Goal: Task Accomplishment & Management: Manage account settings

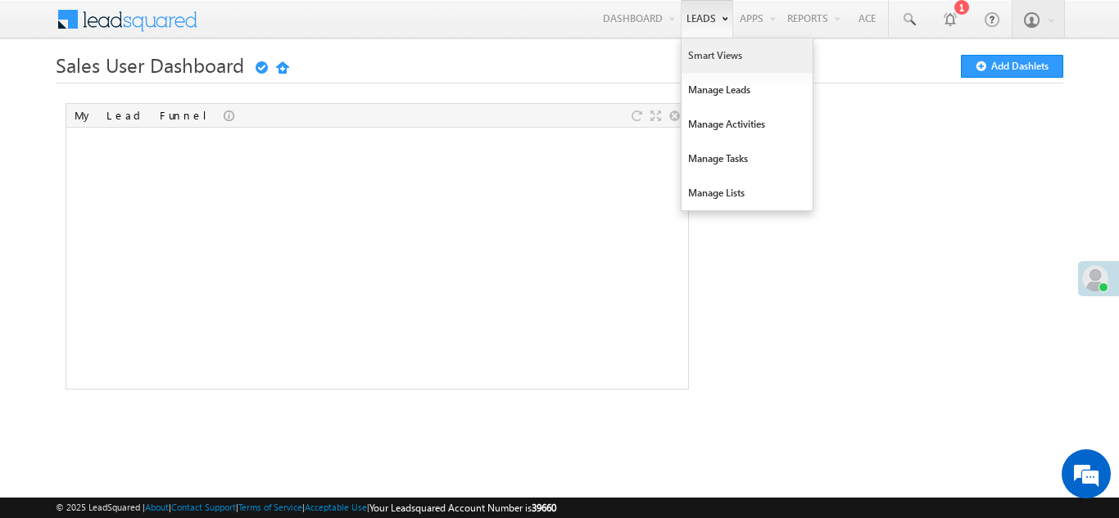
click at [710, 56] on link "Smart Views" at bounding box center [746, 55] width 131 height 34
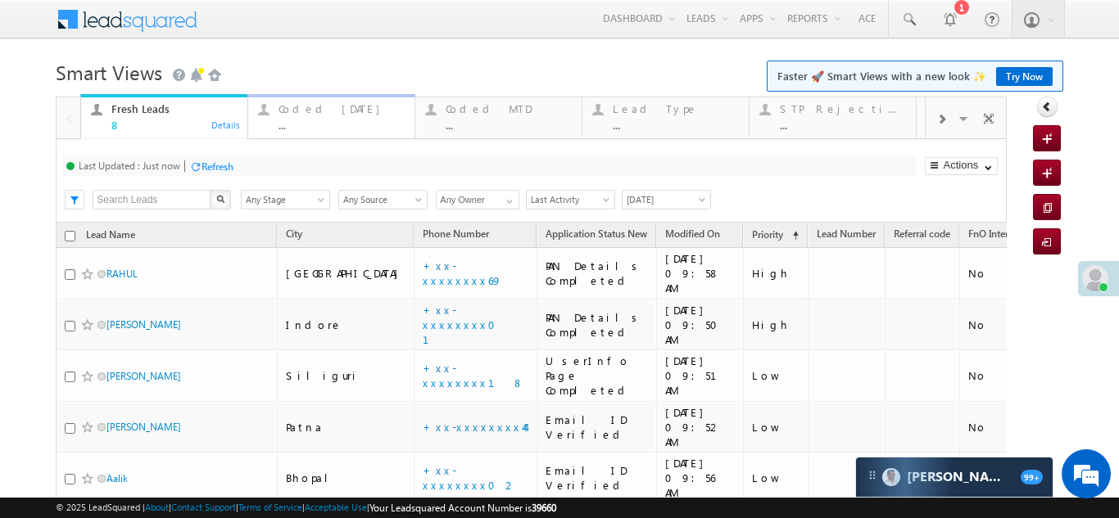
click at [310, 105] on div "Coded [DATE]" at bounding box center [341, 108] width 126 height 13
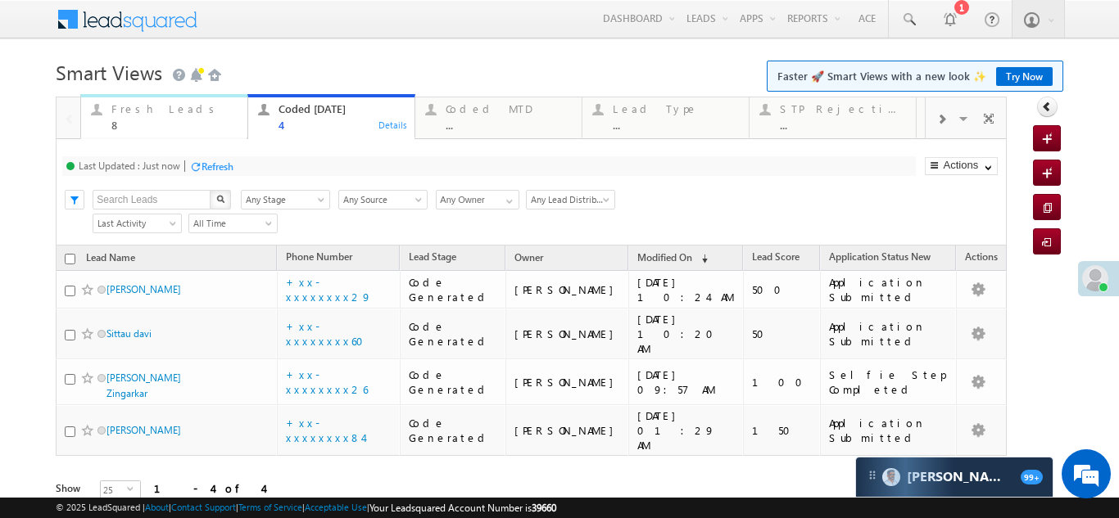
click at [123, 115] on div "Fresh Leads" at bounding box center [174, 108] width 126 height 13
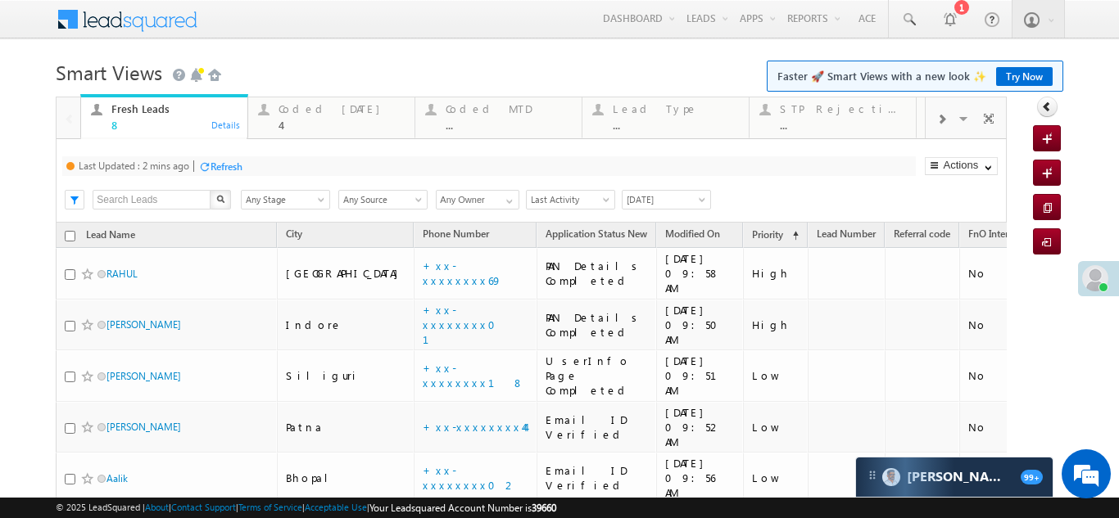
click at [242, 163] on div "Refresh" at bounding box center [226, 167] width 32 height 12
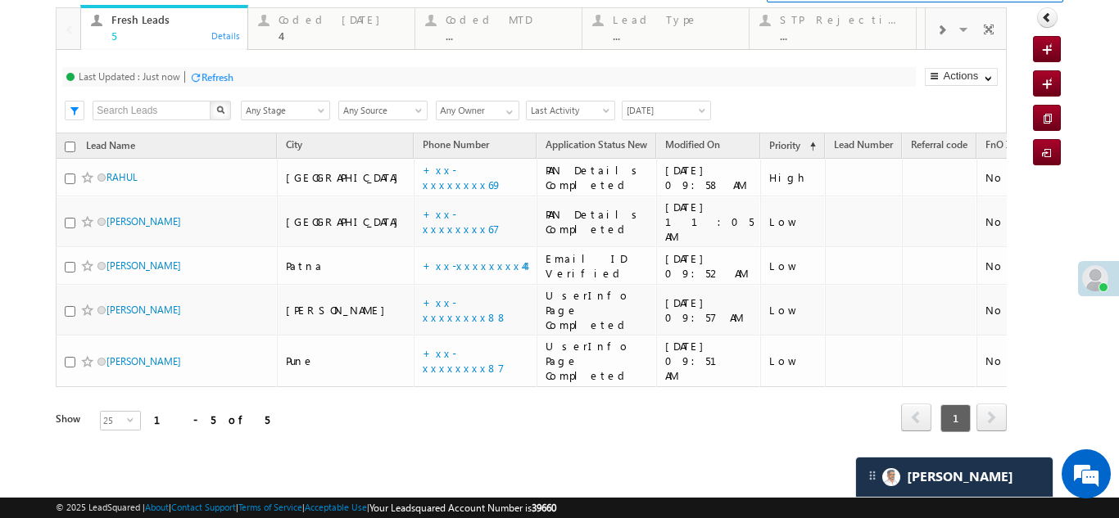
scroll to position [60, 0]
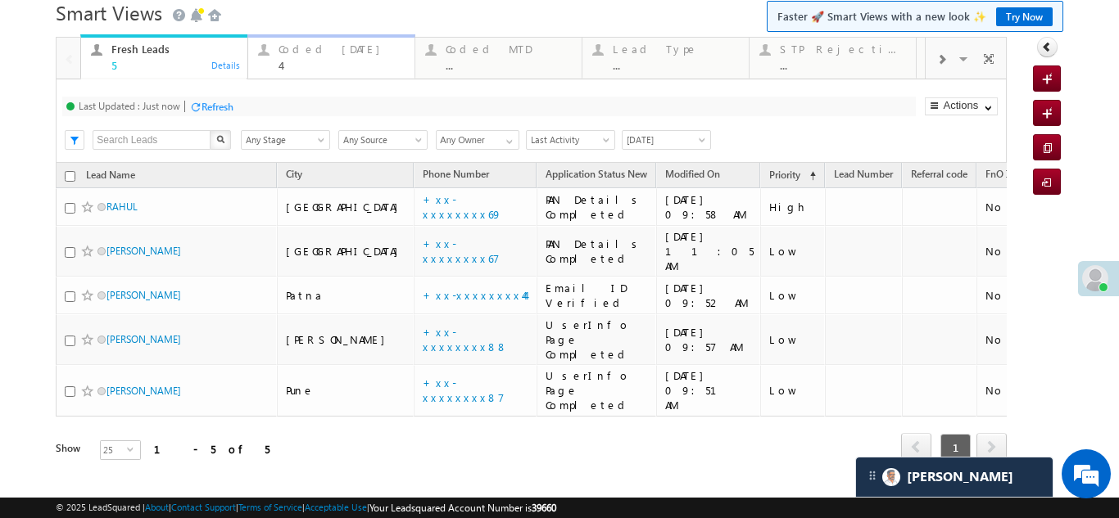
click at [307, 51] on div "Coded Today" at bounding box center [341, 49] width 126 height 13
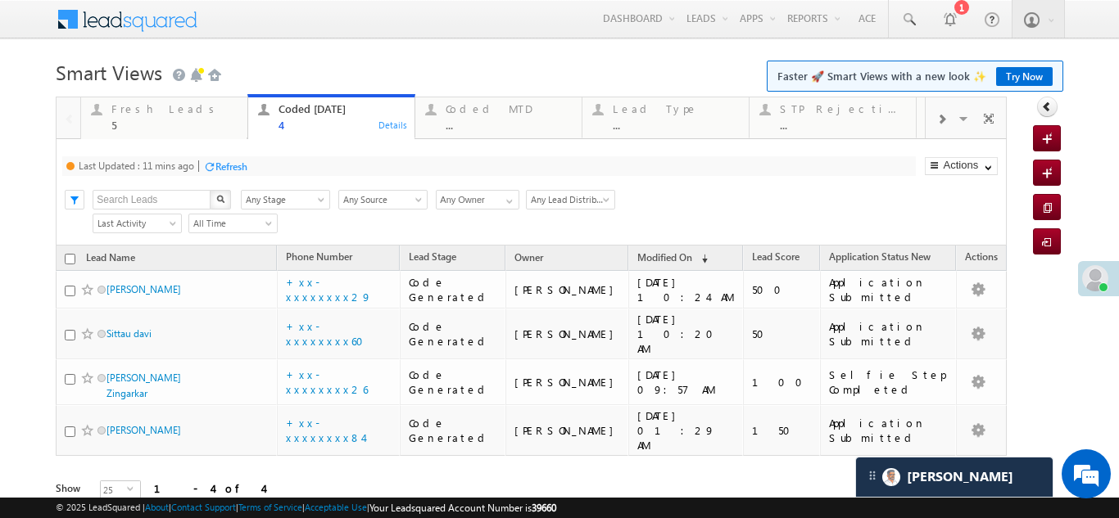
click at [242, 166] on div "Refresh" at bounding box center [231, 167] width 32 height 12
click at [137, 120] on div "5" at bounding box center [174, 125] width 126 height 12
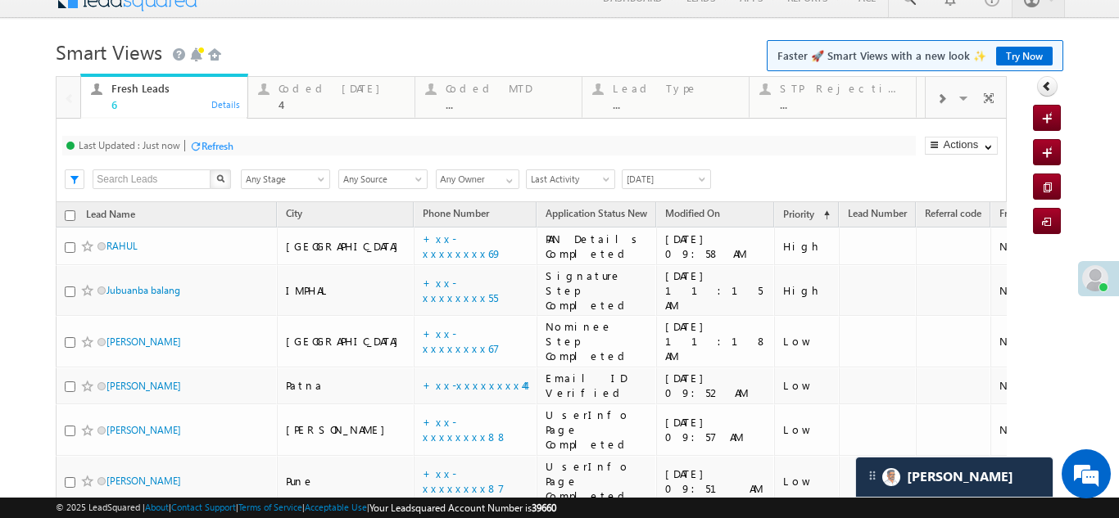
scroll to position [0, 0]
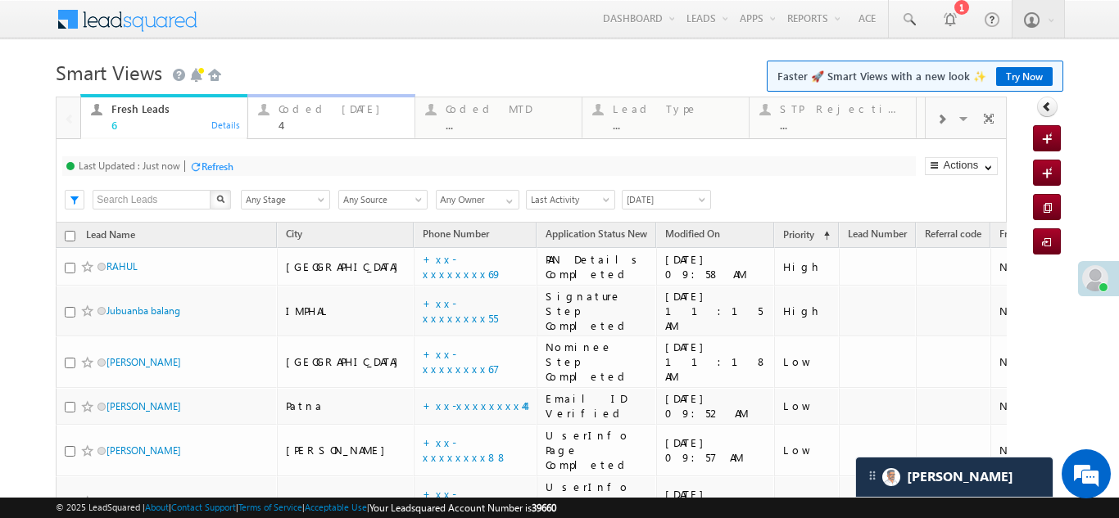
click at [312, 115] on div "Coded Today" at bounding box center [341, 108] width 126 height 13
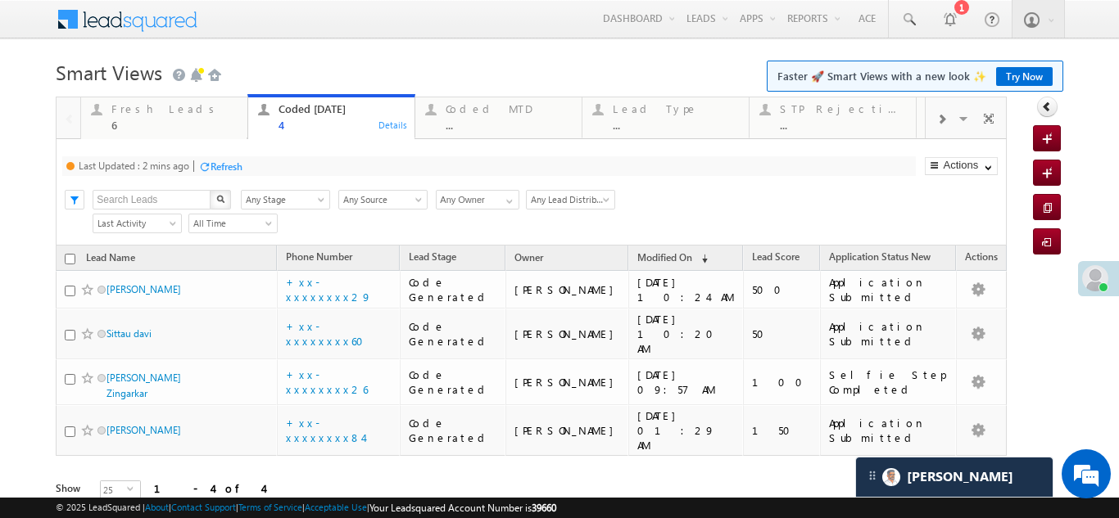
click at [227, 161] on div "Refresh" at bounding box center [226, 167] width 32 height 12
click at [138, 116] on div "Fresh Leads 6" at bounding box center [174, 115] width 126 height 32
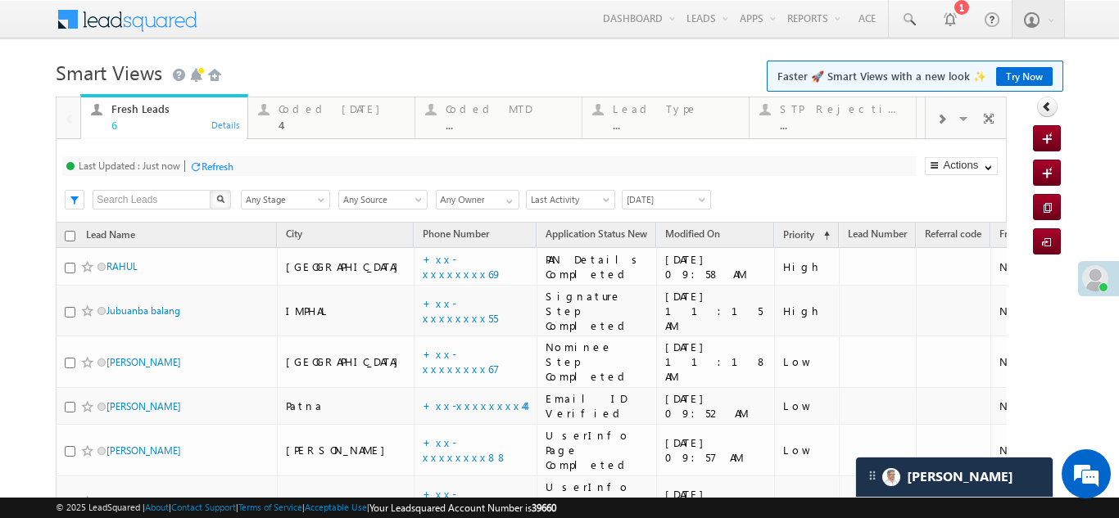
click at [220, 166] on div "Refresh" at bounding box center [217, 167] width 32 height 12
click at [312, 115] on div "Coded Today" at bounding box center [341, 108] width 126 height 13
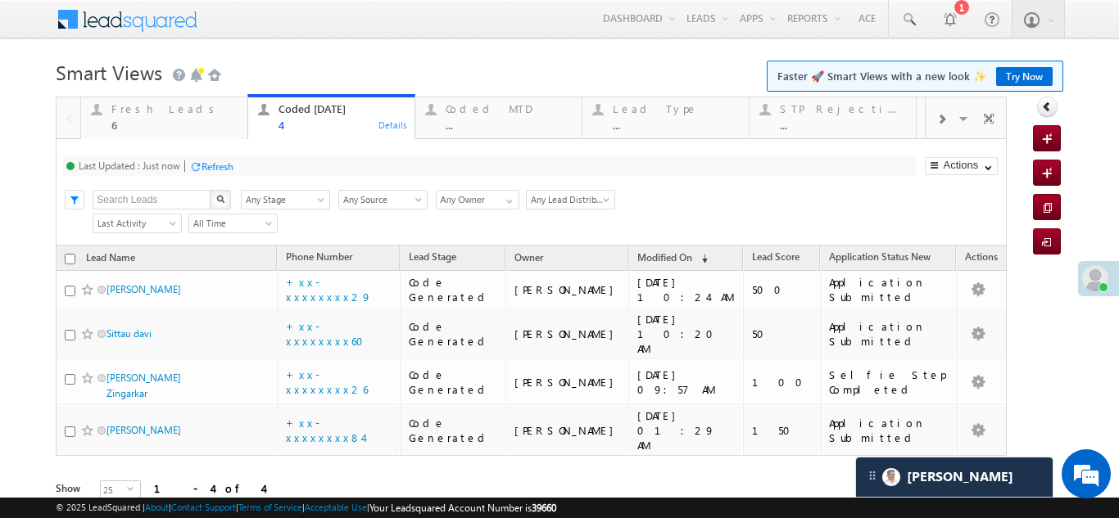
click at [224, 165] on div "Refresh" at bounding box center [217, 167] width 32 height 12
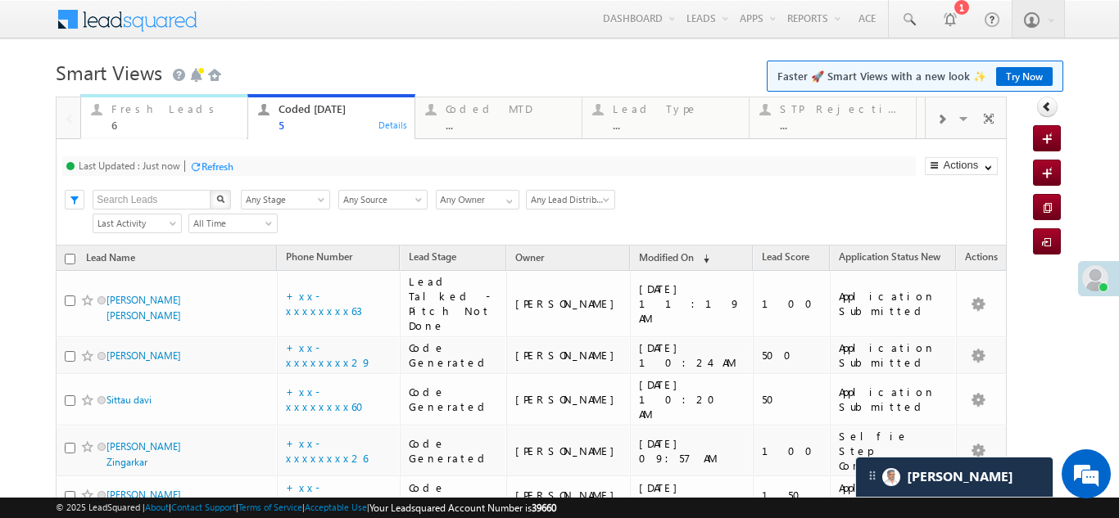
click at [129, 104] on div "Fresh Leads" at bounding box center [174, 108] width 126 height 13
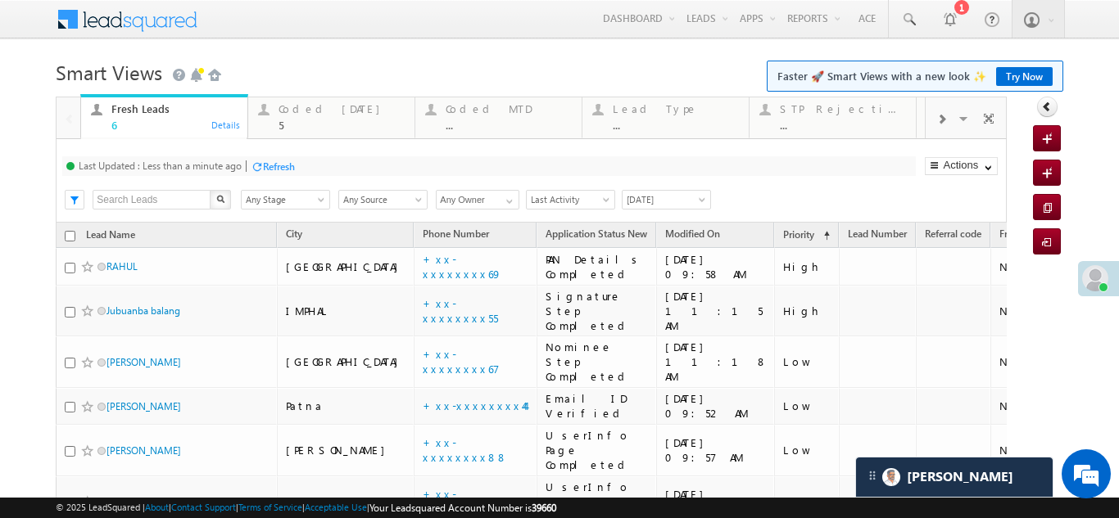
click at [270, 166] on div "Refresh" at bounding box center [279, 167] width 32 height 12
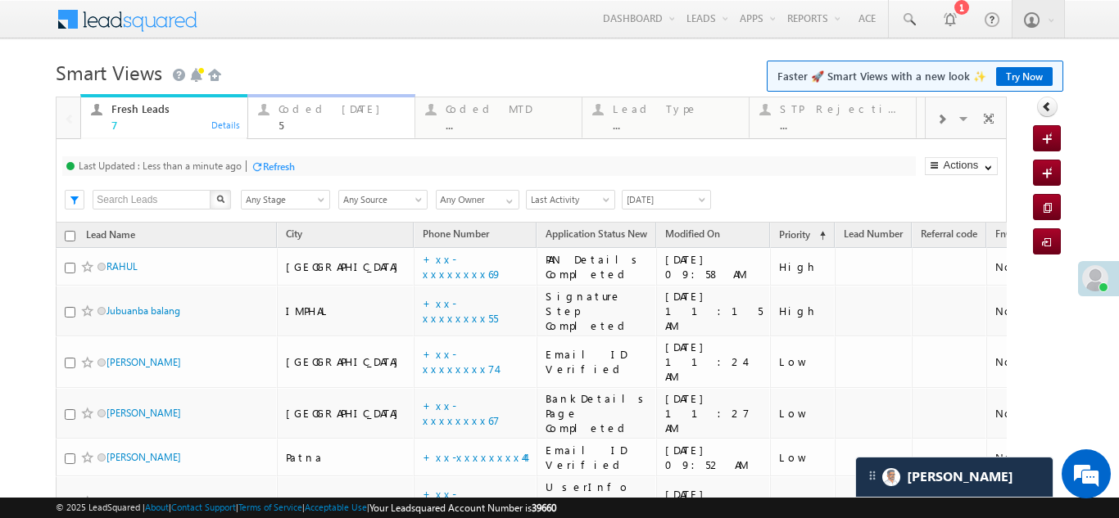
click at [310, 111] on div "Coded Today" at bounding box center [341, 108] width 126 height 13
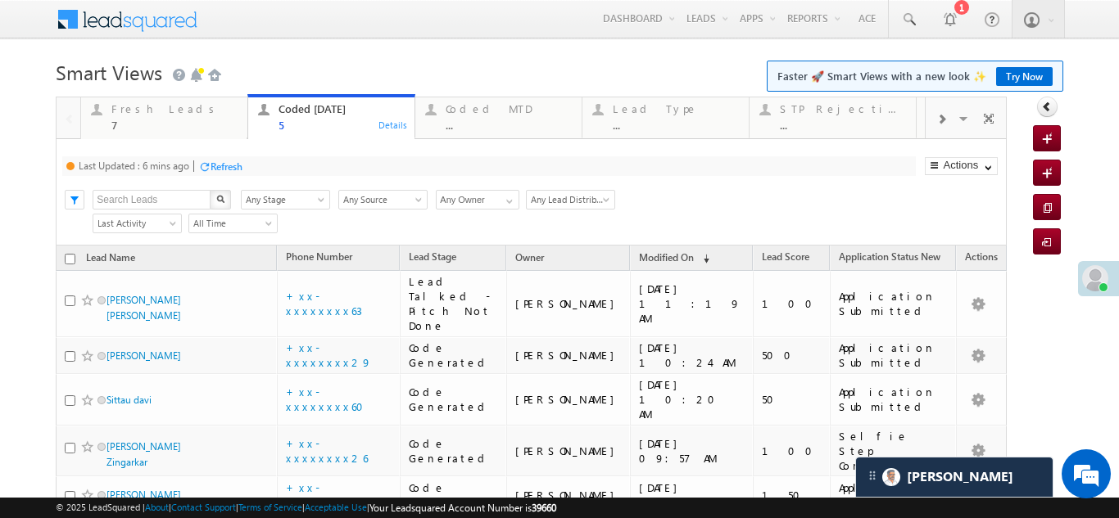
click at [233, 161] on div "Refresh" at bounding box center [226, 167] width 32 height 12
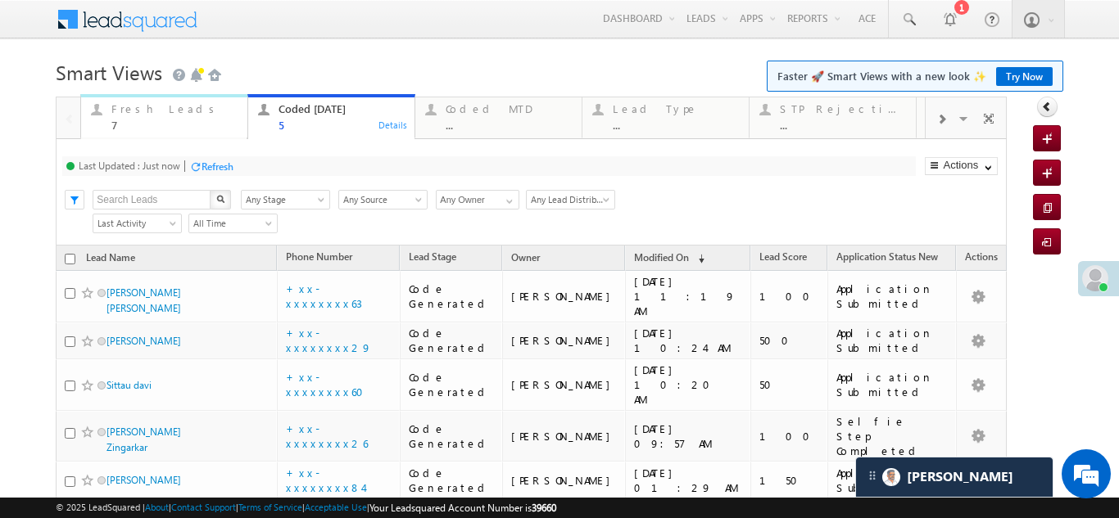
click at [145, 112] on div "Fresh Leads" at bounding box center [174, 108] width 126 height 13
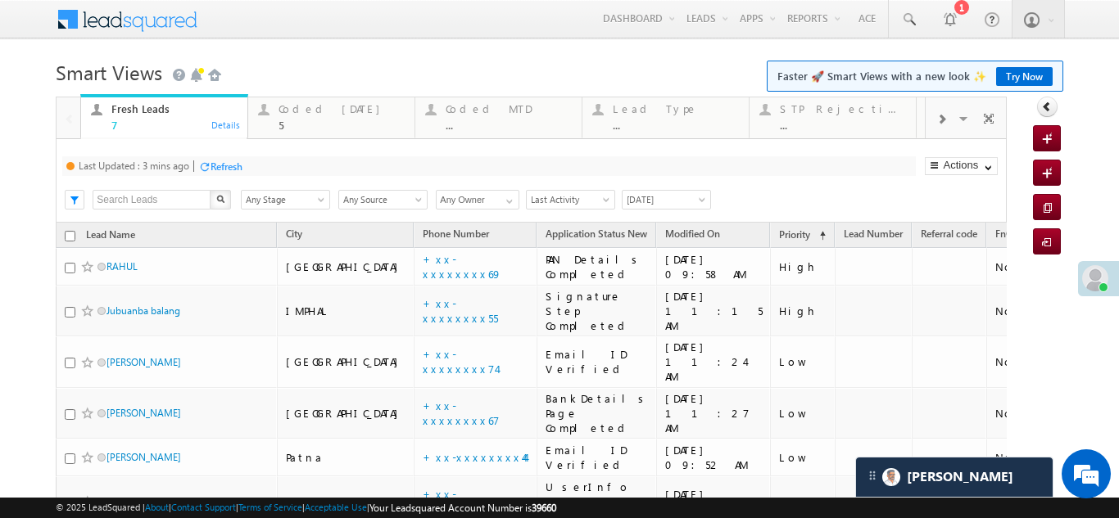
click at [223, 165] on div "Refresh" at bounding box center [226, 167] width 32 height 12
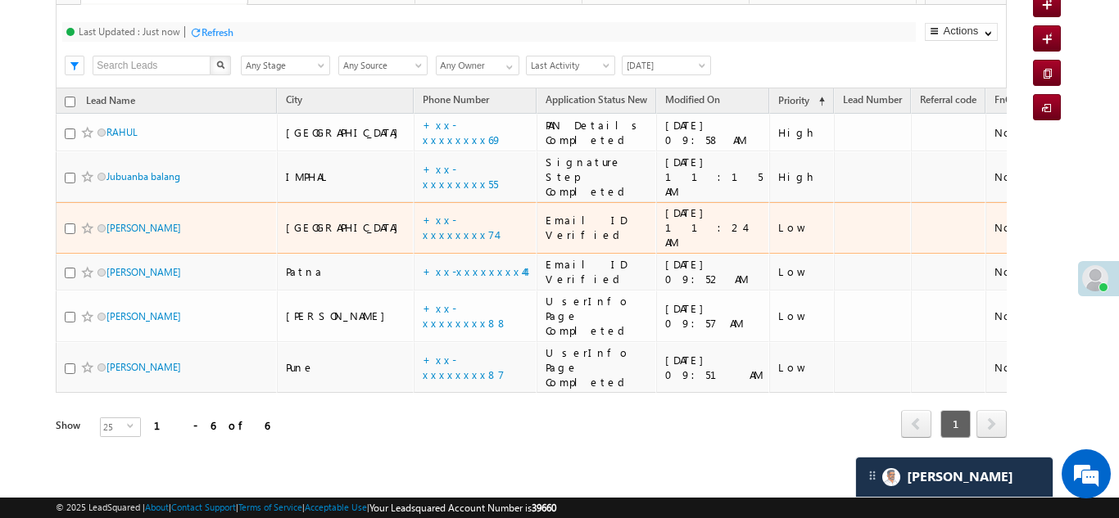
scroll to position [97, 0]
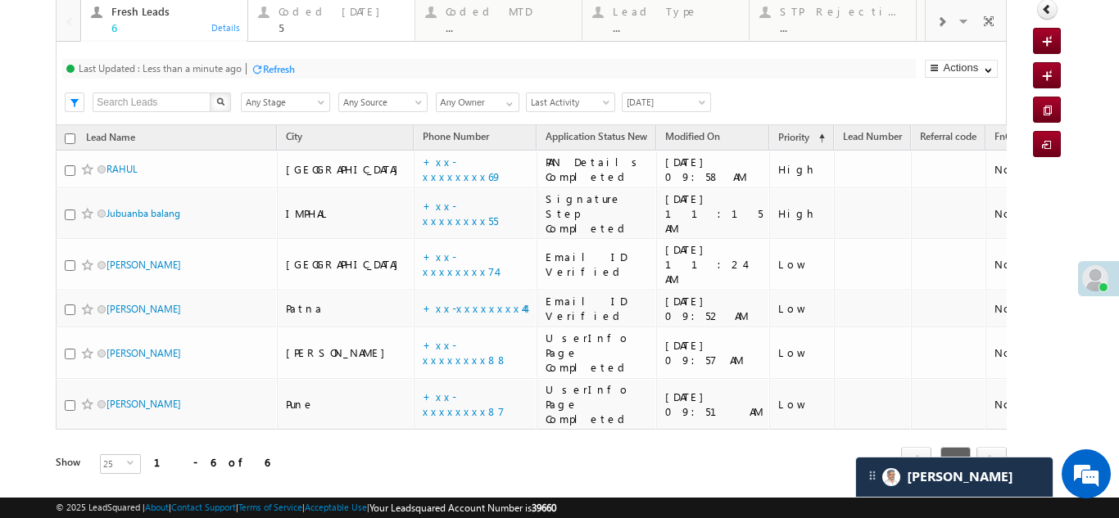
click at [302, 14] on div "Coded Today" at bounding box center [341, 11] width 126 height 13
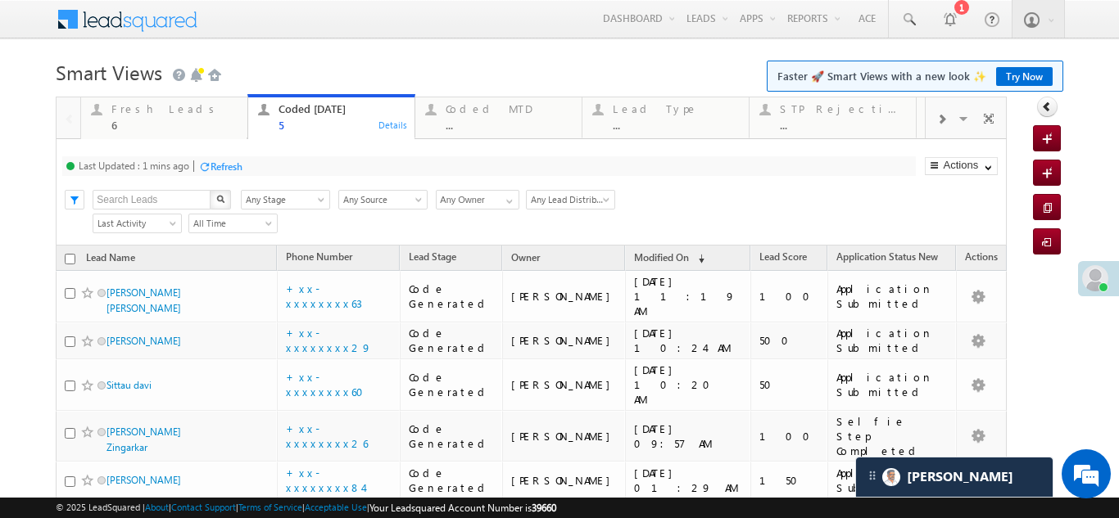
click at [241, 168] on div "Refresh" at bounding box center [226, 167] width 32 height 12
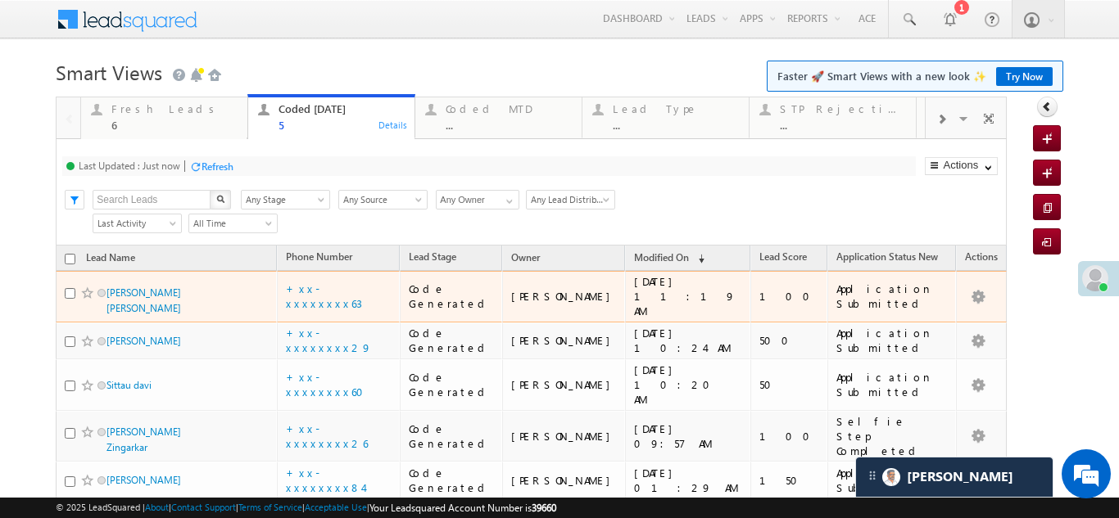
click at [218, 166] on div "Refresh" at bounding box center [217, 167] width 32 height 12
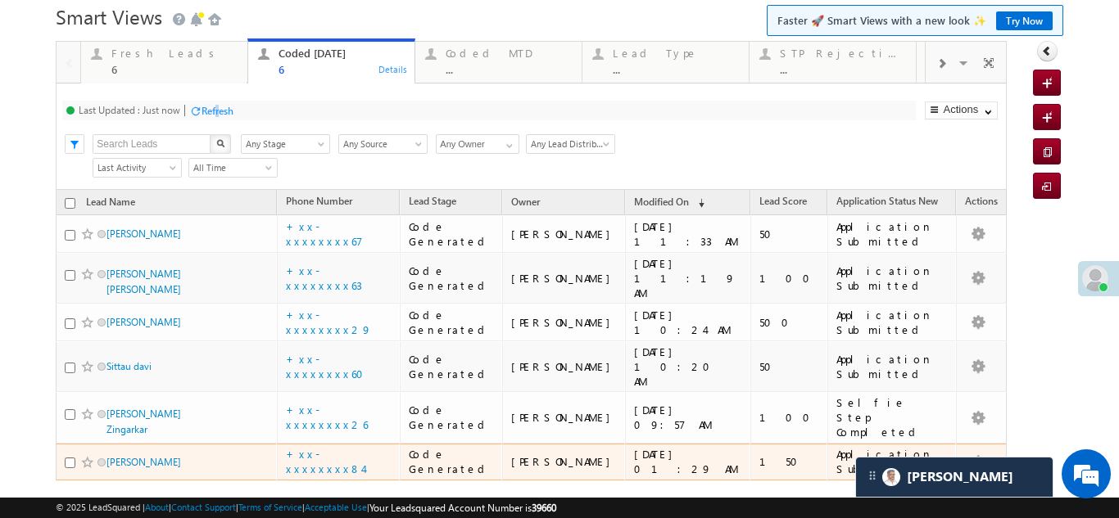
scroll to position [26, 0]
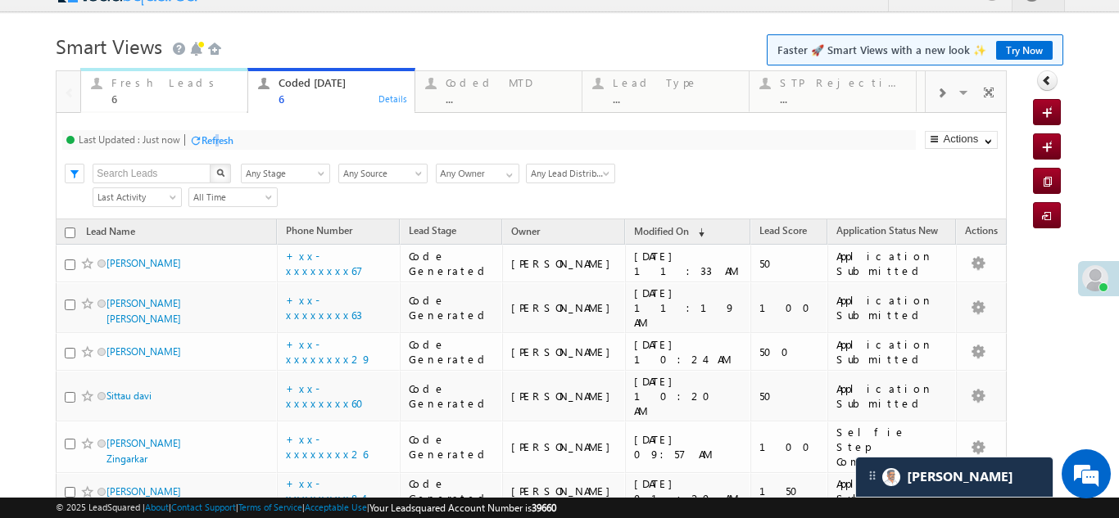
click at [140, 88] on div "Fresh Leads" at bounding box center [174, 82] width 126 height 13
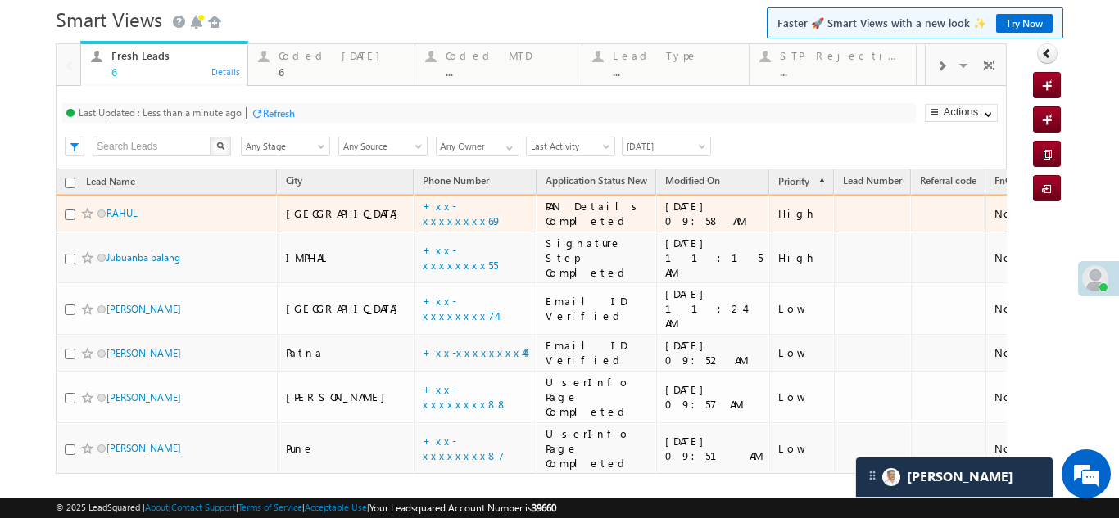
scroll to position [16, 0]
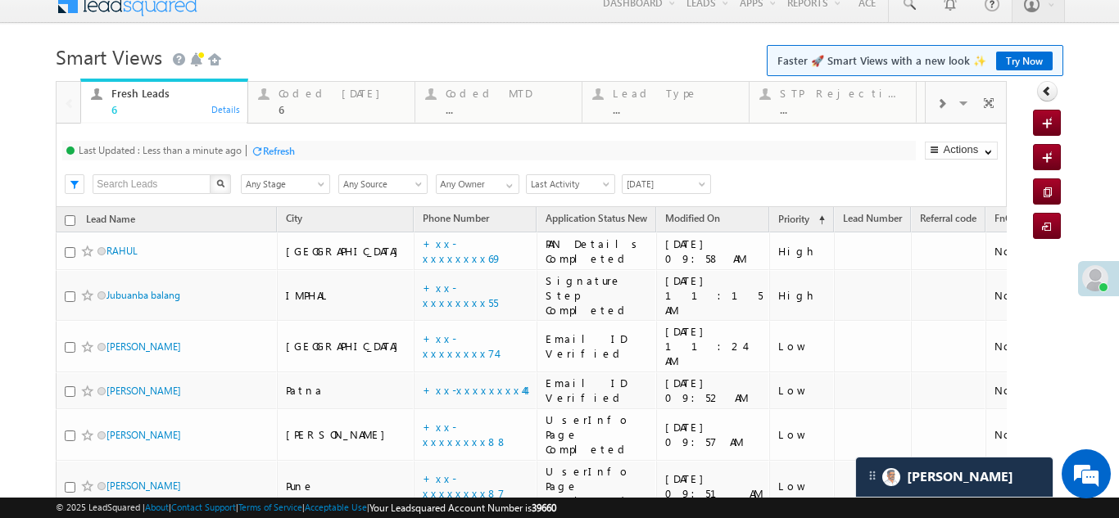
click at [280, 147] on div "Refresh" at bounding box center [279, 151] width 32 height 12
click at [310, 102] on div "Coded Today 6" at bounding box center [341, 100] width 126 height 32
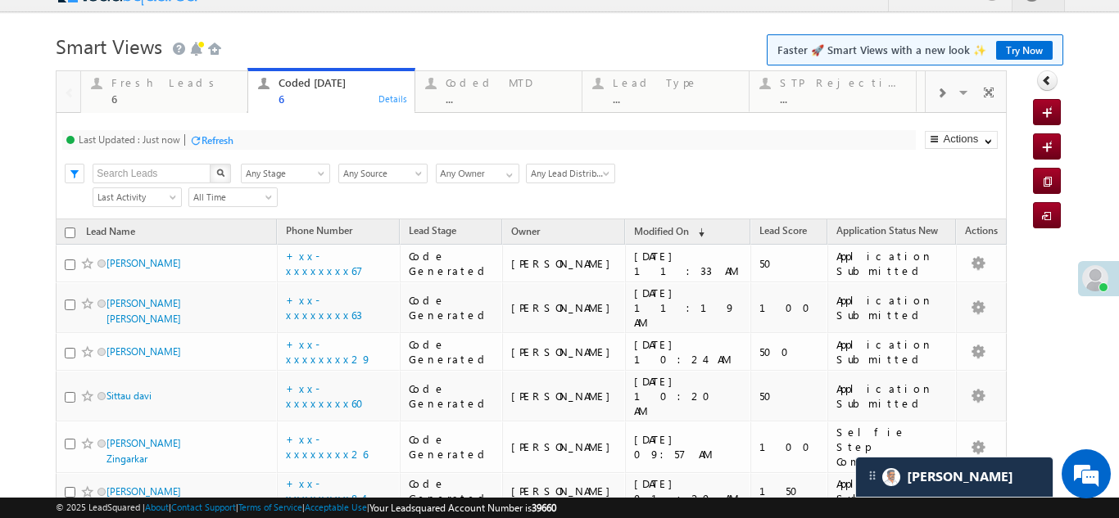
click at [231, 138] on div "Refresh" at bounding box center [217, 140] width 32 height 12
click at [130, 84] on div "Fresh Leads" at bounding box center [174, 82] width 126 height 13
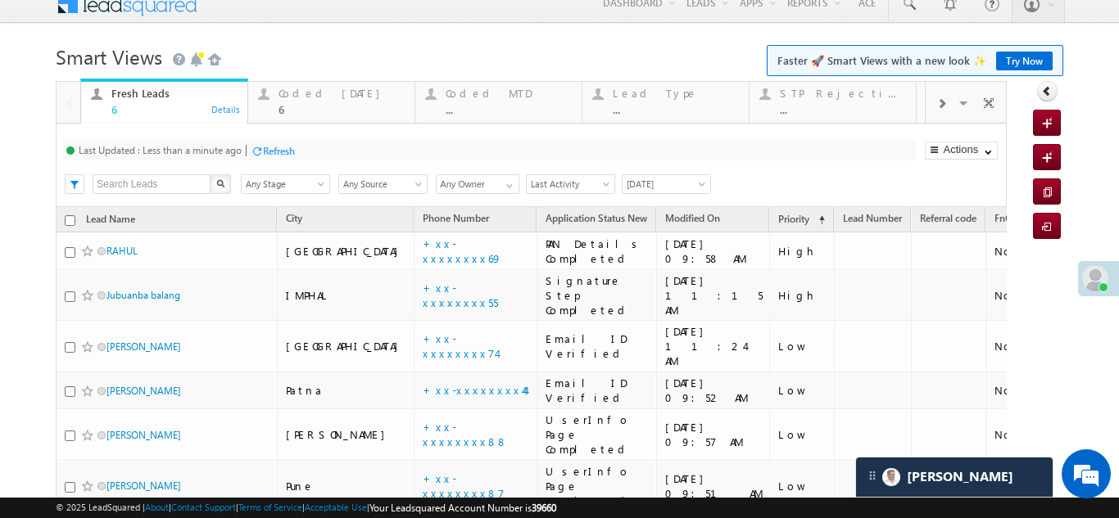
click at [273, 145] on div "Refresh" at bounding box center [279, 151] width 32 height 12
click at [295, 88] on div "Coded [DATE]" at bounding box center [341, 93] width 126 height 13
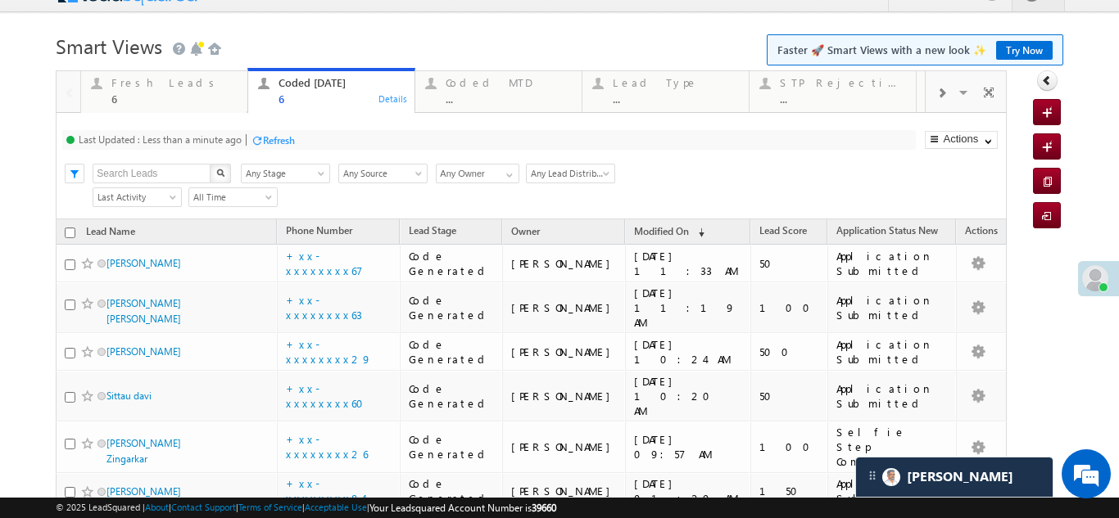
click at [279, 140] on div "Refresh" at bounding box center [279, 140] width 32 height 12
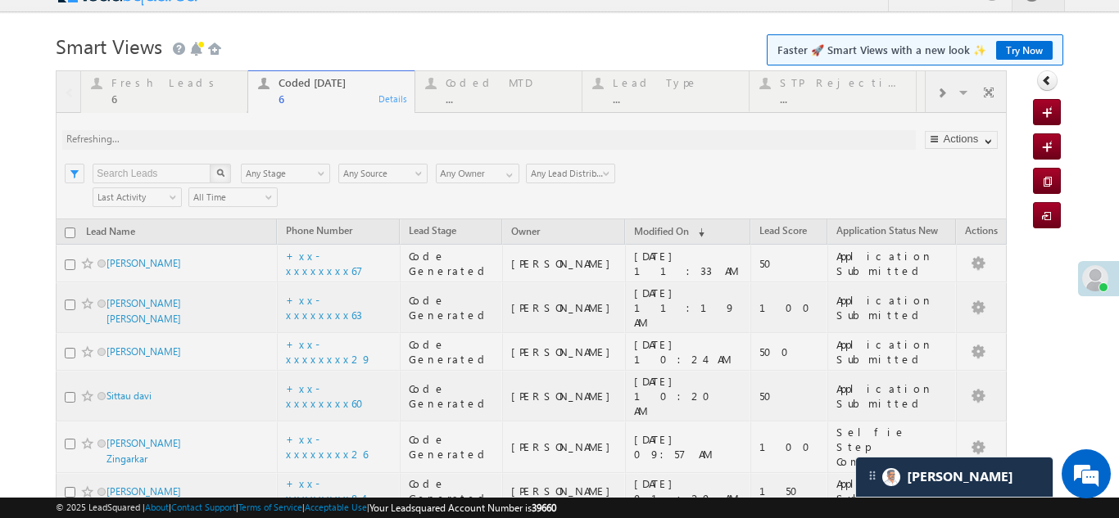
click at [149, 86] on div "Fresh Leads" at bounding box center [174, 82] width 126 height 13
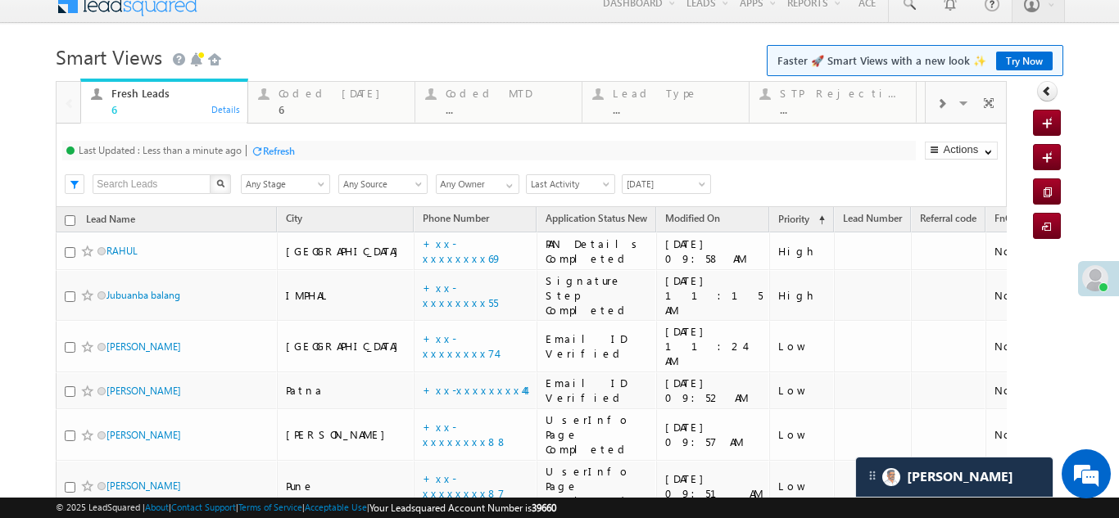
click at [287, 152] on div "Refresh" at bounding box center [279, 151] width 32 height 12
click at [315, 88] on div "Coded Today" at bounding box center [341, 93] width 126 height 13
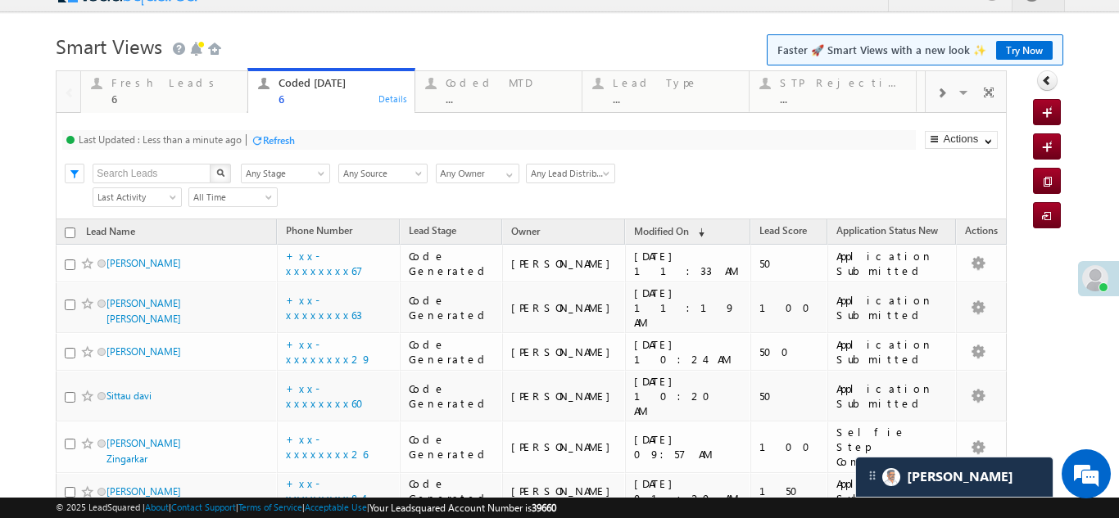
click at [274, 135] on div "Refresh" at bounding box center [279, 140] width 32 height 12
click at [145, 81] on div "Fresh Leads" at bounding box center [174, 82] width 126 height 13
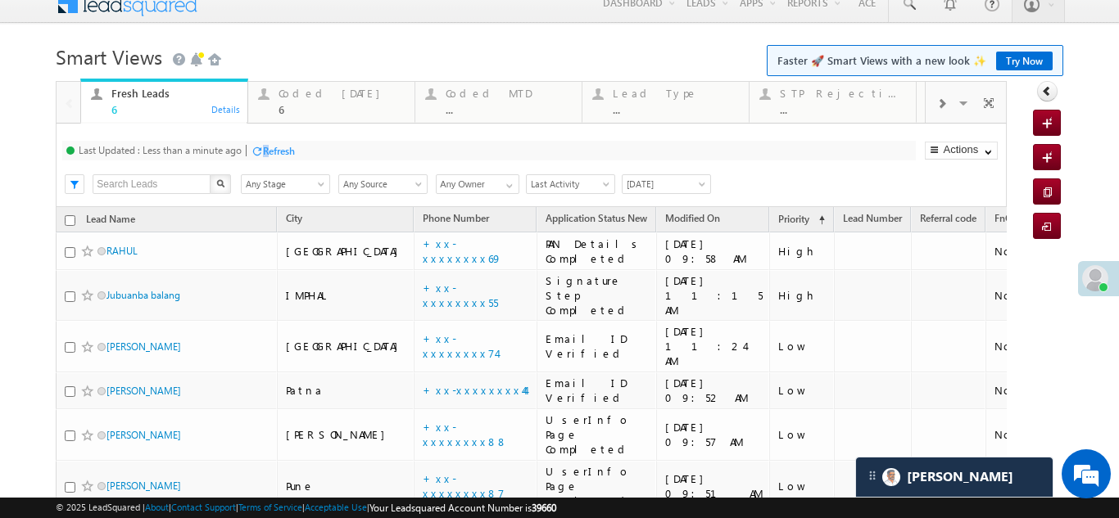
click at [274, 145] on div "Refresh" at bounding box center [279, 151] width 32 height 12
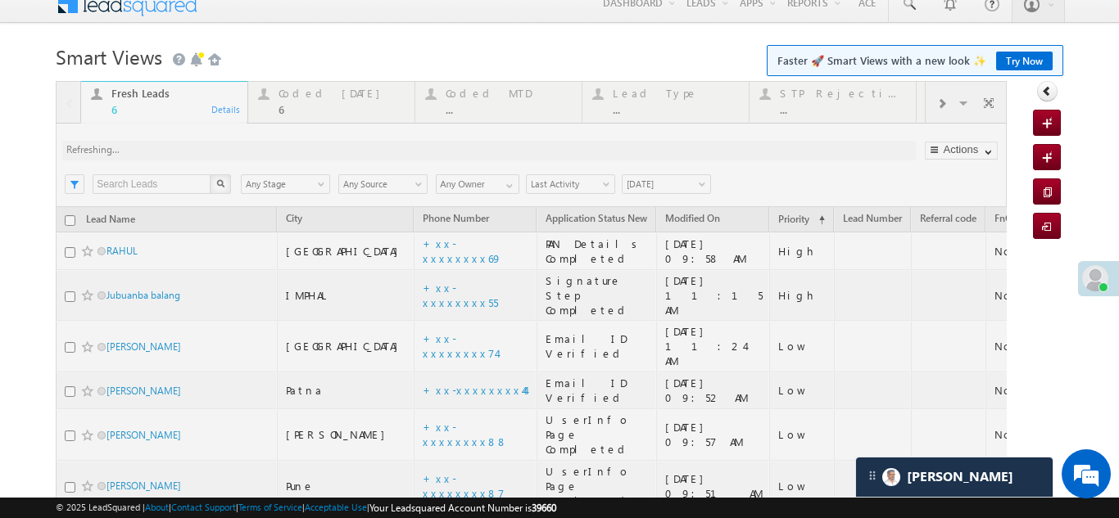
scroll to position [0, 0]
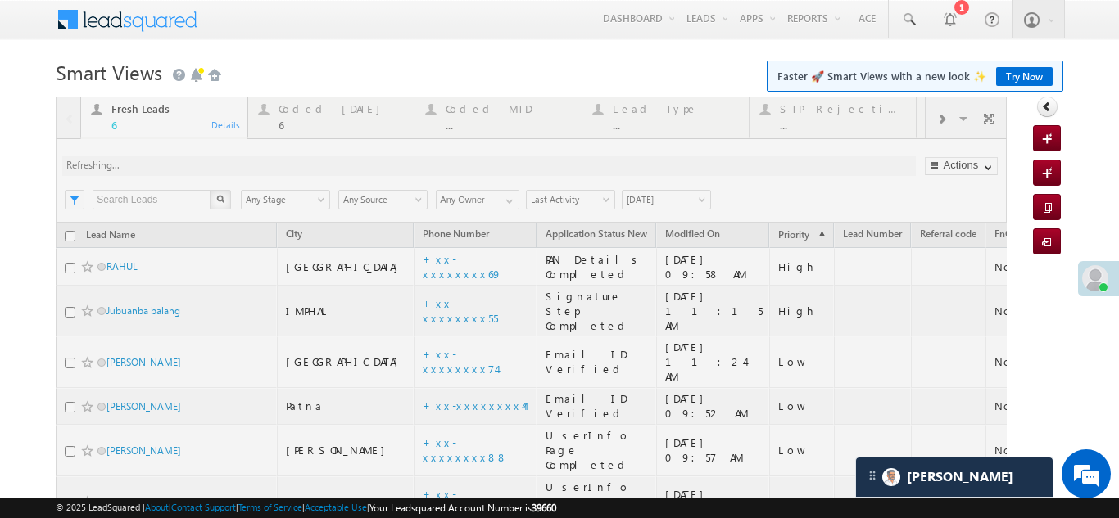
click at [359, 134] on div at bounding box center [531, 358] width 951 height 522
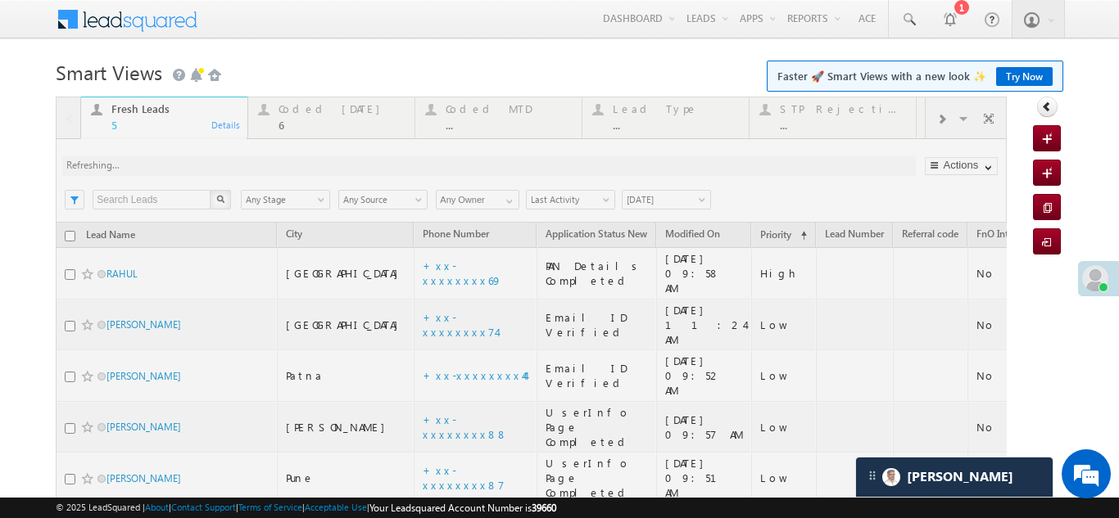
drag, startPoint x: 133, startPoint y: 263, endPoint x: 2, endPoint y: 238, distance: 133.3
click at [2, 238] on body "Menu Bikash Das bikas h.das @ange lbrok ing.c om" at bounding box center [559, 297] width 1119 height 595
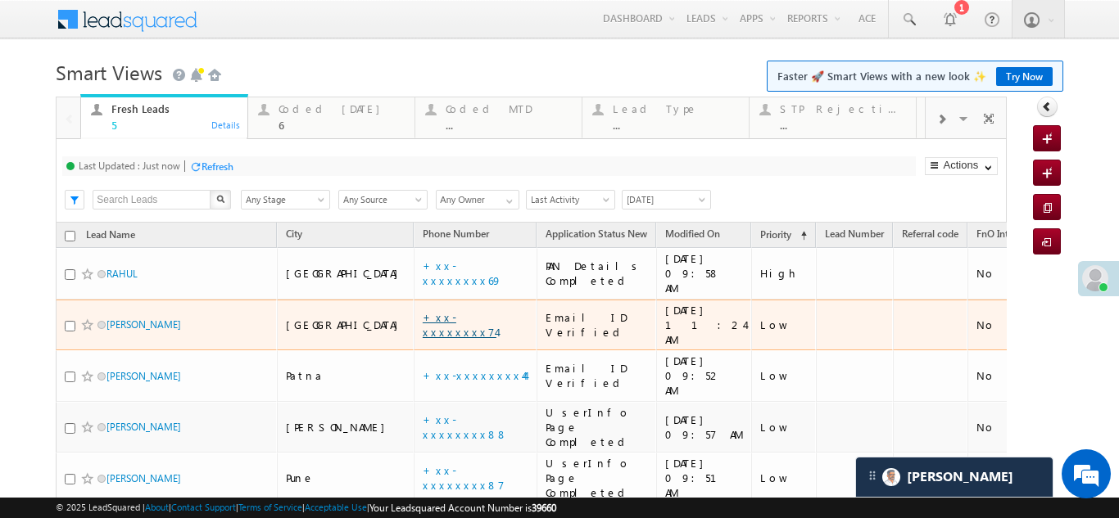
click at [423, 310] on link "+xx-xxxxxxxx74" at bounding box center [460, 324] width 74 height 29
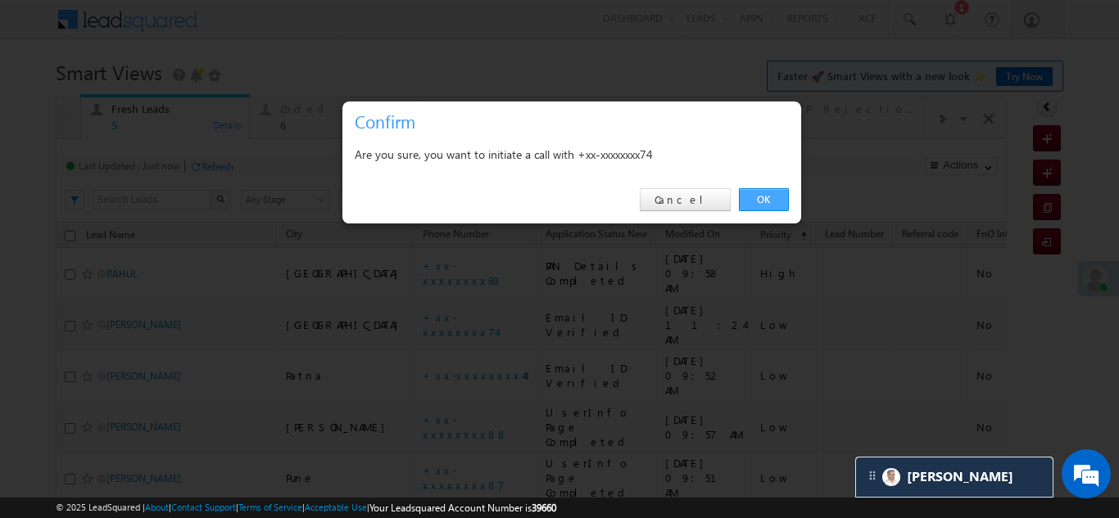
click at [761, 197] on link "OK" at bounding box center [764, 199] width 50 height 23
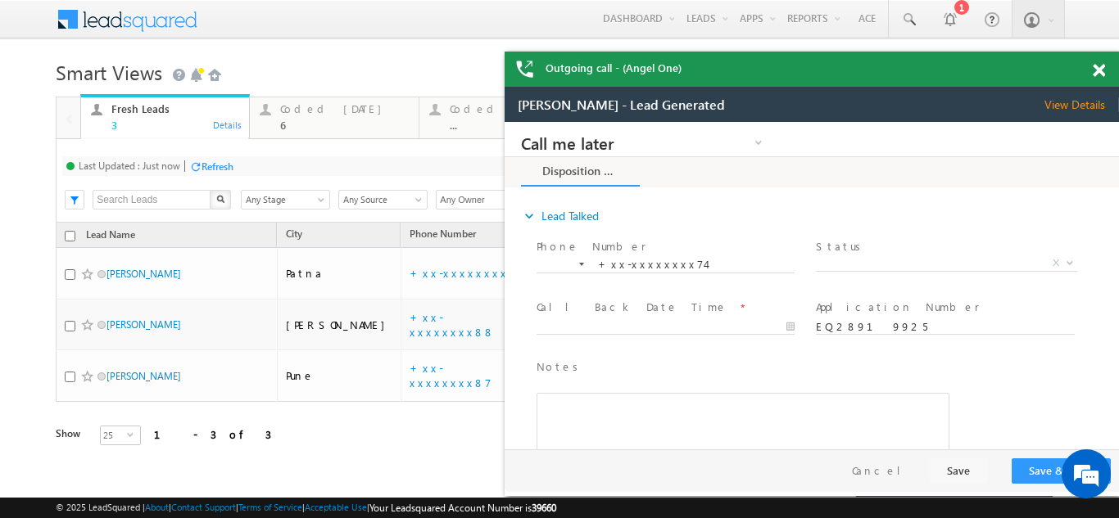
click at [1094, 69] on span at bounding box center [1099, 71] width 12 height 14
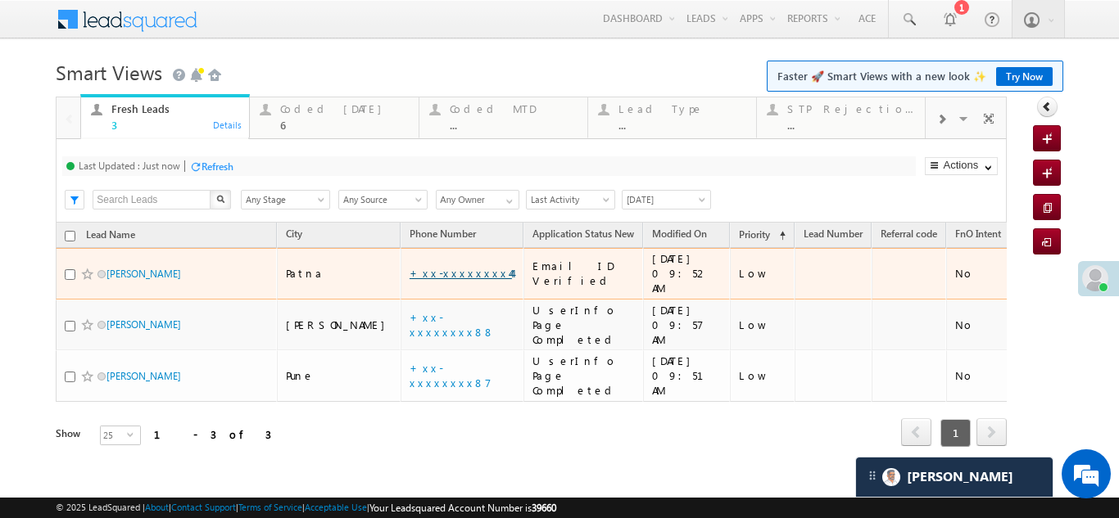
click at [410, 266] on link "+xx-xxxxxxxx44" at bounding box center [461, 273] width 102 height 14
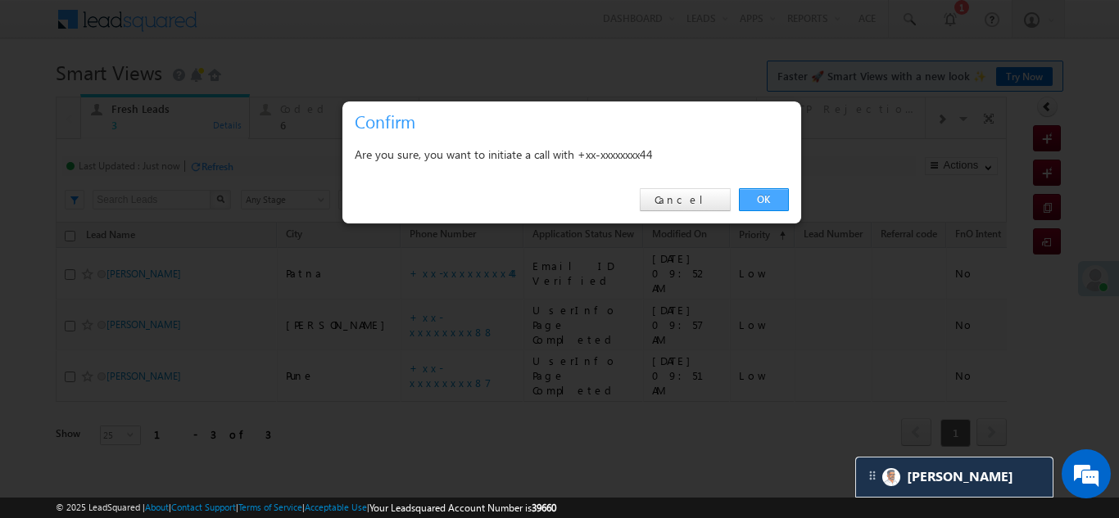
click at [766, 199] on link "OK" at bounding box center [764, 199] width 50 height 23
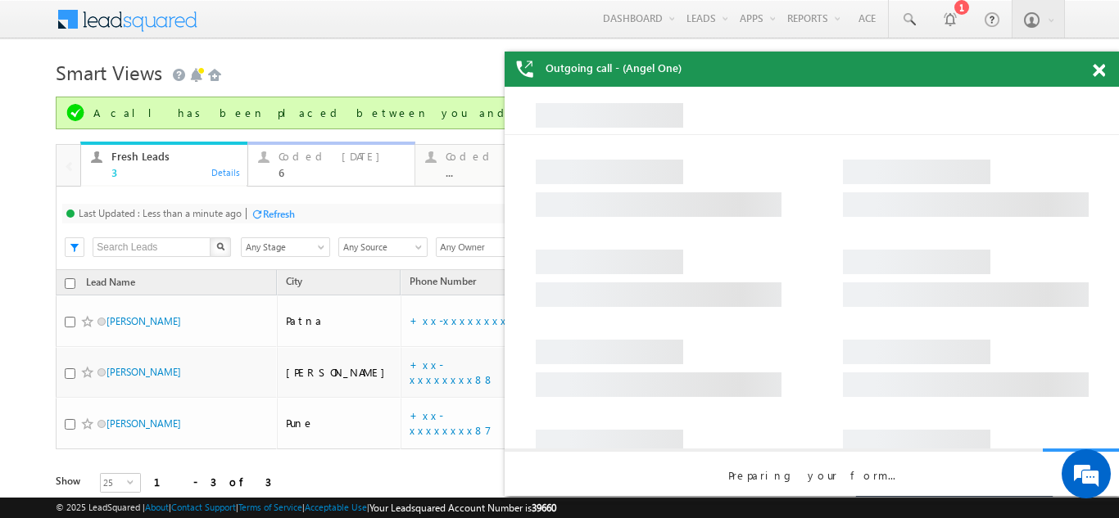
click at [312, 150] on div "Coded Today" at bounding box center [341, 156] width 126 height 13
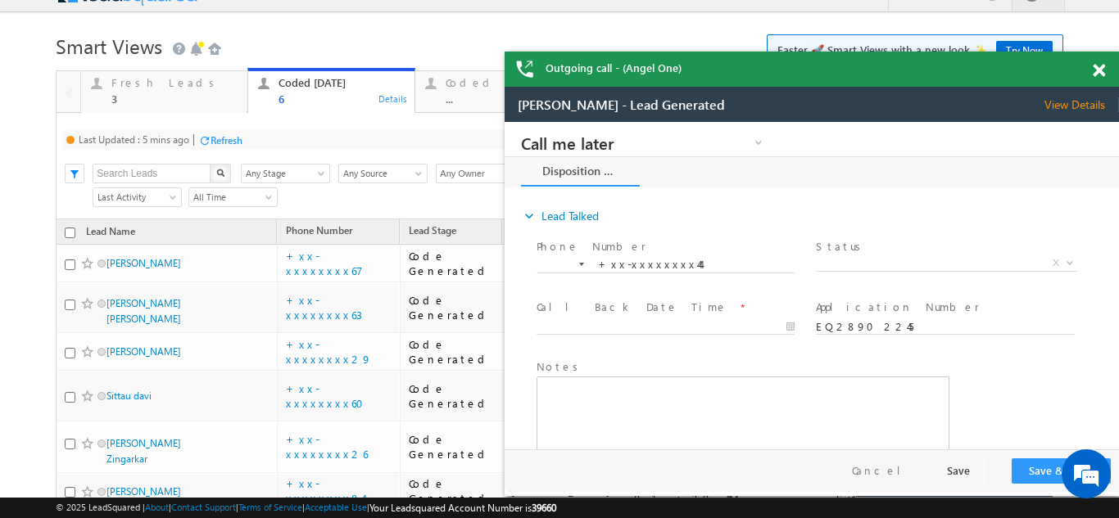
click at [230, 140] on div "Refresh" at bounding box center [226, 140] width 32 height 12
click at [212, 138] on div "Refresh" at bounding box center [217, 140] width 32 height 12
click at [1098, 68] on span at bounding box center [1099, 71] width 12 height 14
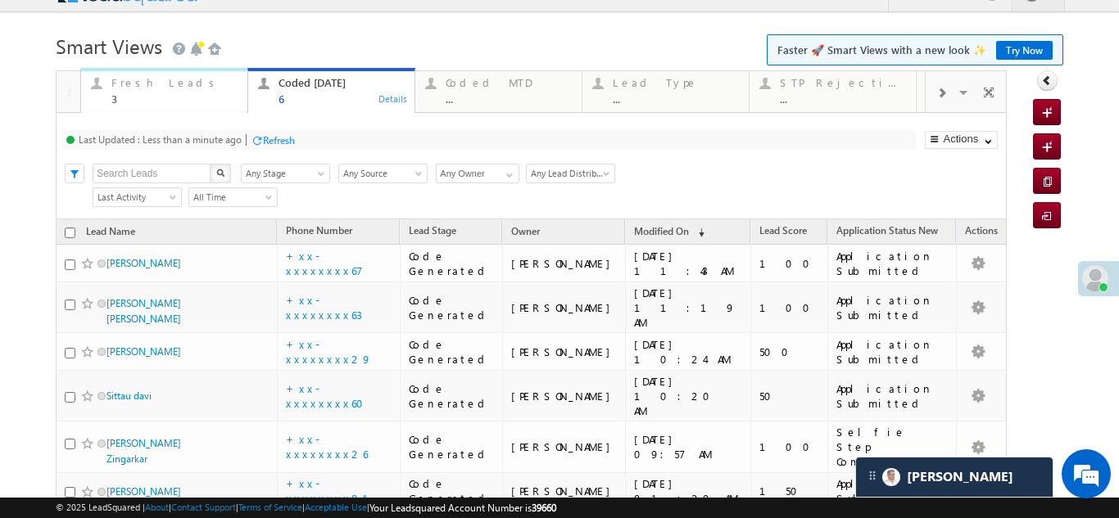
click at [153, 88] on div "Fresh Leads" at bounding box center [174, 82] width 126 height 13
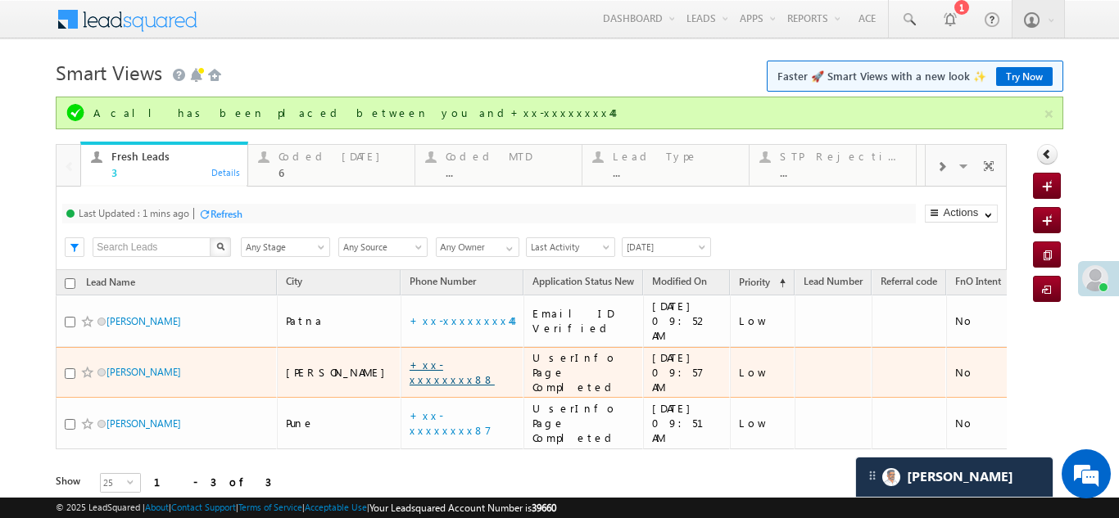
click at [410, 358] on link "+xx-xxxxxxxx88" at bounding box center [452, 372] width 85 height 29
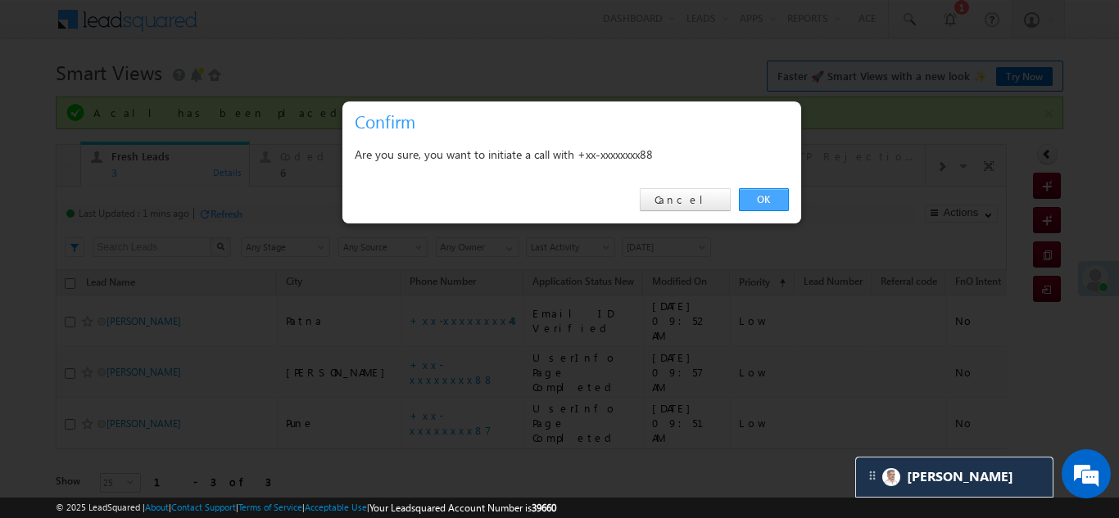
click at [758, 202] on link "OK" at bounding box center [764, 199] width 50 height 23
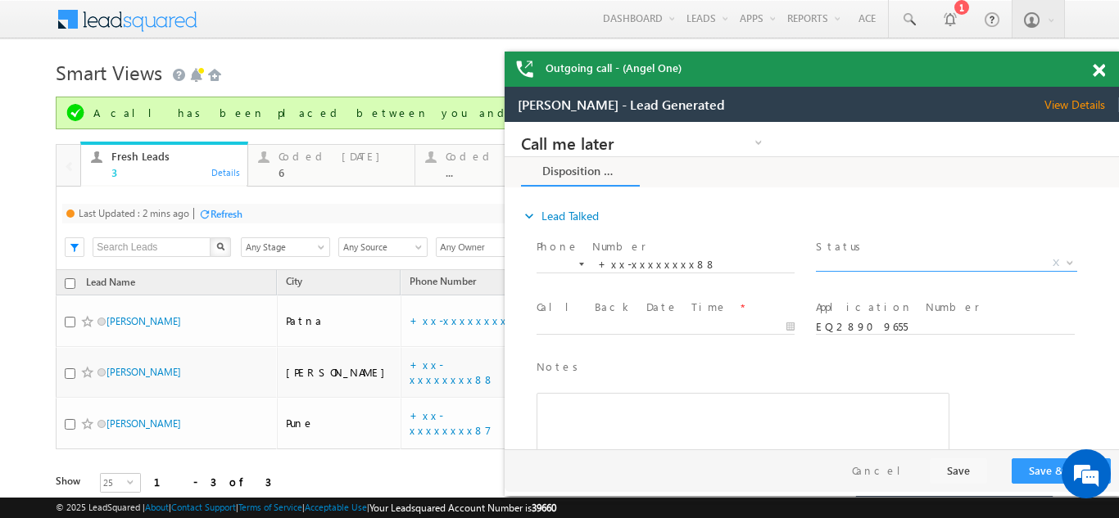
click at [891, 263] on span "X" at bounding box center [946, 264] width 260 height 16
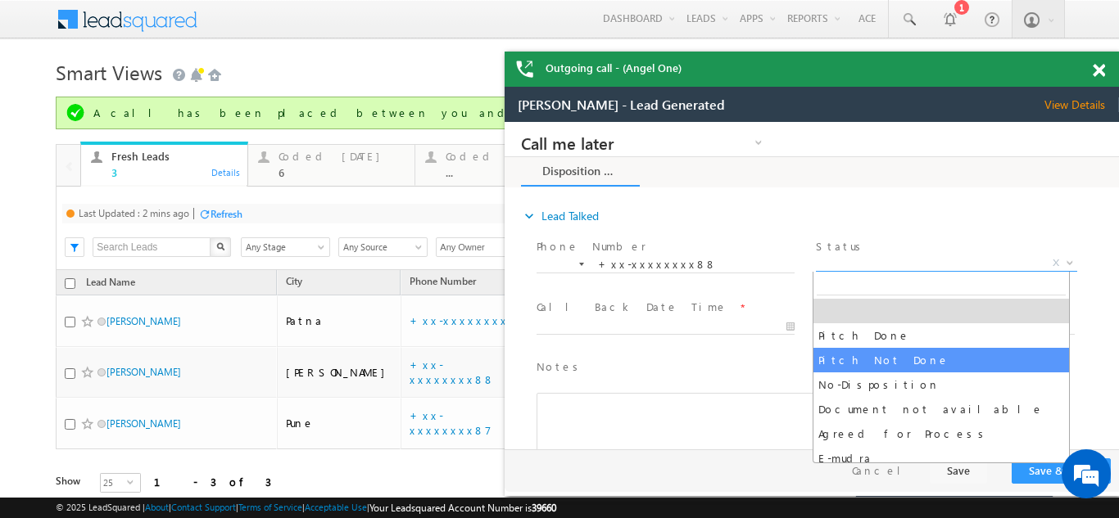
select select "Pitch Not Done"
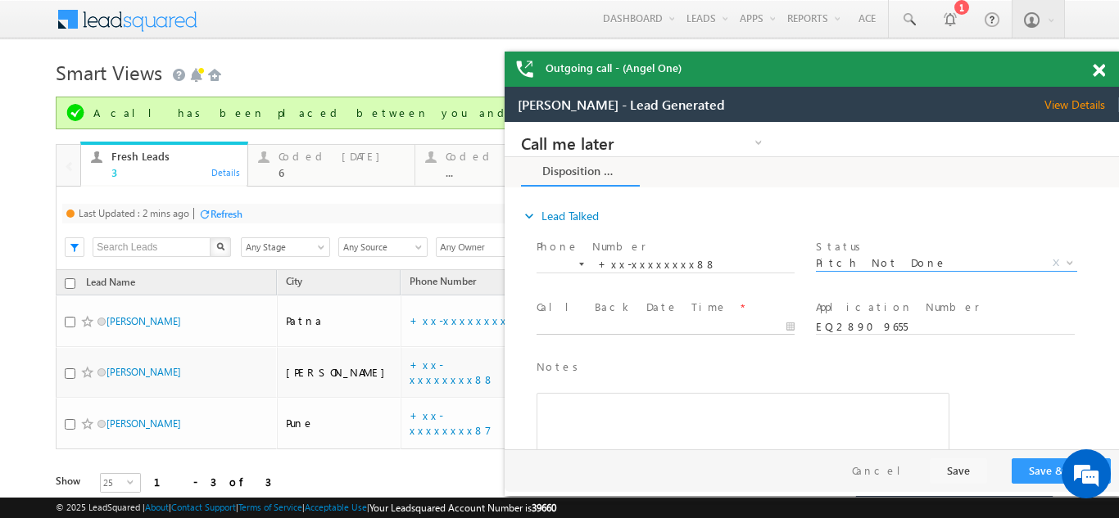
type input "09/14/25 11:49 AM"
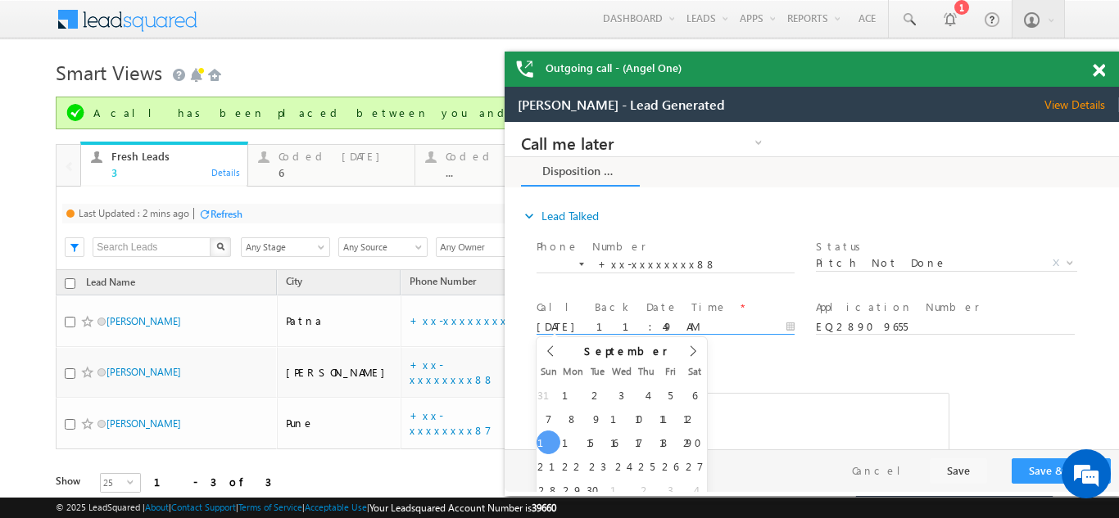
click at [613, 320] on input "09/14/25 11:49 AM" at bounding box center [665, 327] width 258 height 16
click at [1099, 70] on span at bounding box center [1099, 71] width 12 height 14
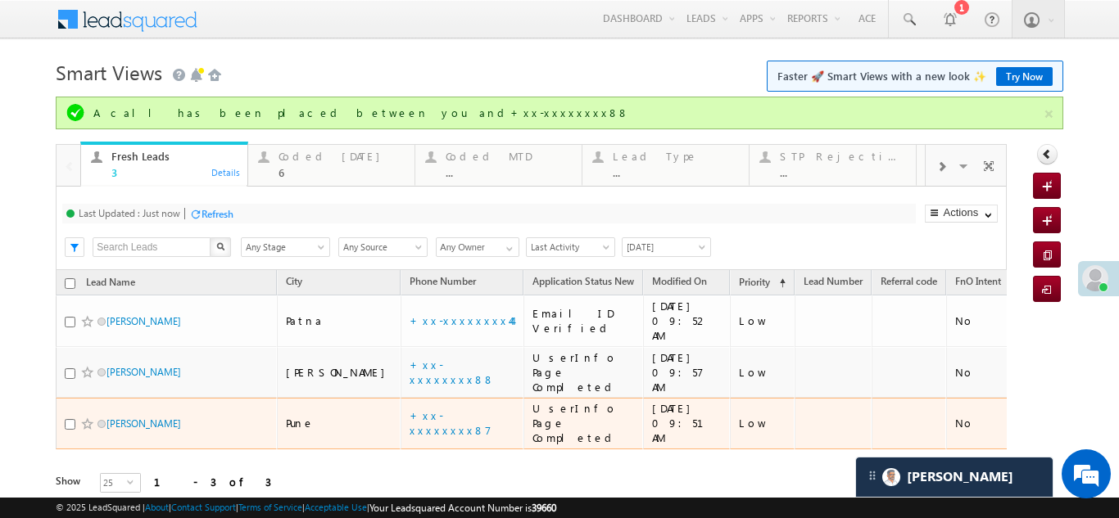
click at [380, 388] on div "Lead Name City Phone Number Application Status New Modified On Priority (sorted…" at bounding box center [531, 394] width 951 height 249
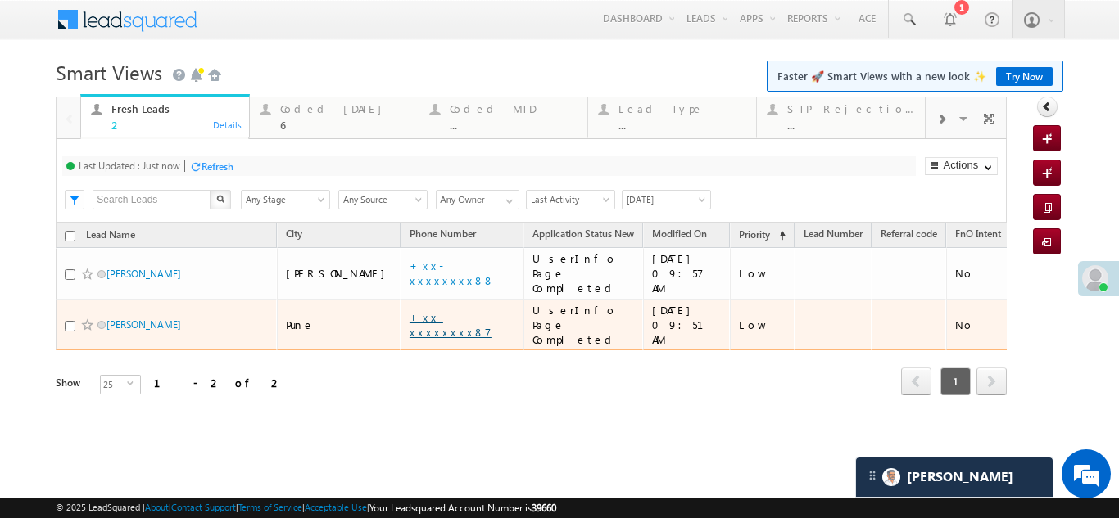
click at [410, 310] on link "+xx-xxxxxxxx87" at bounding box center [451, 324] width 82 height 29
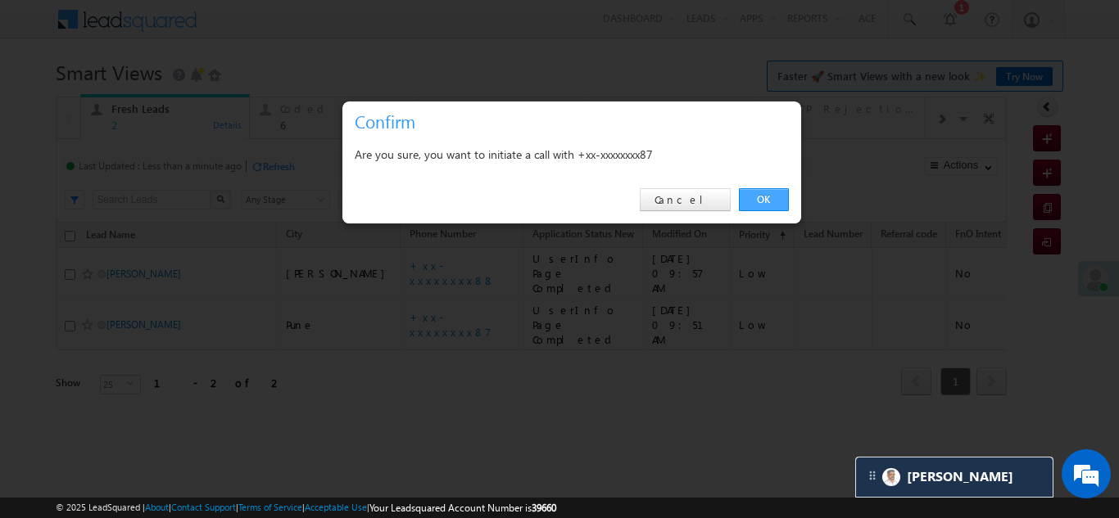
click at [758, 201] on link "OK" at bounding box center [764, 199] width 50 height 23
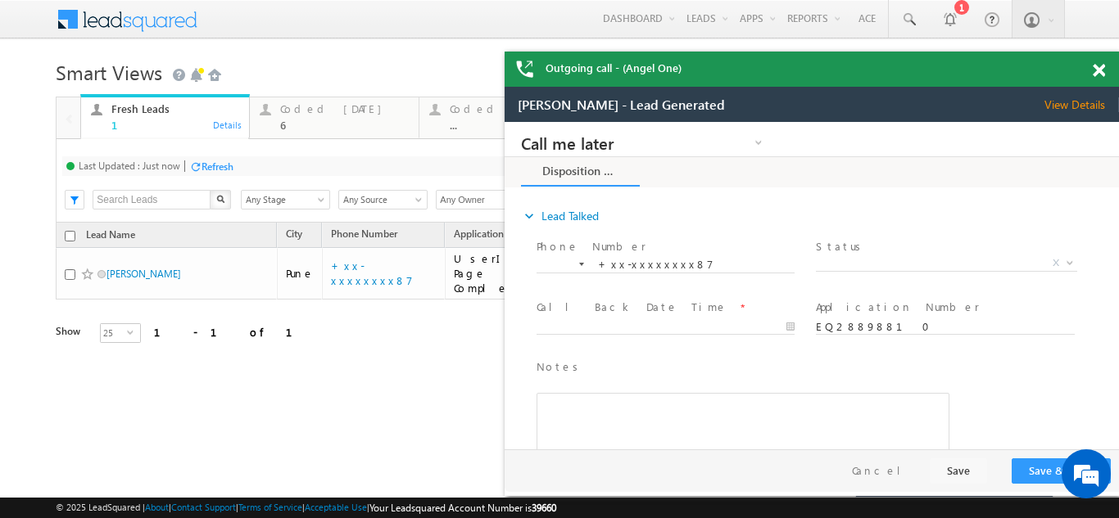
click at [1071, 105] on span "View Details" at bounding box center [1081, 104] width 75 height 15
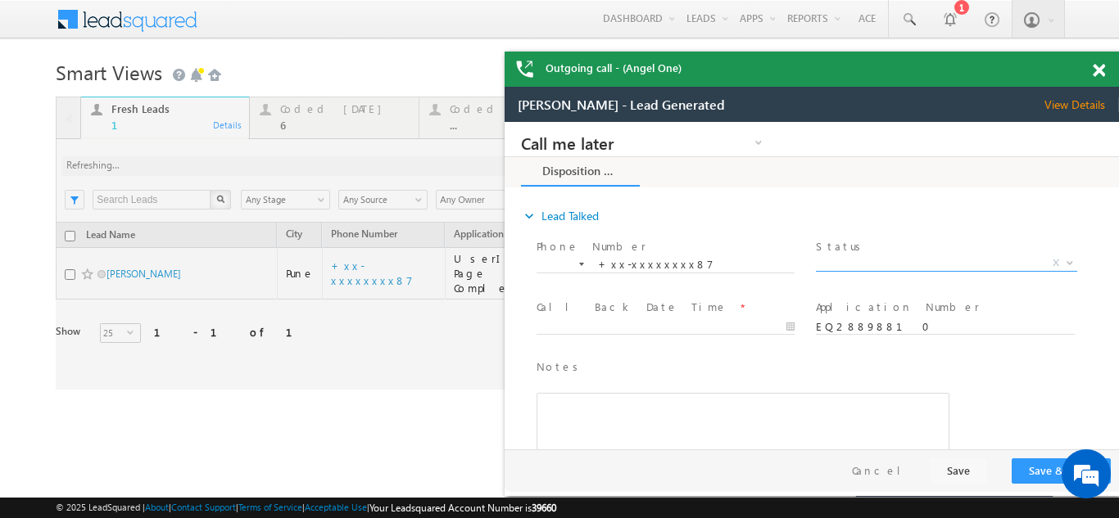
click at [889, 261] on span "X" at bounding box center [946, 264] width 260 height 16
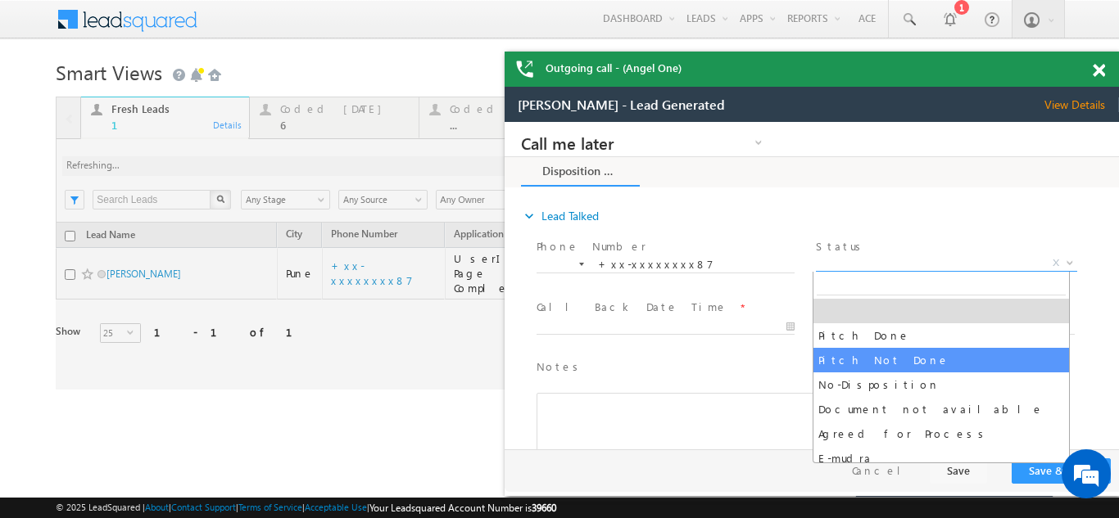
select select "Pitch Not Done"
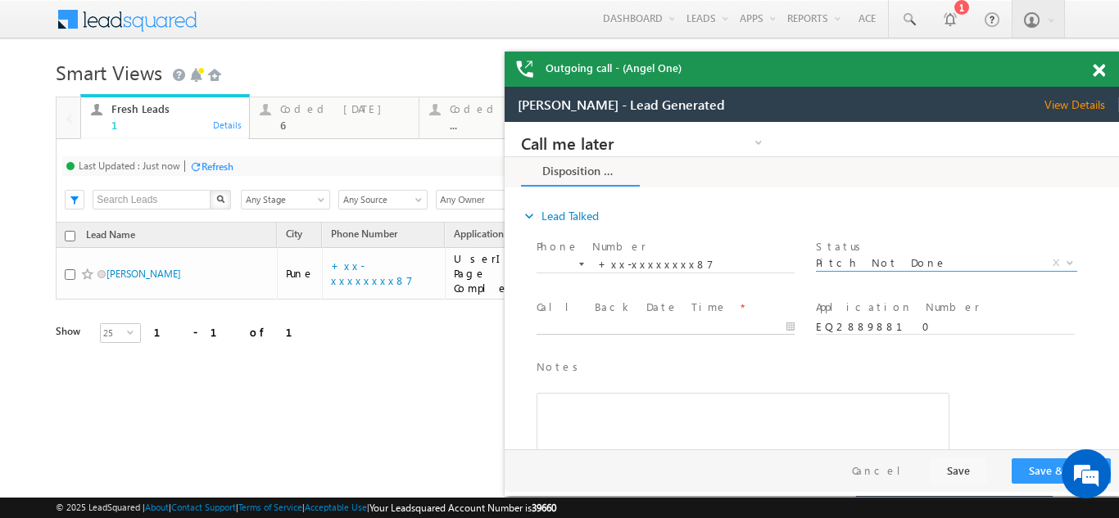
click at [617, 324] on body "Call me later Campaign Success Commitment Cross Sell Customer Drop-off reasons …" at bounding box center [812, 286] width 614 height 328
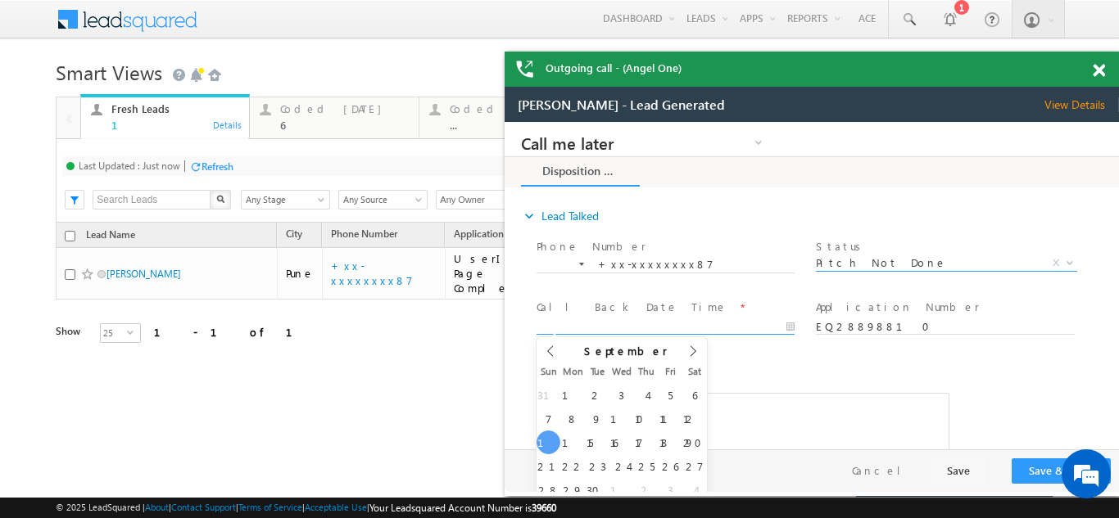
type input "09/14/25 11:50 AM"
click at [313, 110] on div "Coded Today" at bounding box center [344, 108] width 128 height 13
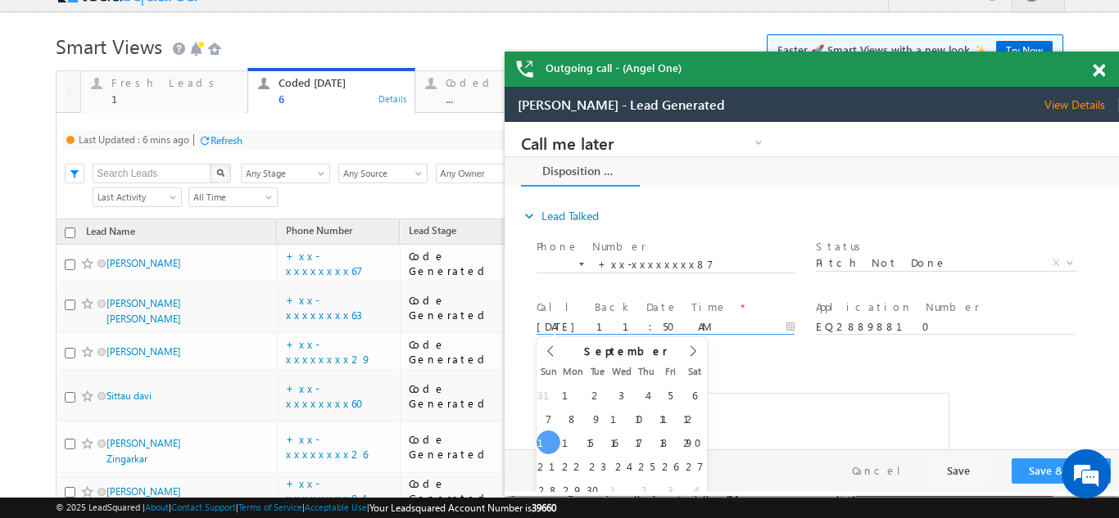
click at [238, 136] on div "Refresh" at bounding box center [226, 140] width 32 height 12
click at [222, 145] on div "Refresh" at bounding box center [217, 140] width 32 height 12
click at [133, 83] on div "Fresh Leads" at bounding box center [174, 82] width 126 height 13
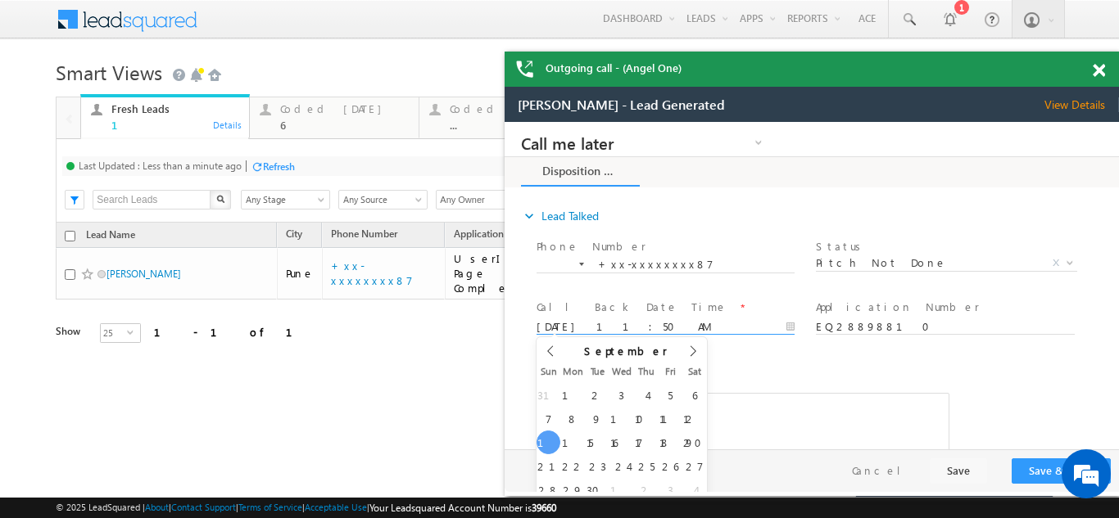
click at [287, 168] on div "Refresh" at bounding box center [279, 167] width 32 height 12
click at [871, 264] on span "Pitch Not Done" at bounding box center [926, 263] width 221 height 15
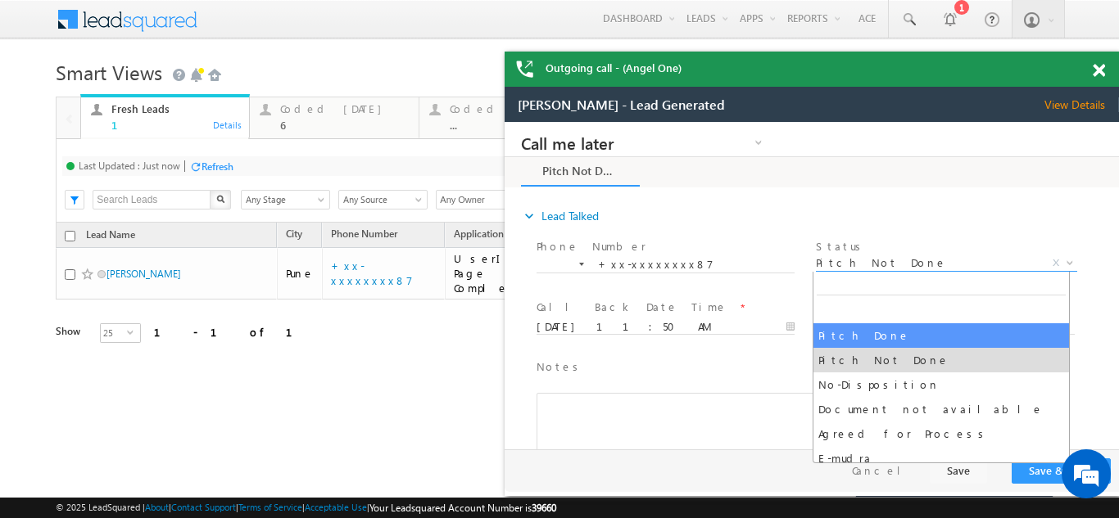
select select "Pitch Done"
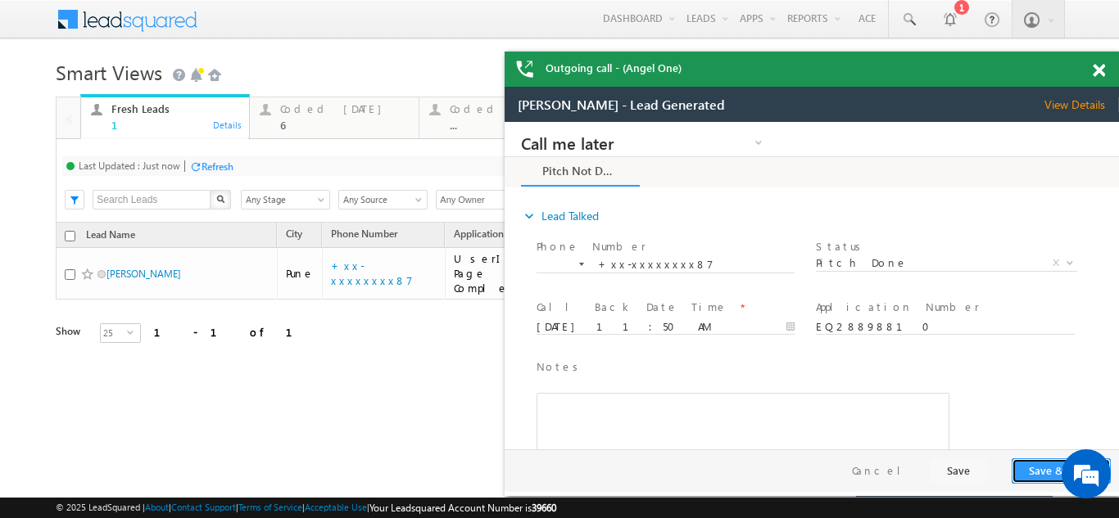
click at [1046, 464] on button "Save & Close" at bounding box center [1061, 471] width 99 height 25
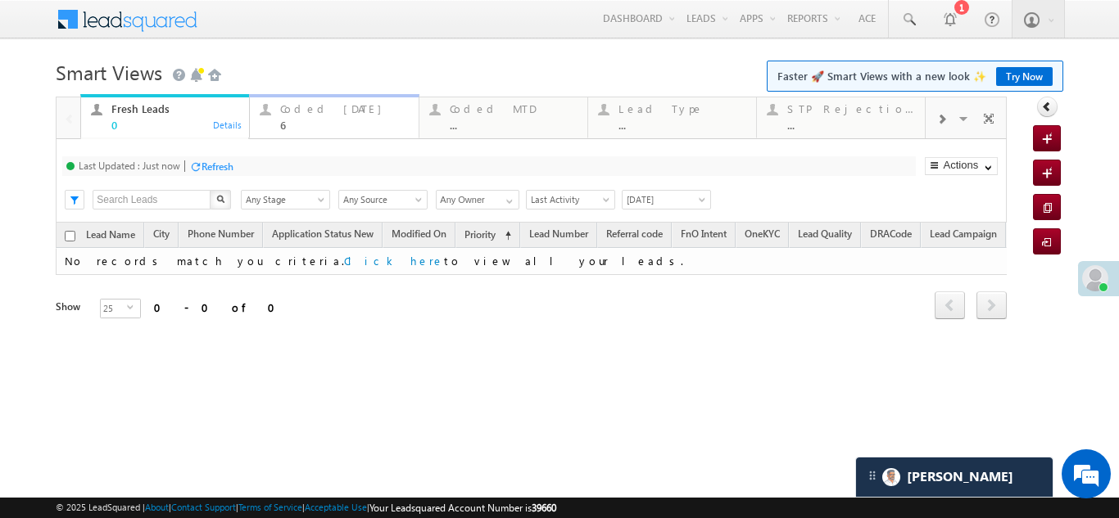
drag, startPoint x: 324, startPoint y: 21, endPoint x: 315, endPoint y: 113, distance: 92.1
click at [315, 113] on div "Coded Today" at bounding box center [344, 108] width 128 height 13
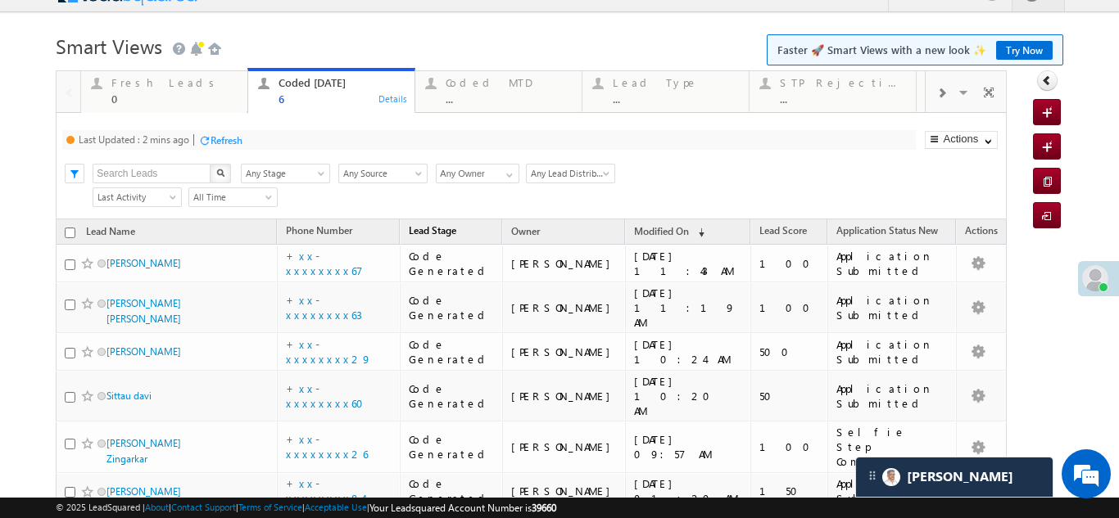
click at [238, 137] on div "Refresh" at bounding box center [226, 140] width 32 height 12
click at [227, 139] on div "Refresh" at bounding box center [226, 140] width 32 height 12
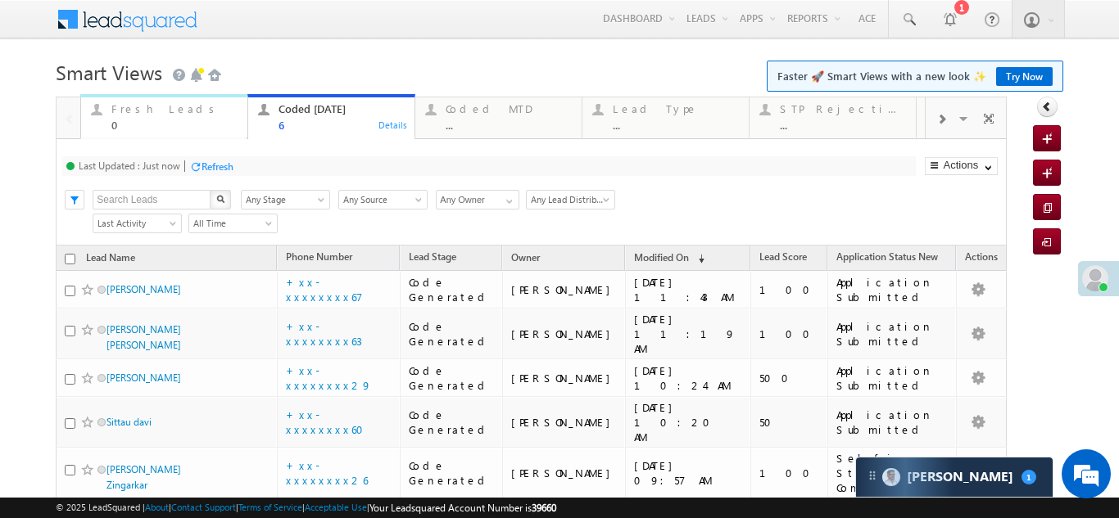
click at [135, 102] on div "Fresh Leads" at bounding box center [174, 108] width 126 height 13
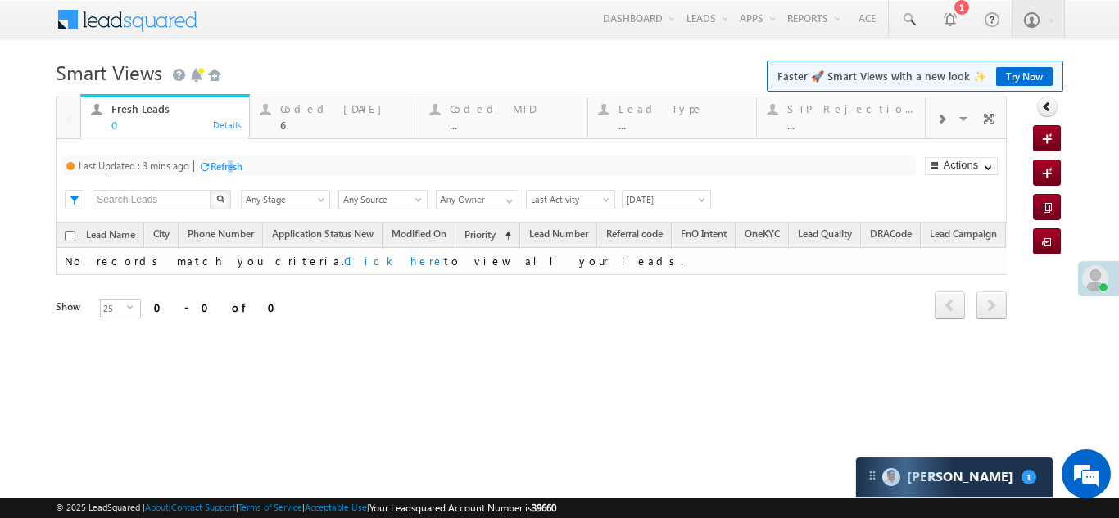
click at [233, 165] on div "Refresh" at bounding box center [226, 167] width 32 height 12
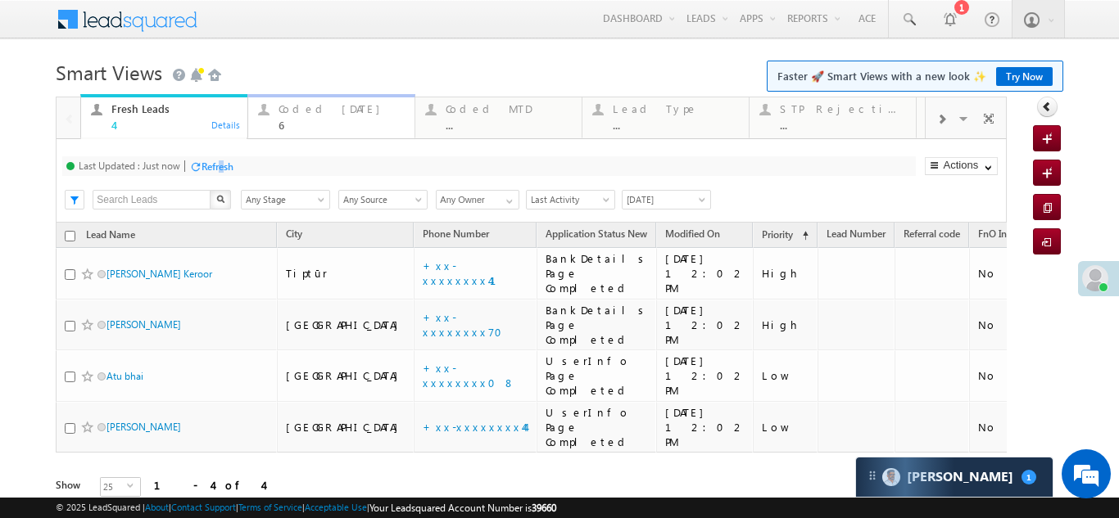
click at [308, 107] on div "Coded Today" at bounding box center [341, 108] width 126 height 13
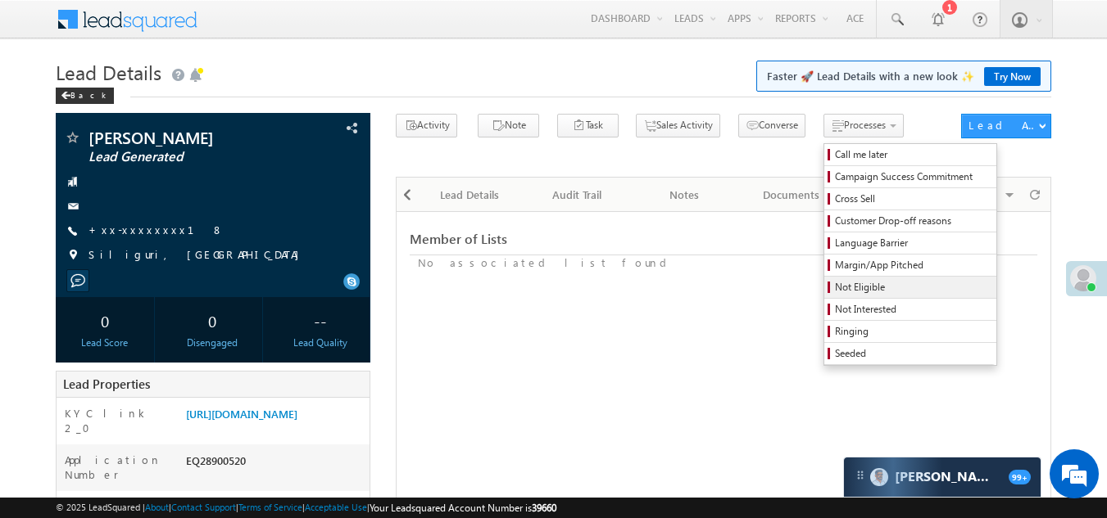
click at [835, 284] on span "Not Eligible" at bounding box center [913, 287] width 156 height 15
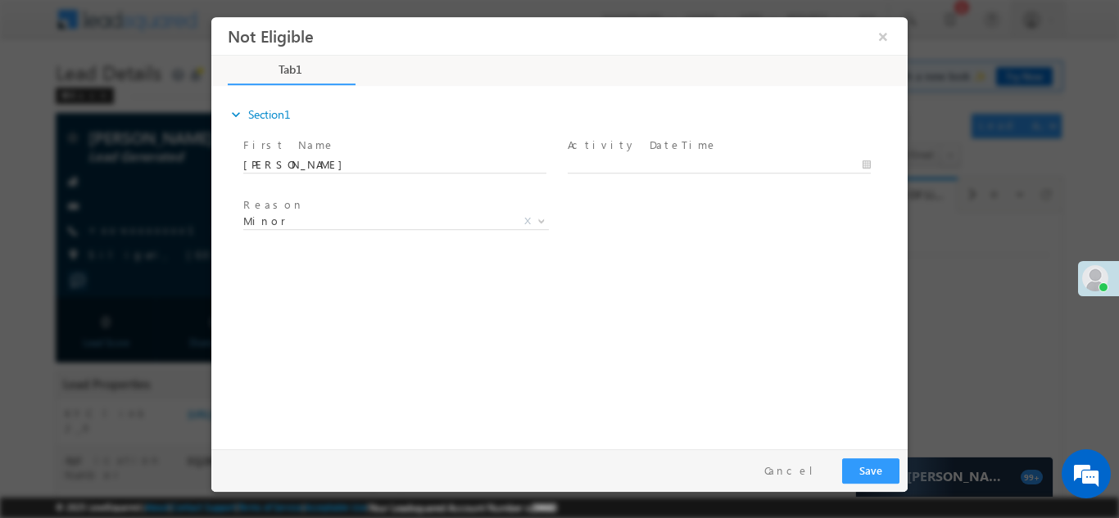
click at [641, 156] on span at bounding box center [727, 165] width 318 height 18
type input "09/14/25 10:55 AM"
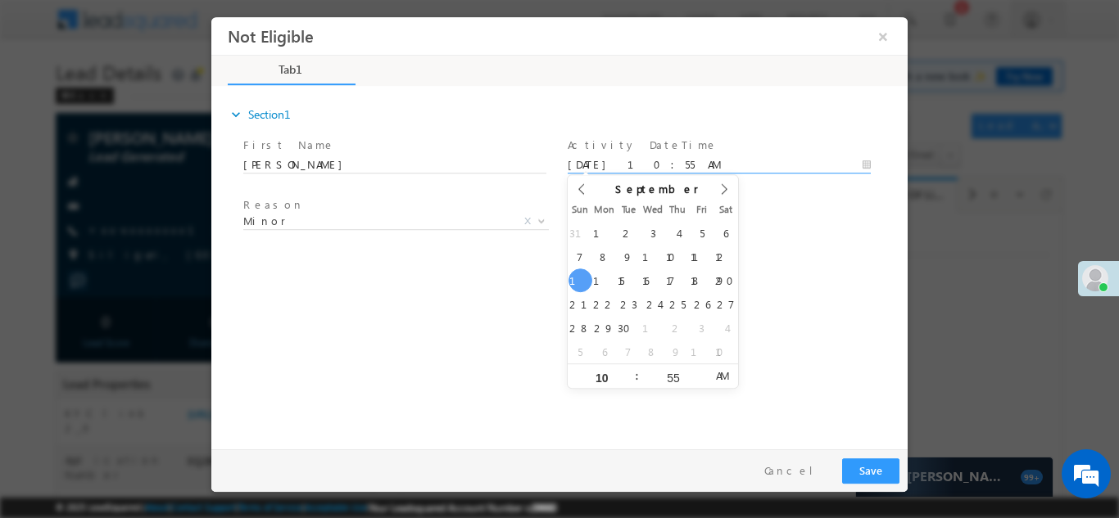
click at [641, 162] on input "09/14/25 10:55 AM" at bounding box center [719, 164] width 303 height 16
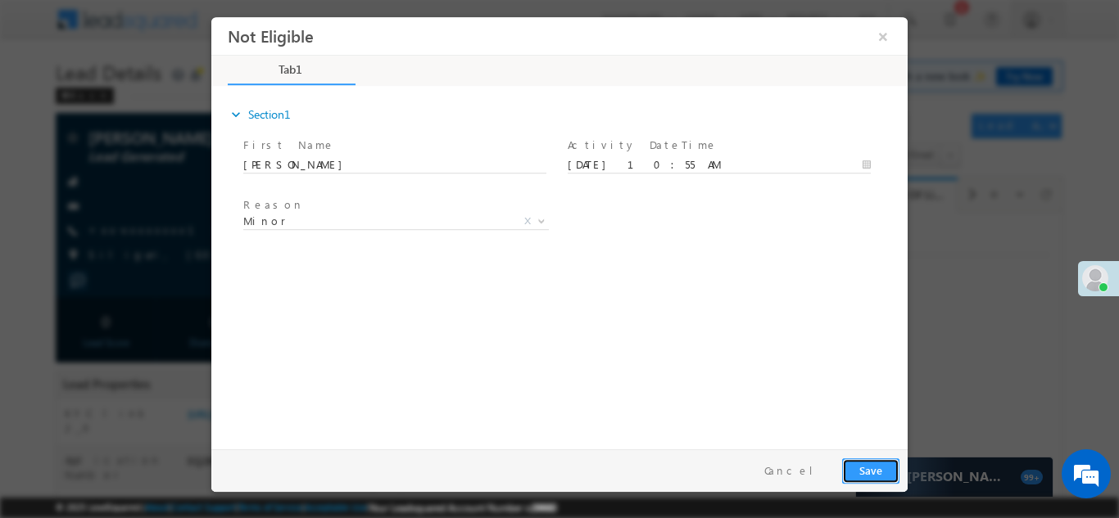
click at [873, 470] on button "Save" at bounding box center [870, 470] width 57 height 25
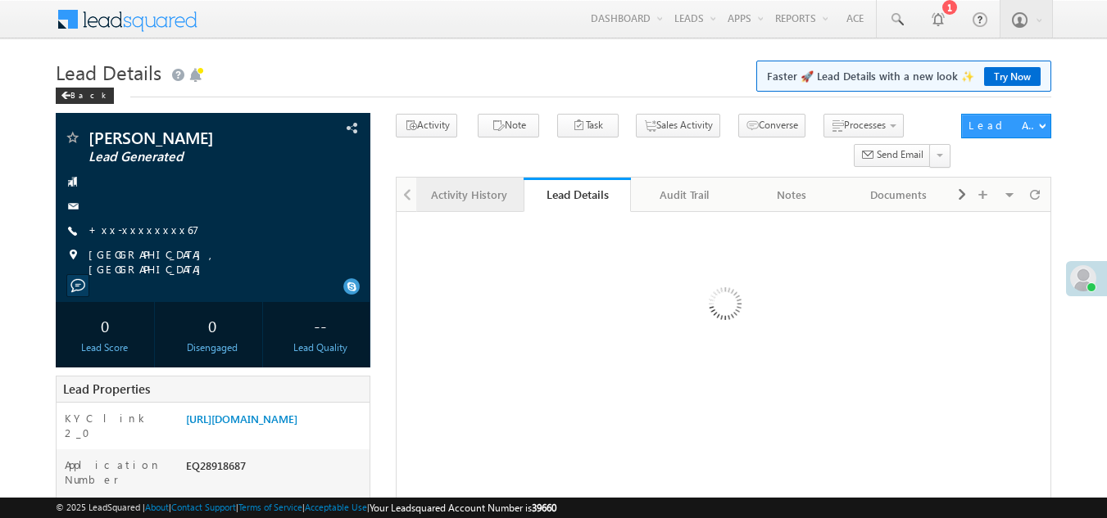
click at [462, 201] on div "Activity History" at bounding box center [468, 195] width 79 height 20
click at [242, 426] on link "https://angelbroking1-pk3em7sa.customui-test.leadsquared.com?leadId=52448dec-07…" at bounding box center [241, 419] width 111 height 14
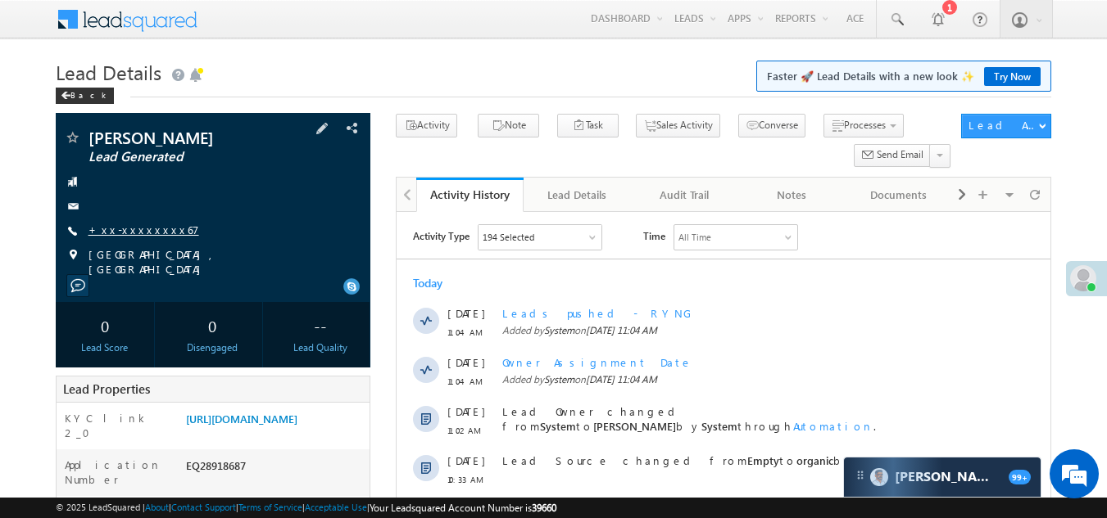
click at [134, 230] on link "+xx-xxxxxxxx67" at bounding box center [143, 230] width 111 height 14
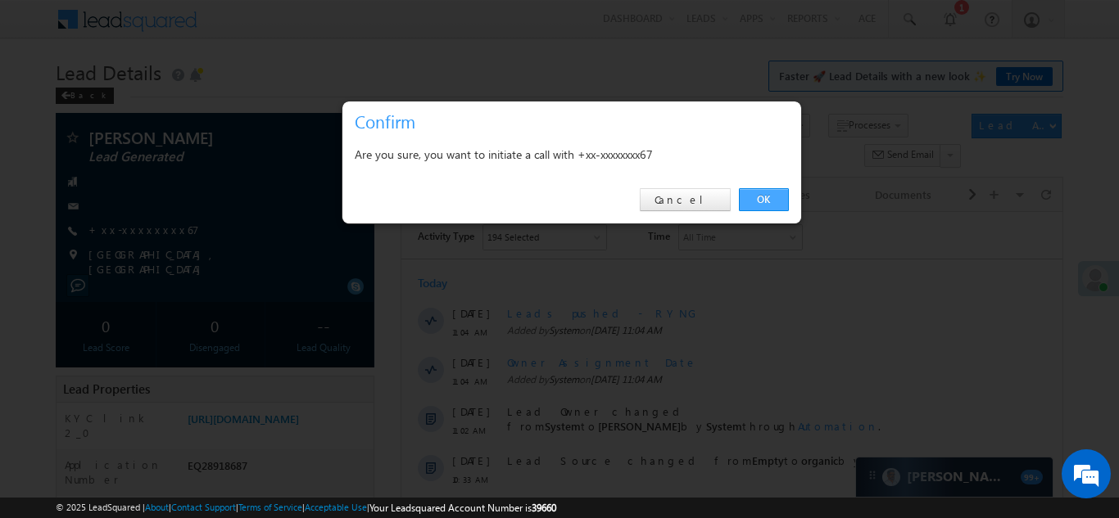
click at [768, 192] on link "OK" at bounding box center [764, 199] width 50 height 23
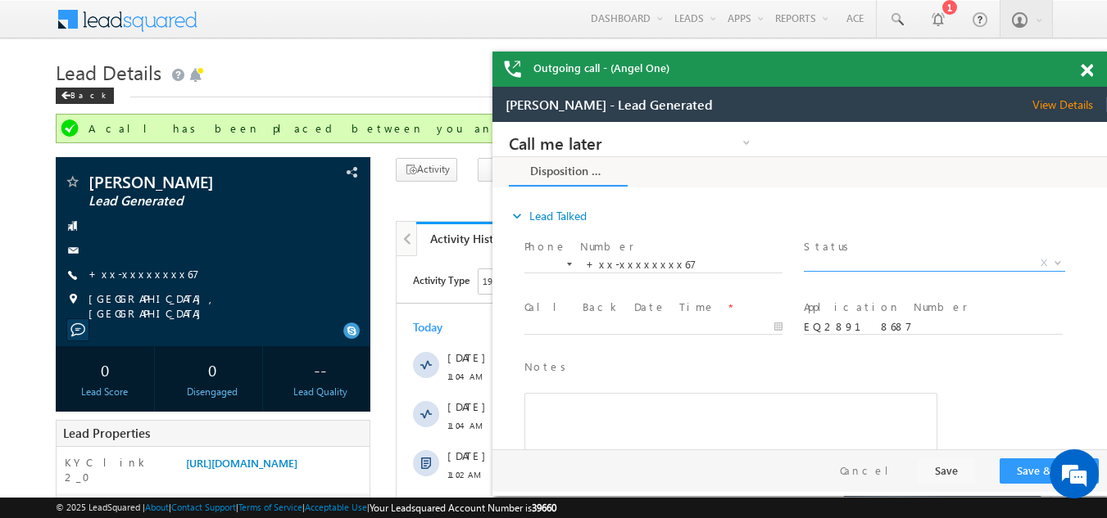
click at [858, 261] on span "X" at bounding box center [933, 264] width 260 height 16
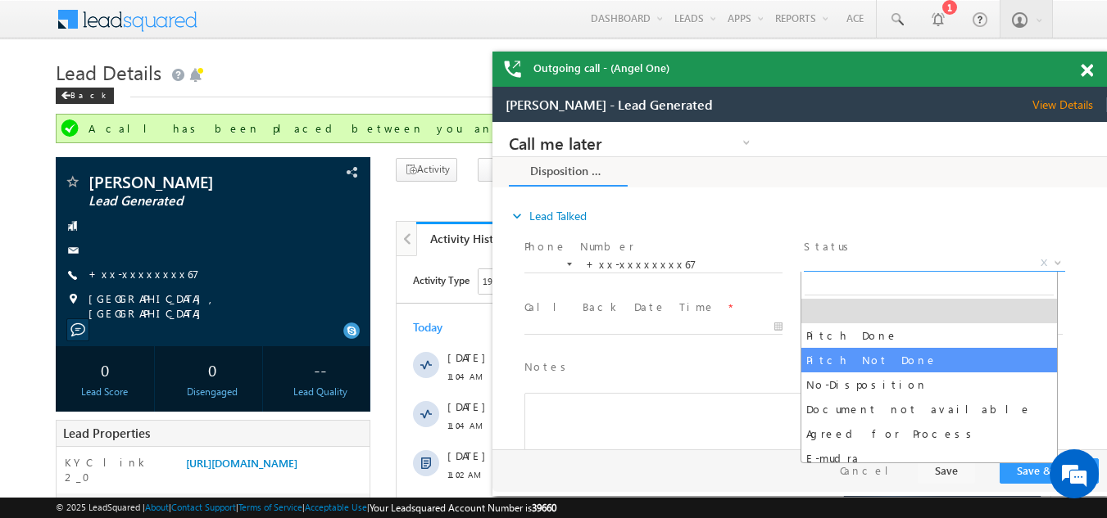
select select "Pitch Not Done"
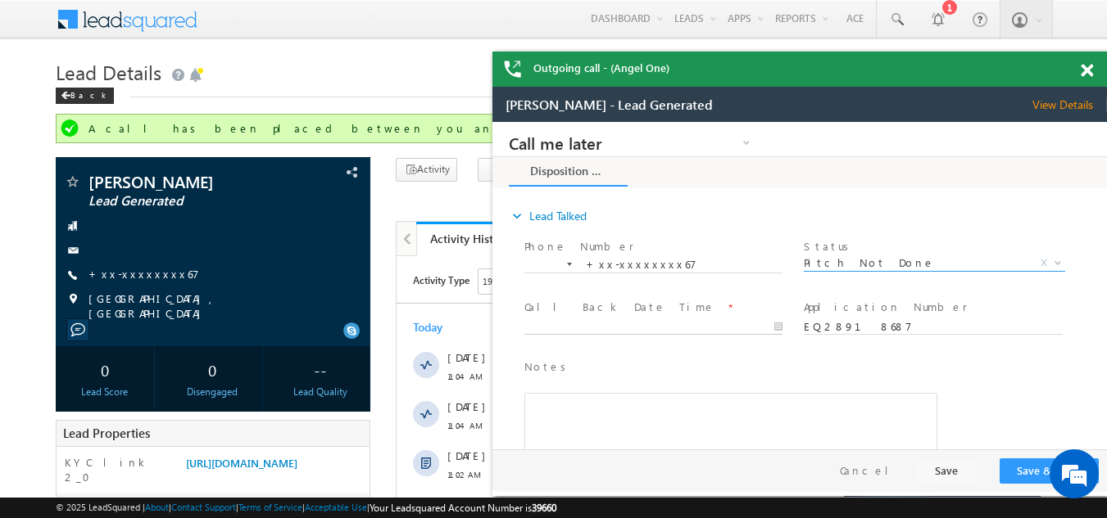
type input "[DATE] 11:28 AM"
click at [603, 323] on input "[DATE] 11:28 AM" at bounding box center [653, 327] width 258 height 16
click at [1024, 461] on button "Save & Close" at bounding box center [1048, 471] width 99 height 25
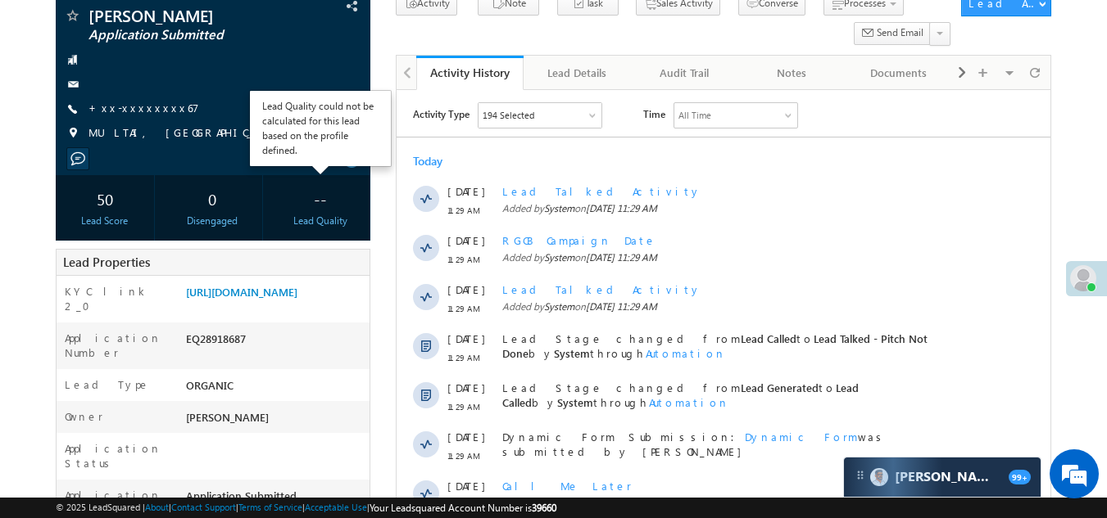
scroll to position [410, 0]
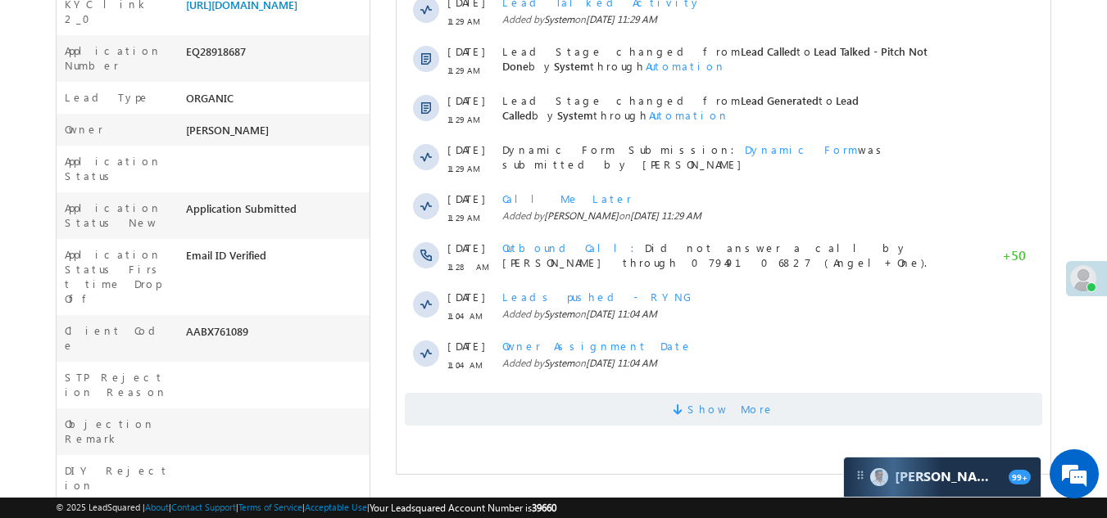
click at [605, 405] on span "Show More" at bounding box center [723, 409] width 637 height 33
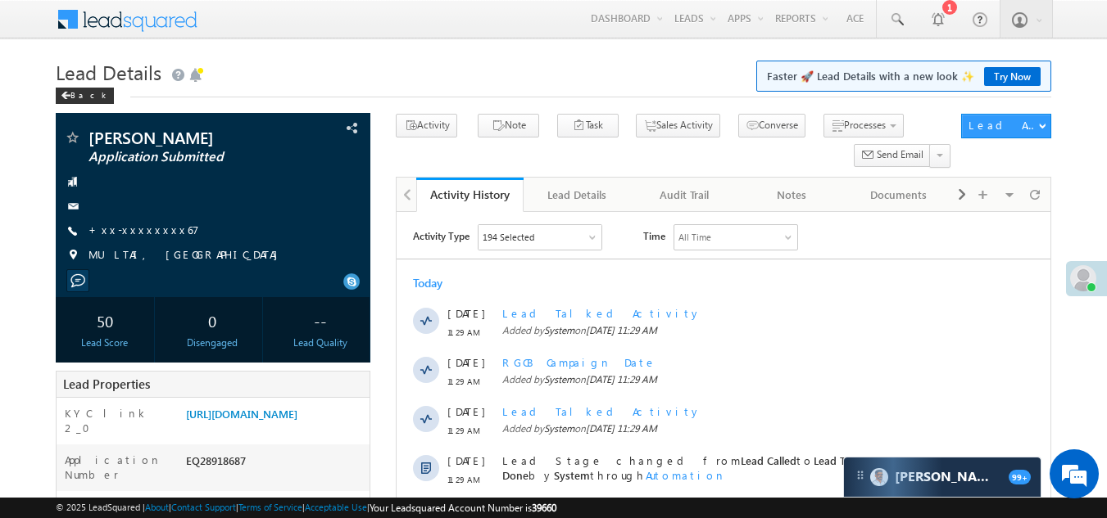
scroll to position [0, 0]
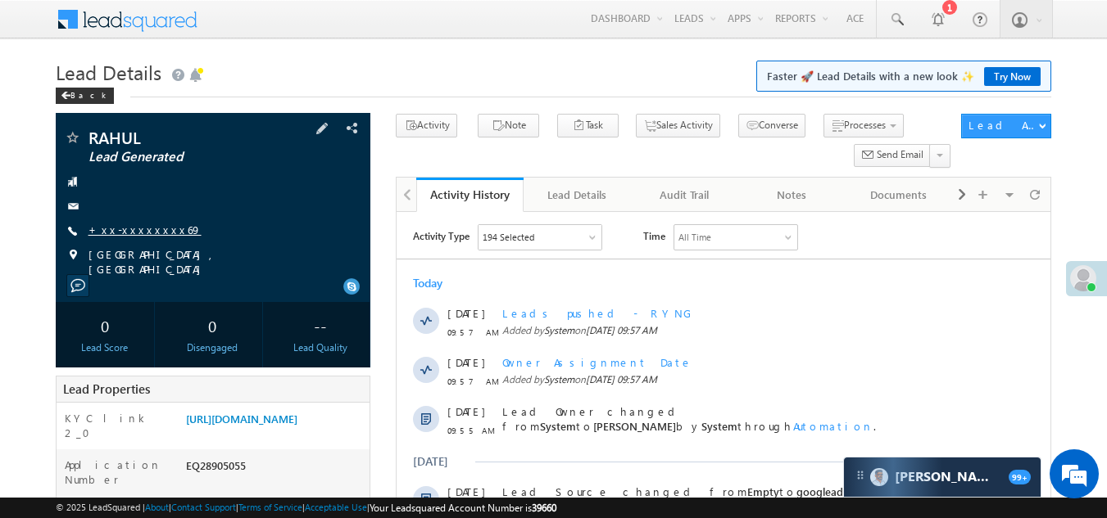
click at [124, 227] on link "+xx-xxxxxxxx69" at bounding box center [144, 230] width 113 height 14
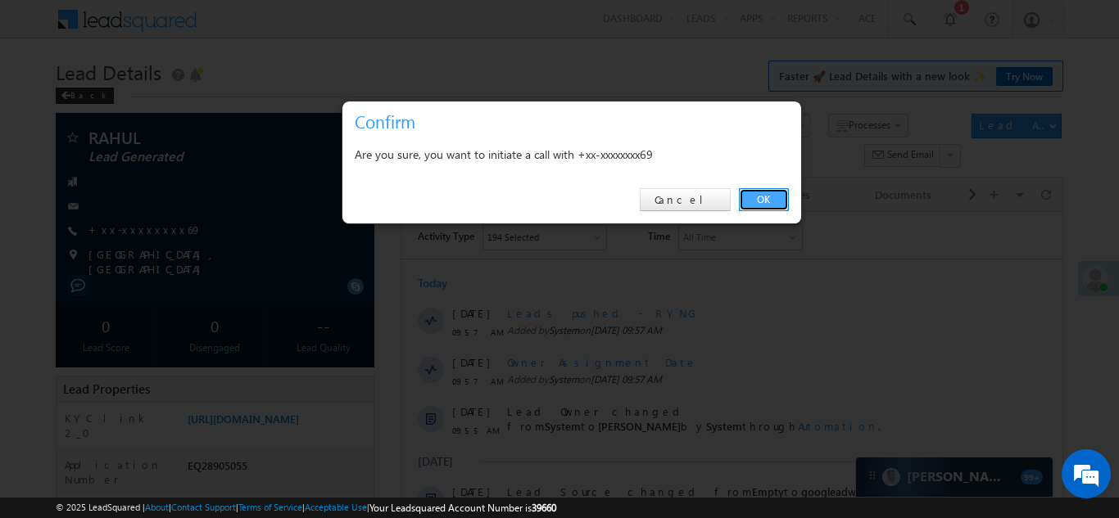
click at [762, 200] on link "OK" at bounding box center [764, 199] width 50 height 23
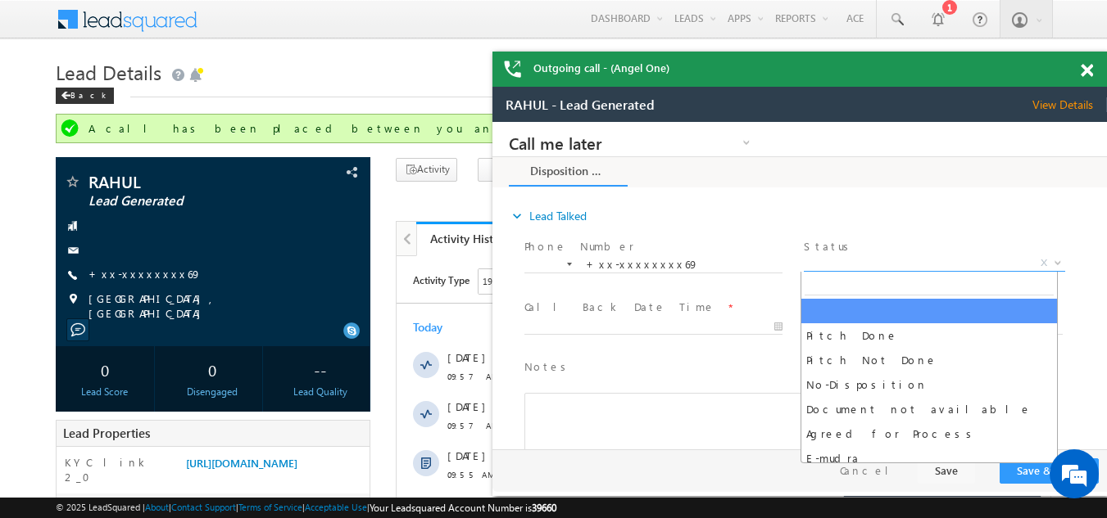
click at [877, 260] on span "X" at bounding box center [933, 264] width 260 height 16
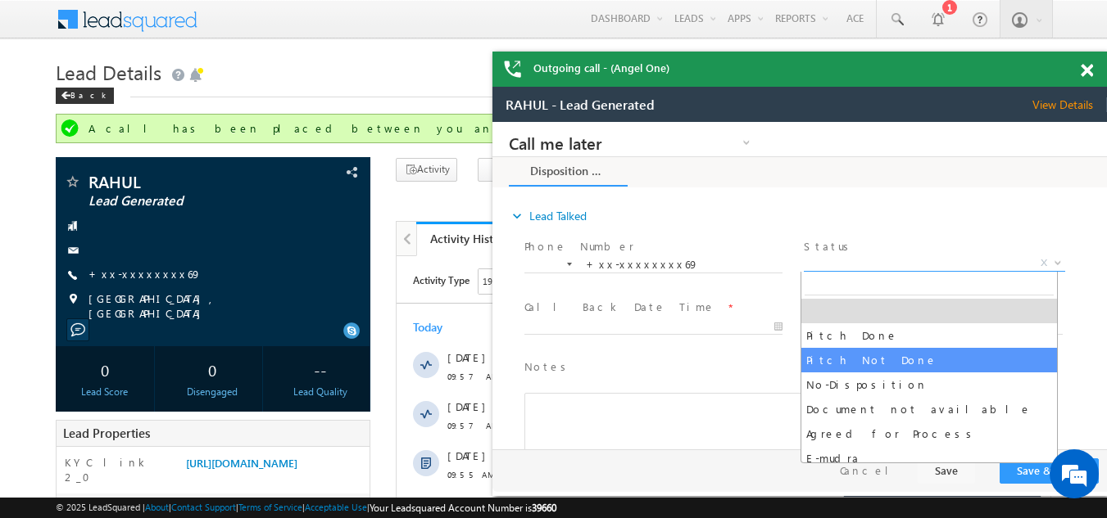
select select "Pitch Not Done"
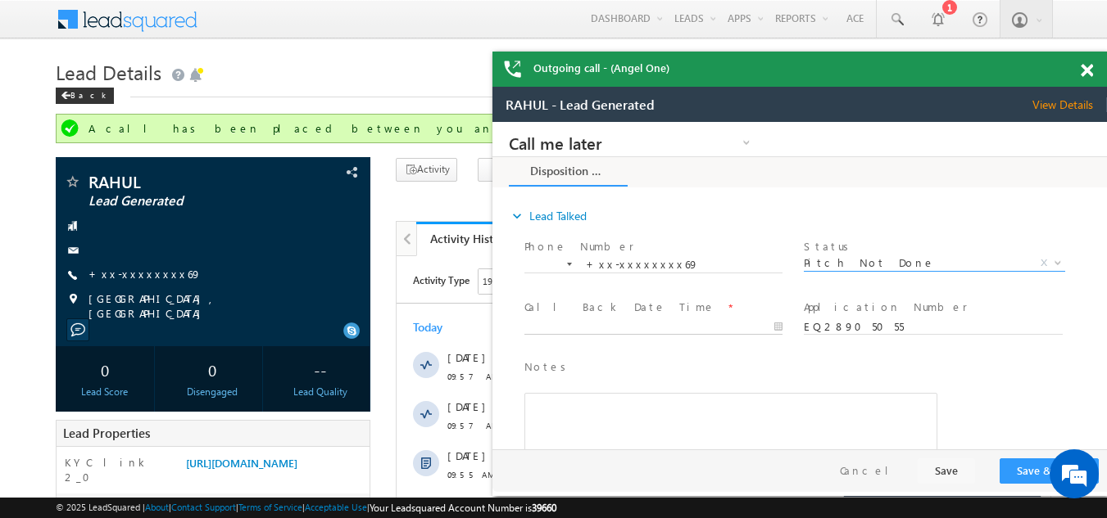
type input "09/14/25 11:45 AM"
click at [623, 325] on input "09/14/25 11:45 AM" at bounding box center [653, 327] width 258 height 16
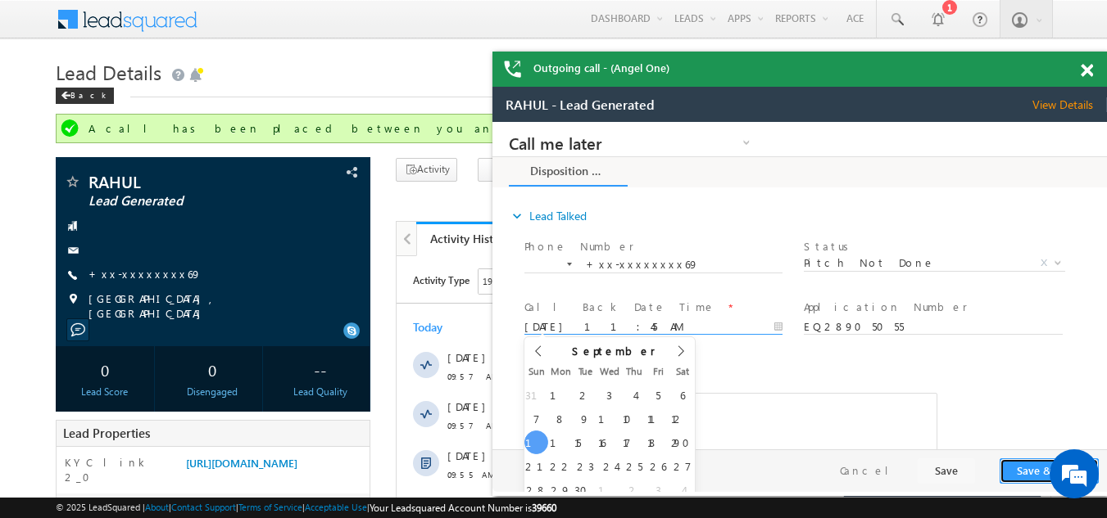
click at [1025, 473] on button "Save & Close" at bounding box center [1048, 471] width 99 height 25
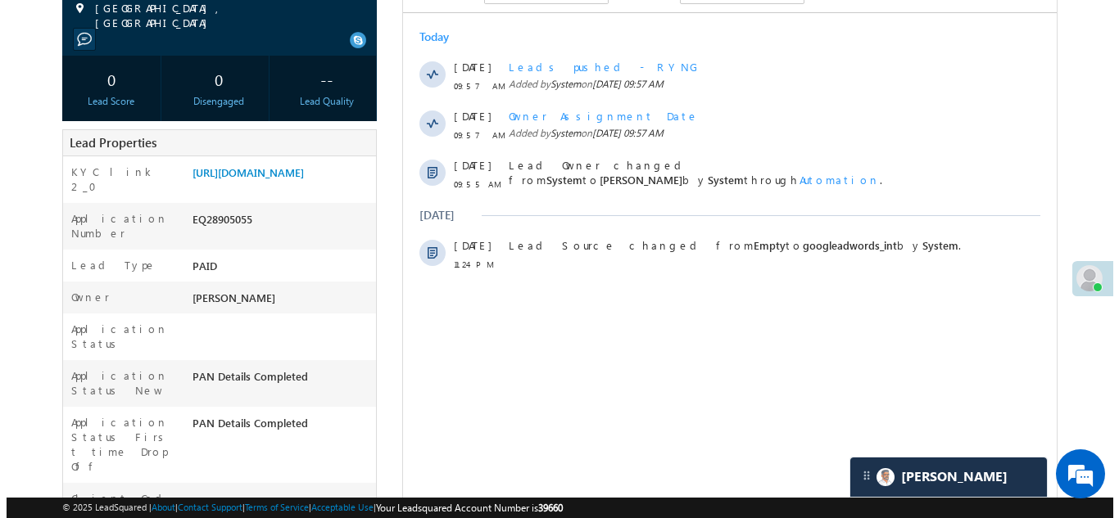
scroll to position [82, 0]
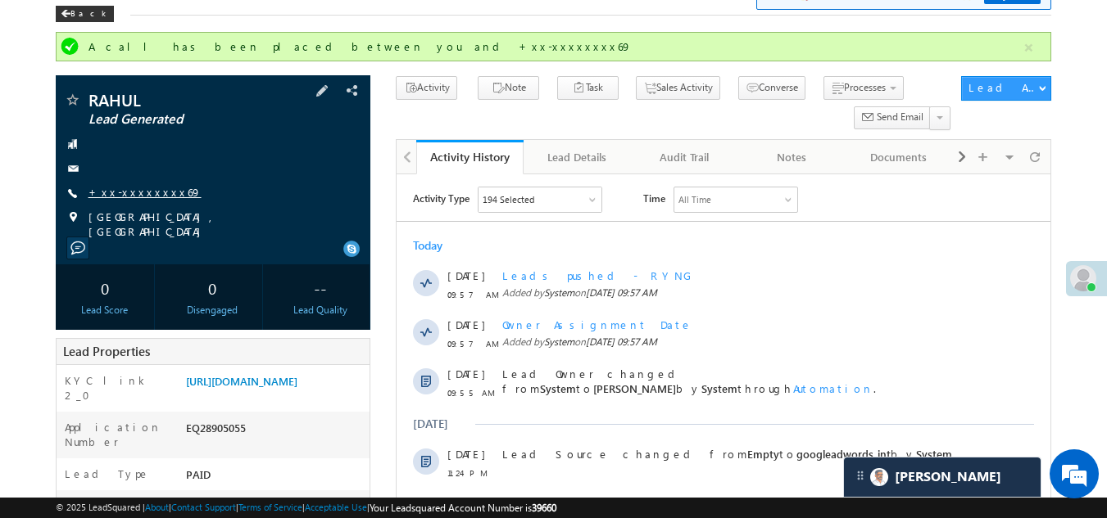
click at [121, 189] on link "+xx-xxxxxxxx69" at bounding box center [144, 192] width 113 height 14
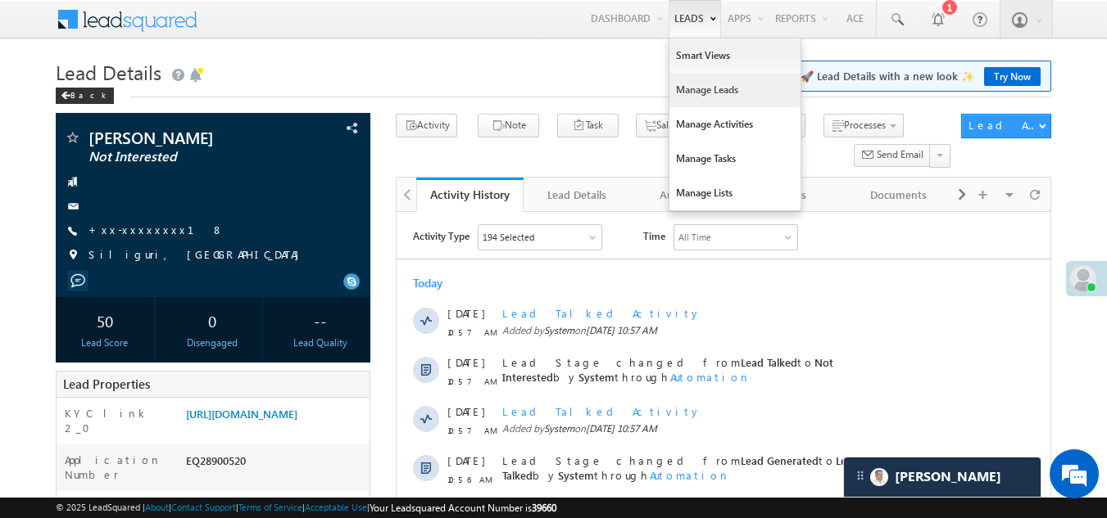
click at [690, 92] on link "Manage Leads" at bounding box center [734, 90] width 131 height 34
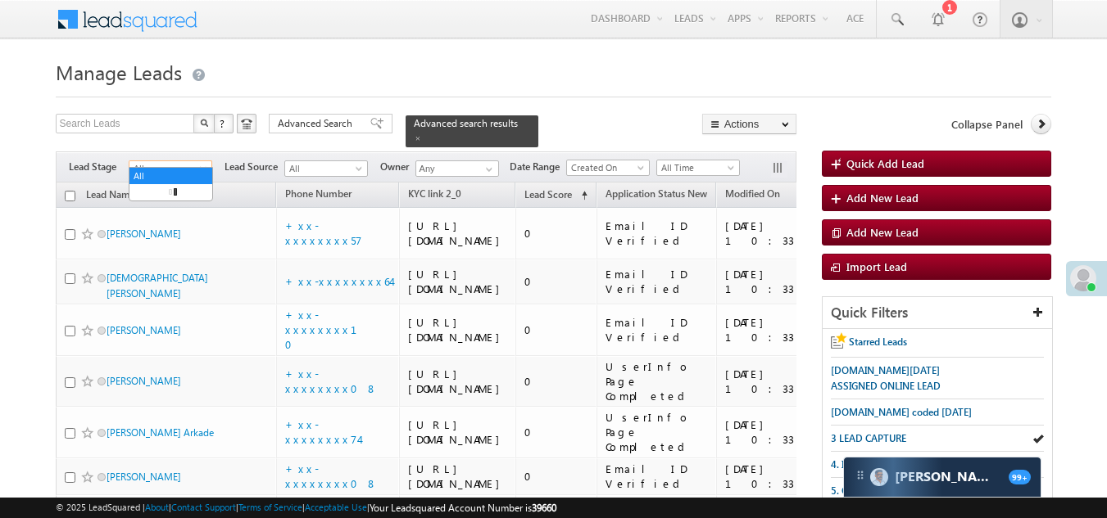
click at [154, 161] on span "All" at bounding box center [168, 168] width 78 height 15
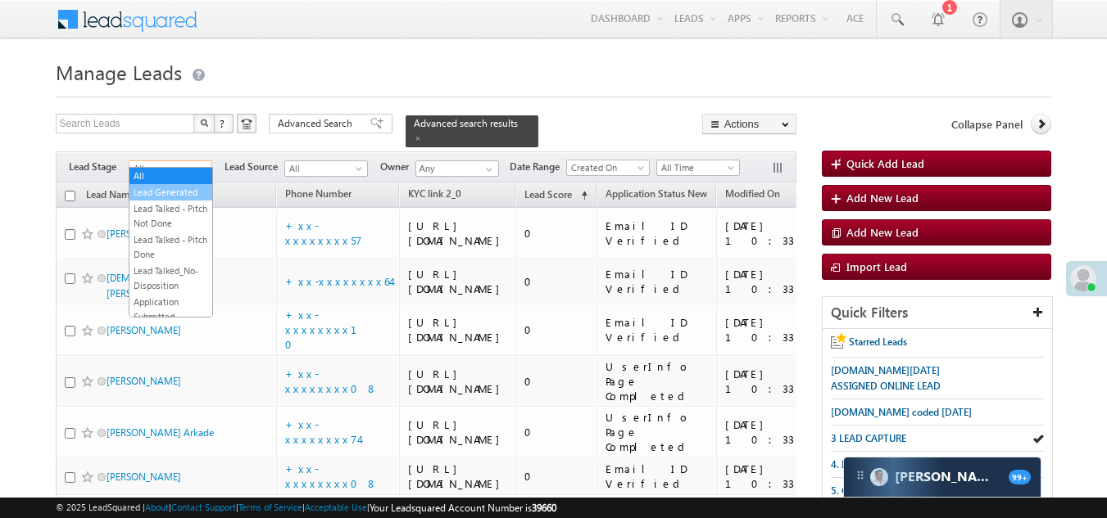
click at [165, 200] on link "Lead Generated" at bounding box center [170, 192] width 83 height 15
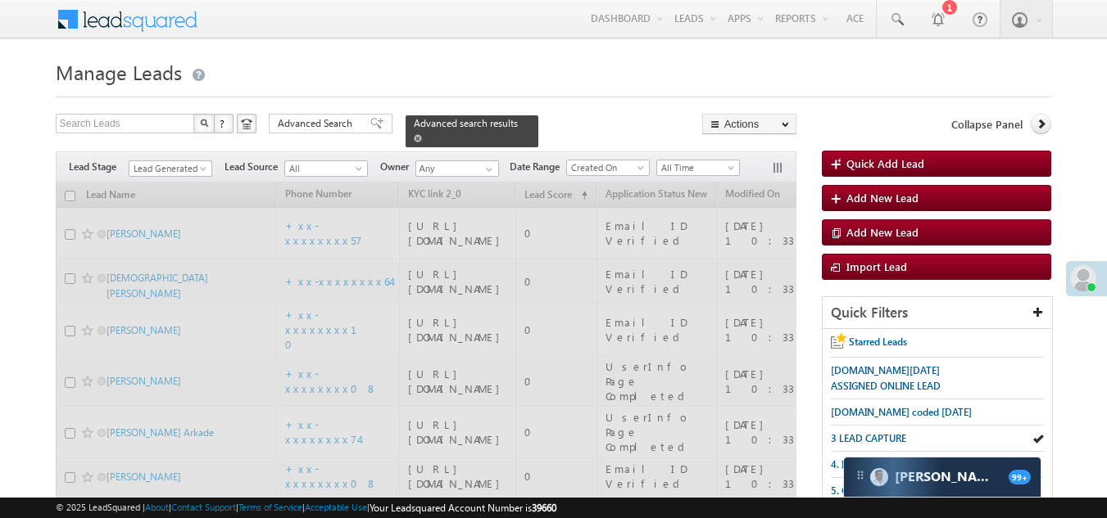
click at [422, 134] on span at bounding box center [418, 138] width 8 height 8
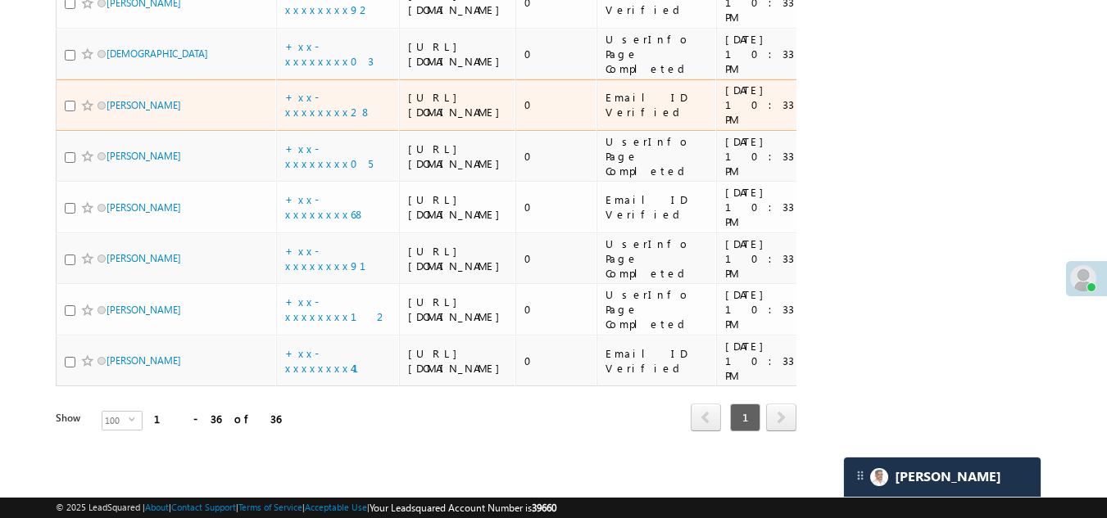
scroll to position [3259, 0]
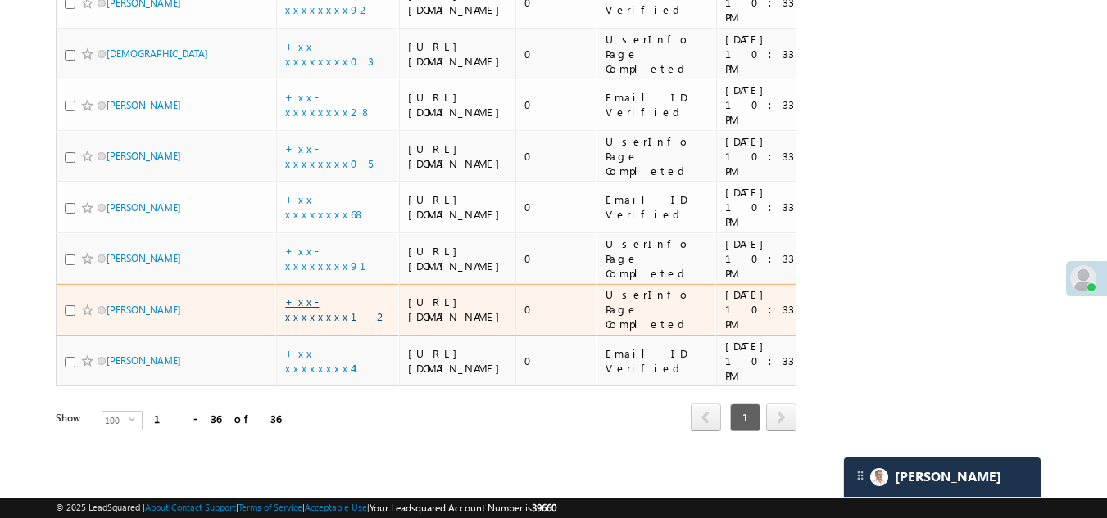
click at [319, 295] on link "+xx-xxxxxxxx12" at bounding box center [336, 309] width 103 height 29
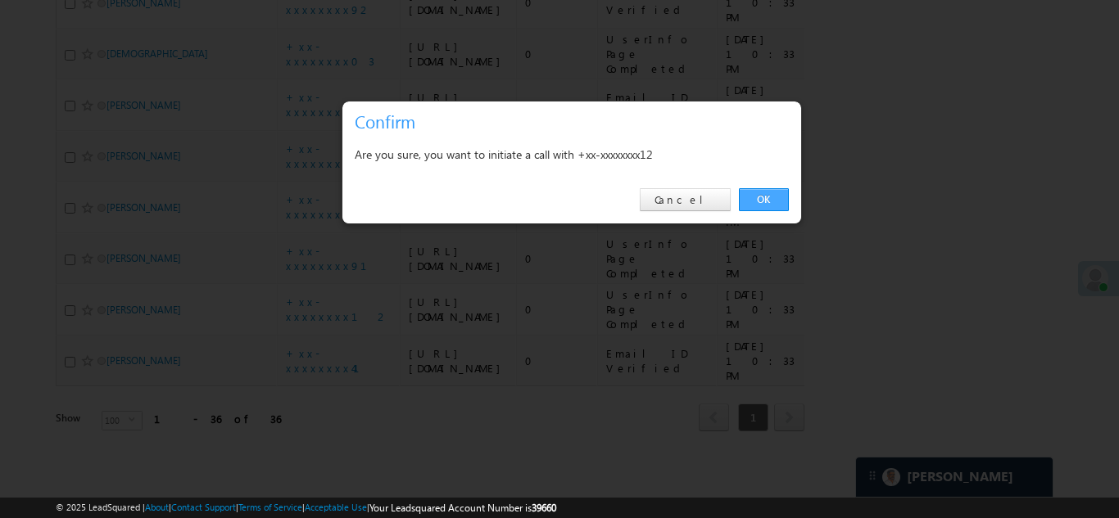
click at [765, 199] on link "OK" at bounding box center [764, 199] width 50 height 23
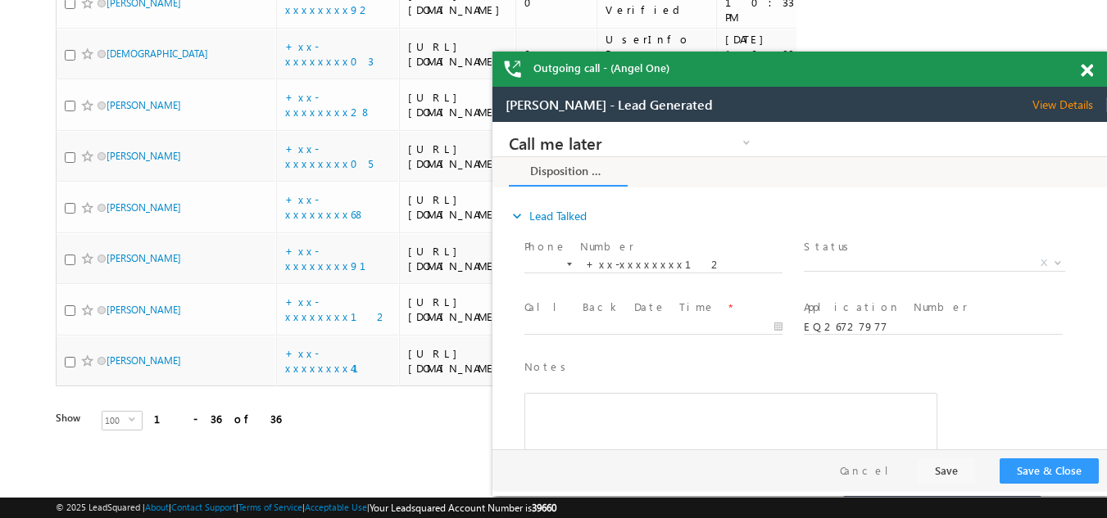
scroll to position [0, 0]
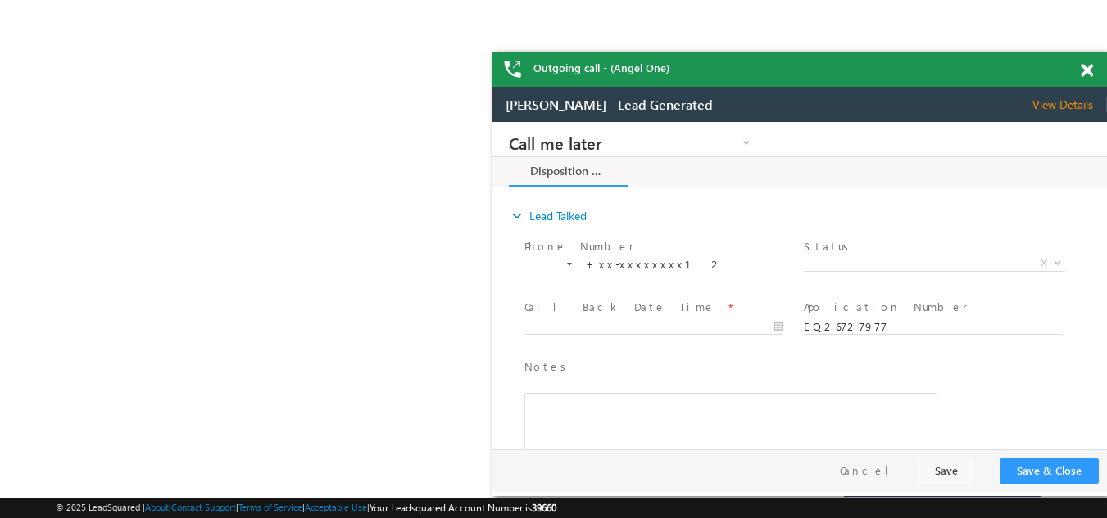
click at [1086, 67] on span at bounding box center [1086, 71] width 12 height 14
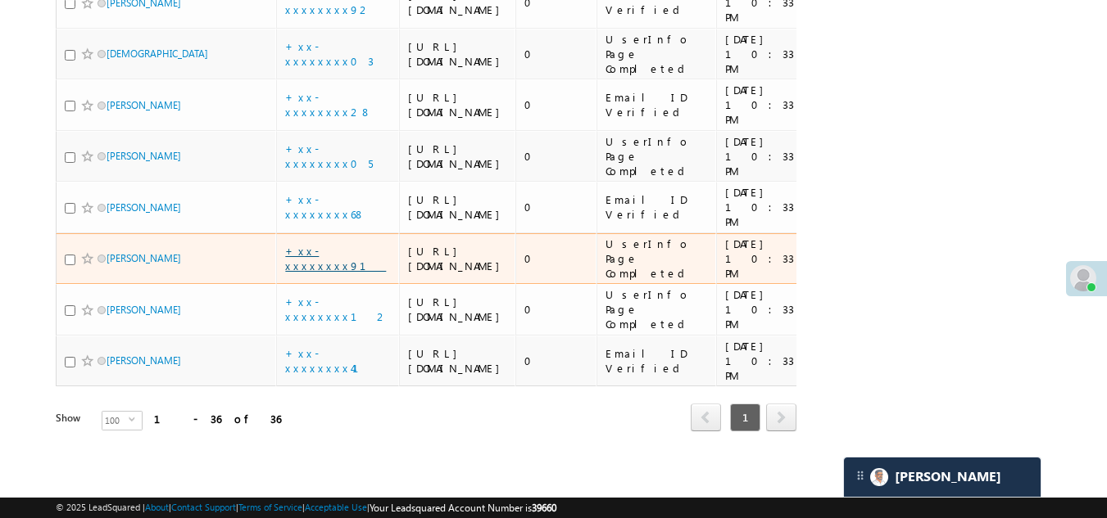
click at [329, 244] on link "+xx-xxxxxxxx91" at bounding box center [335, 258] width 101 height 29
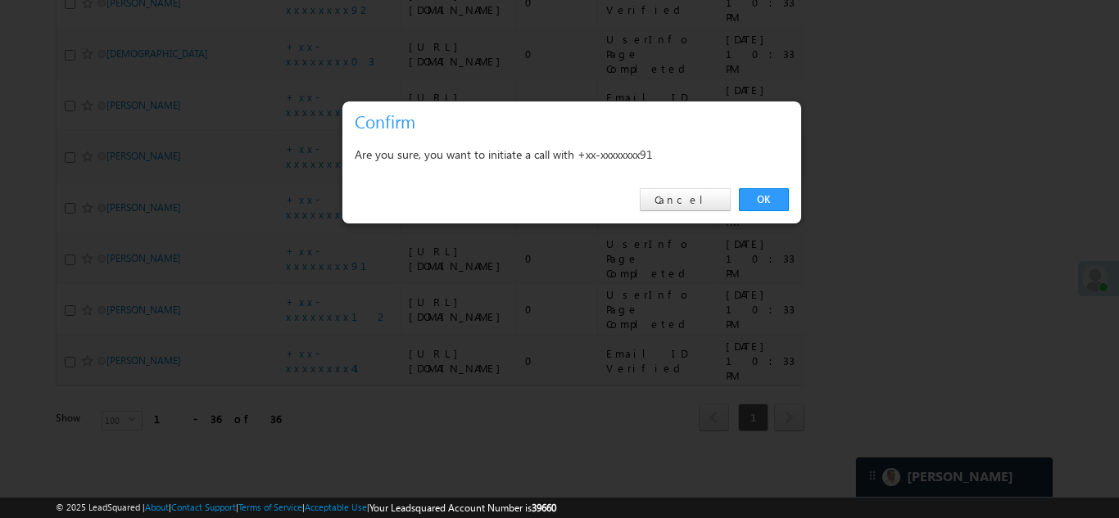
click at [755, 197] on link "OK" at bounding box center [764, 199] width 50 height 23
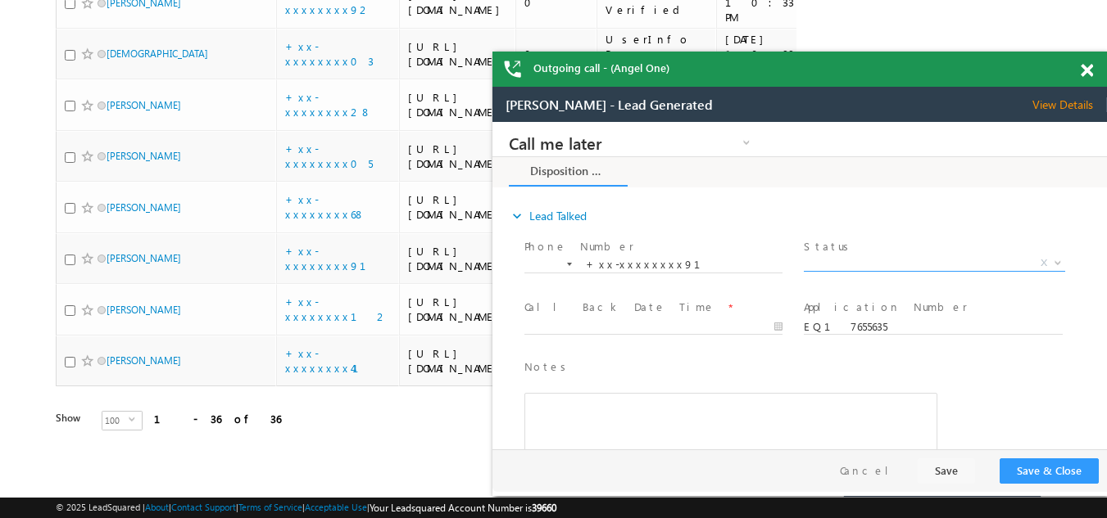
click at [871, 262] on span "X" at bounding box center [933, 264] width 260 height 16
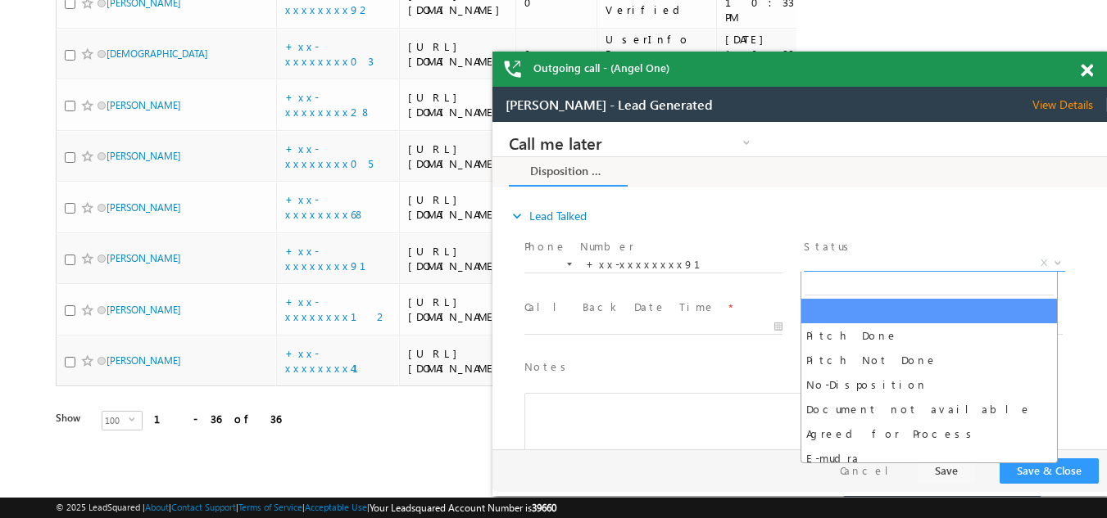
click at [1086, 70] on span at bounding box center [1086, 71] width 12 height 14
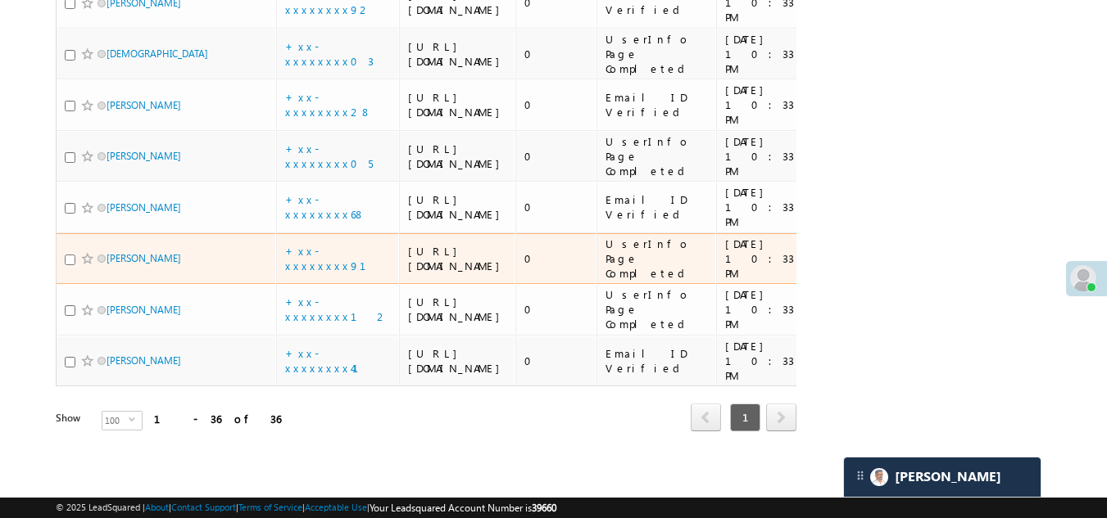
click at [70, 265] on input "checkbox" at bounding box center [70, 260] width 11 height 11
checkbox input "true"
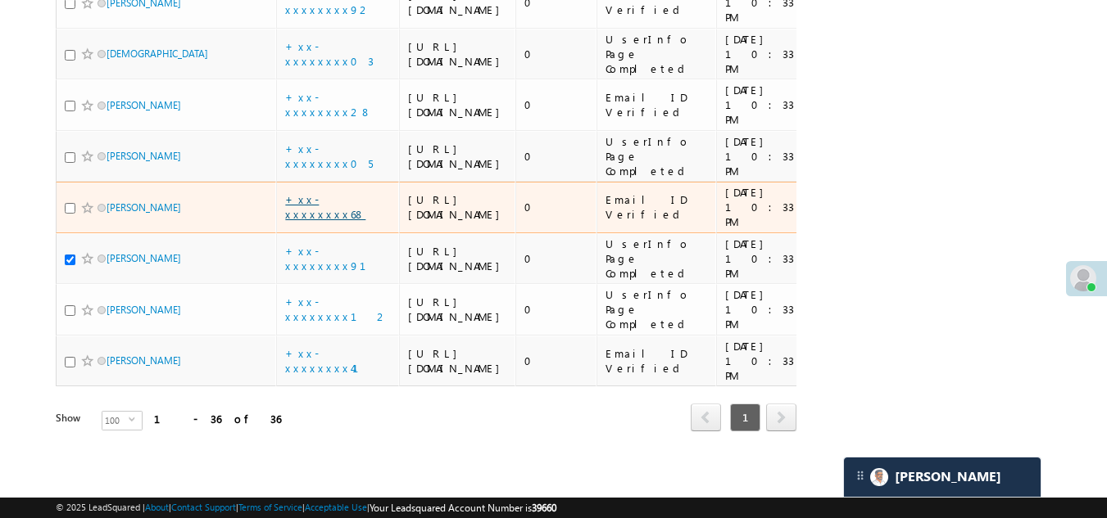
click at [324, 207] on link "+xx-xxxxxxxx68" at bounding box center [325, 206] width 80 height 29
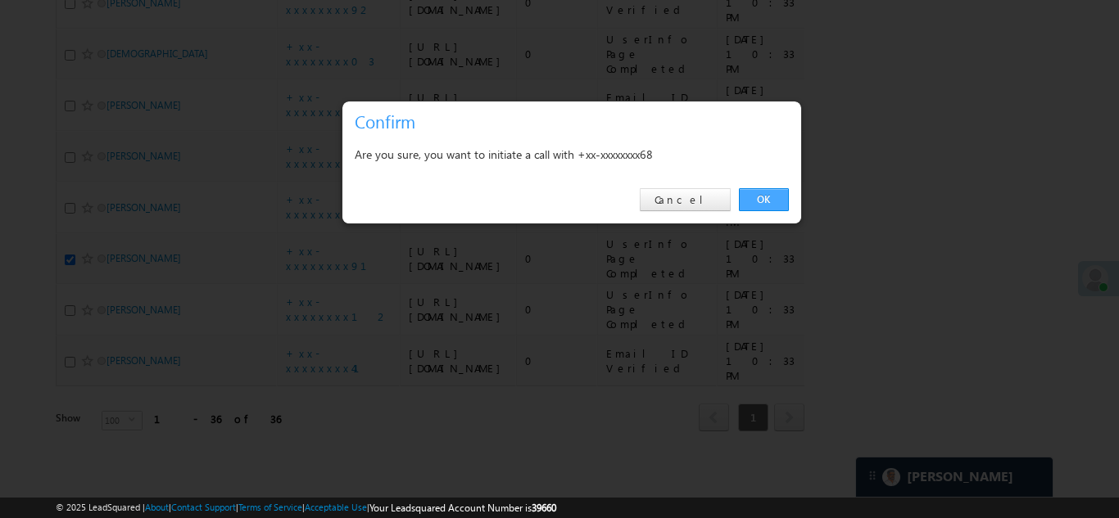
click at [756, 192] on link "OK" at bounding box center [764, 199] width 50 height 23
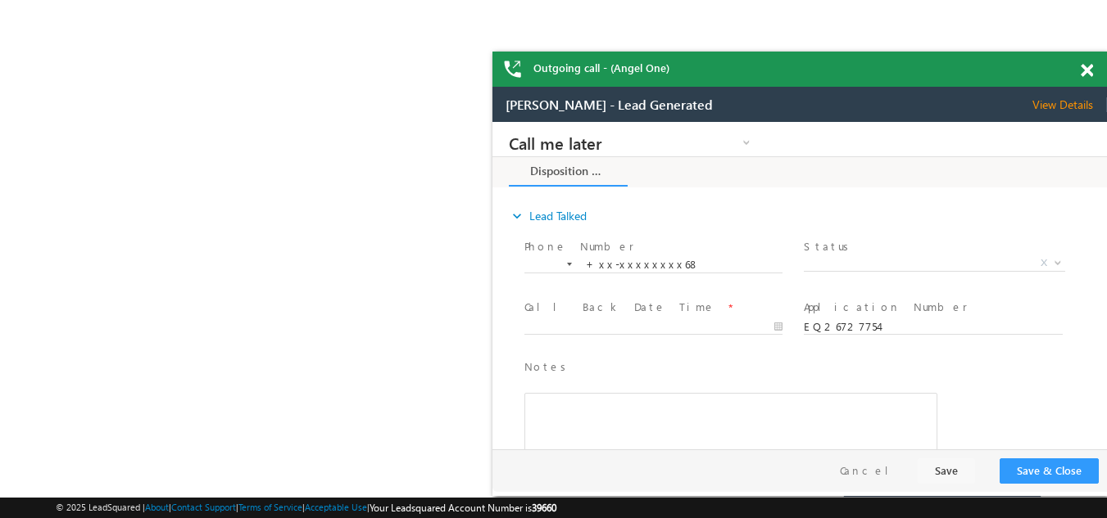
click at [1088, 68] on span at bounding box center [1086, 71] width 12 height 14
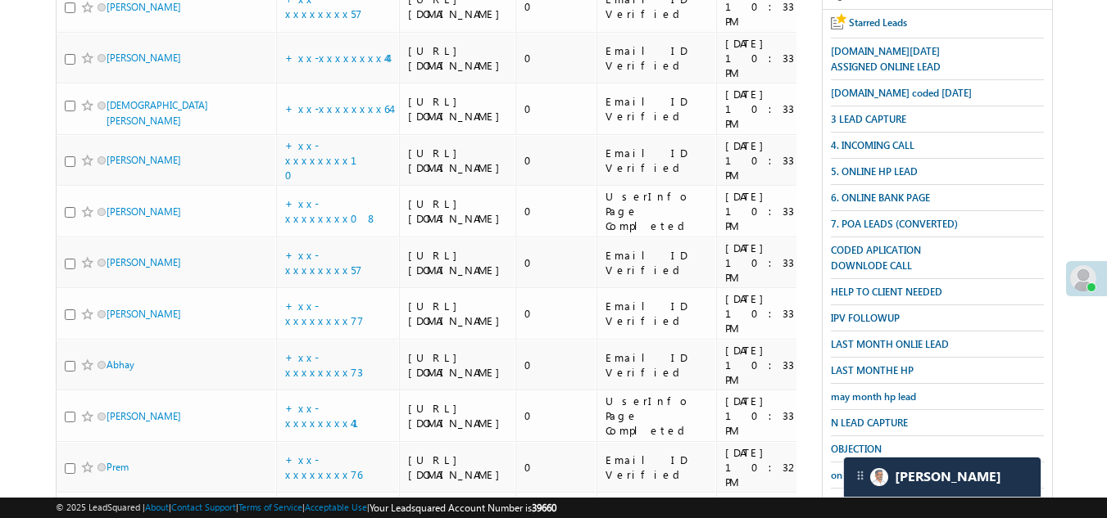
scroll to position [273, 0]
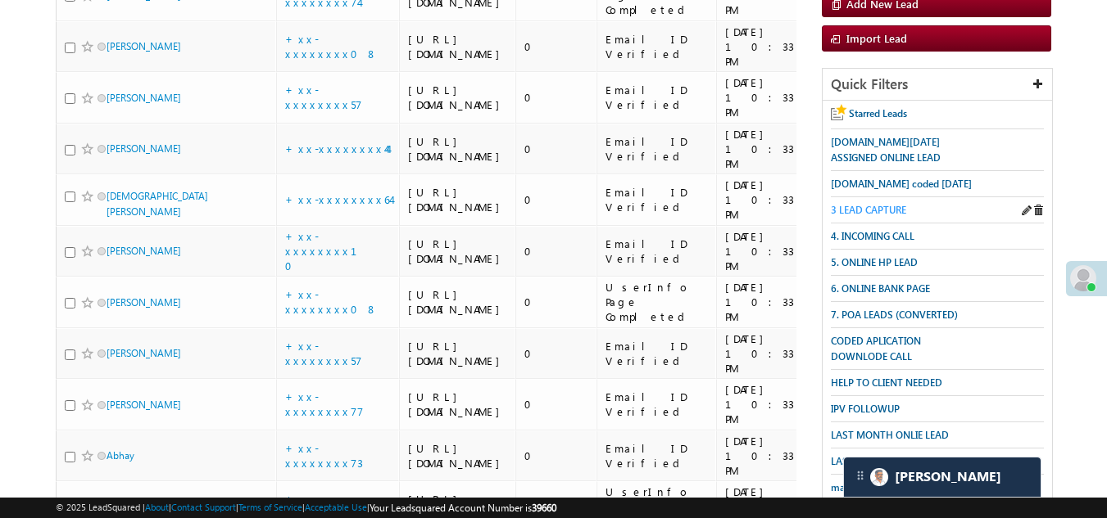
click at [867, 208] on span "3 LEAD CAPTURE" at bounding box center [867, 210] width 75 height 12
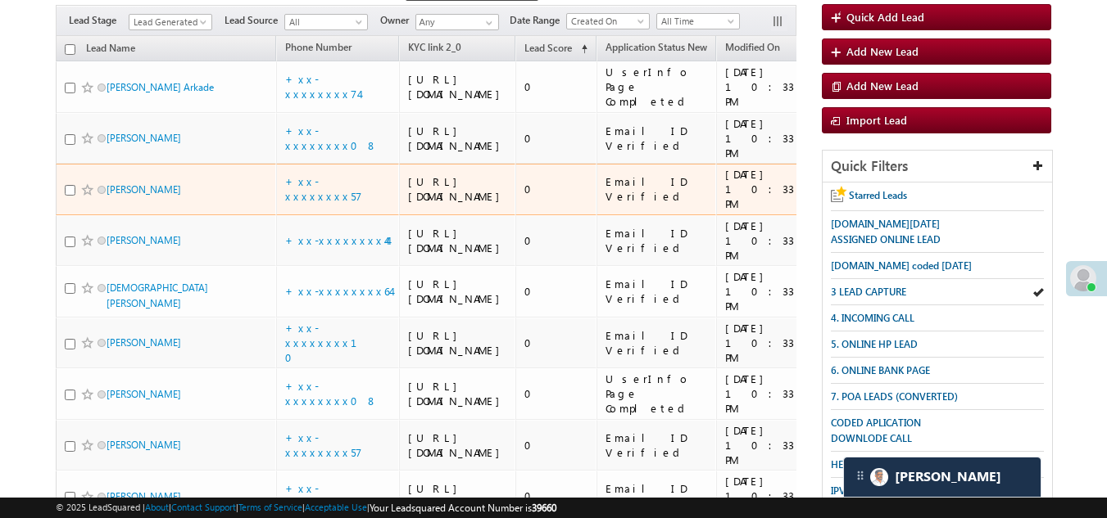
scroll to position [164, 0]
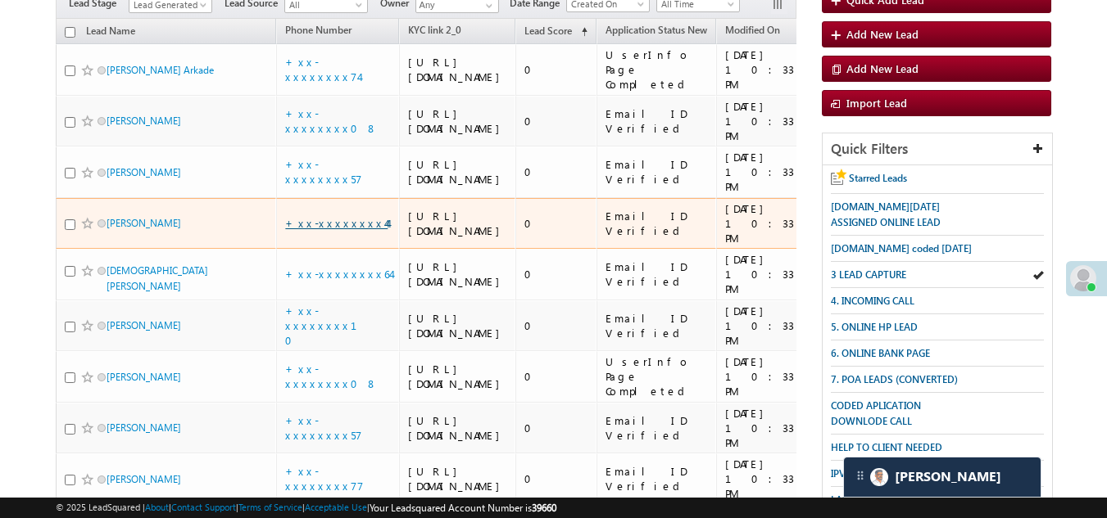
click at [332, 230] on link "+xx-xxxxxxxx44" at bounding box center [336, 223] width 102 height 14
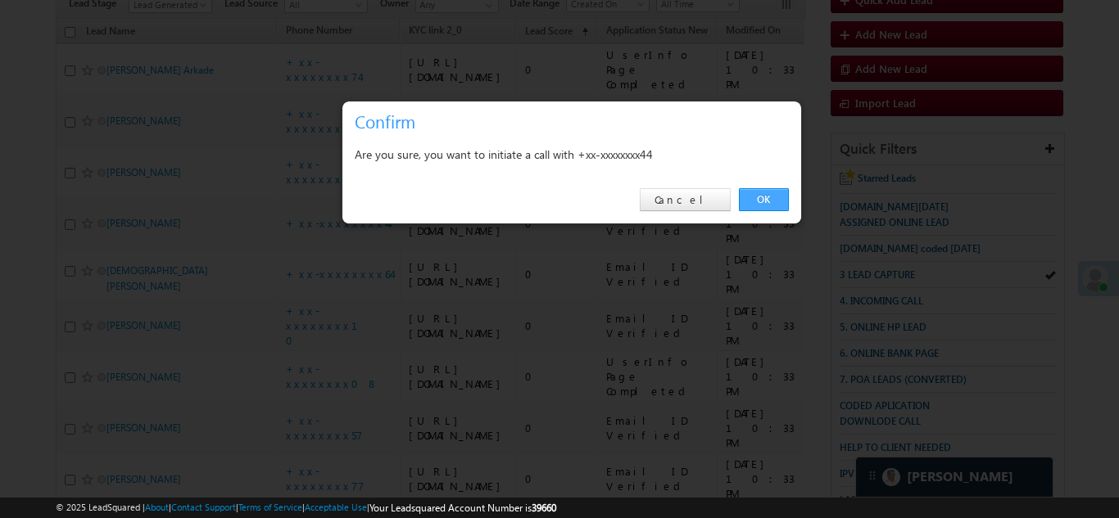
click at [763, 193] on link "OK" at bounding box center [764, 199] width 50 height 23
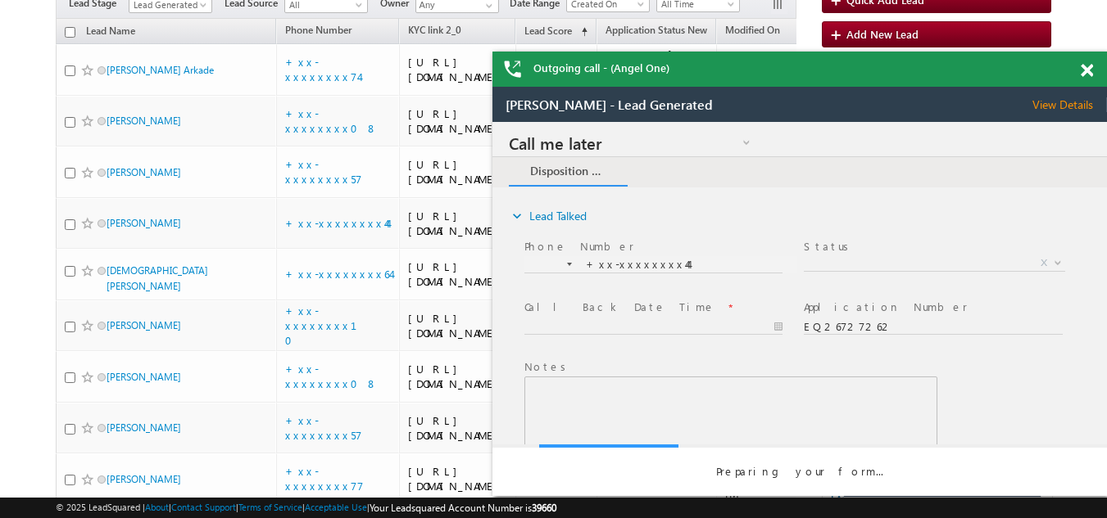
scroll to position [0, 0]
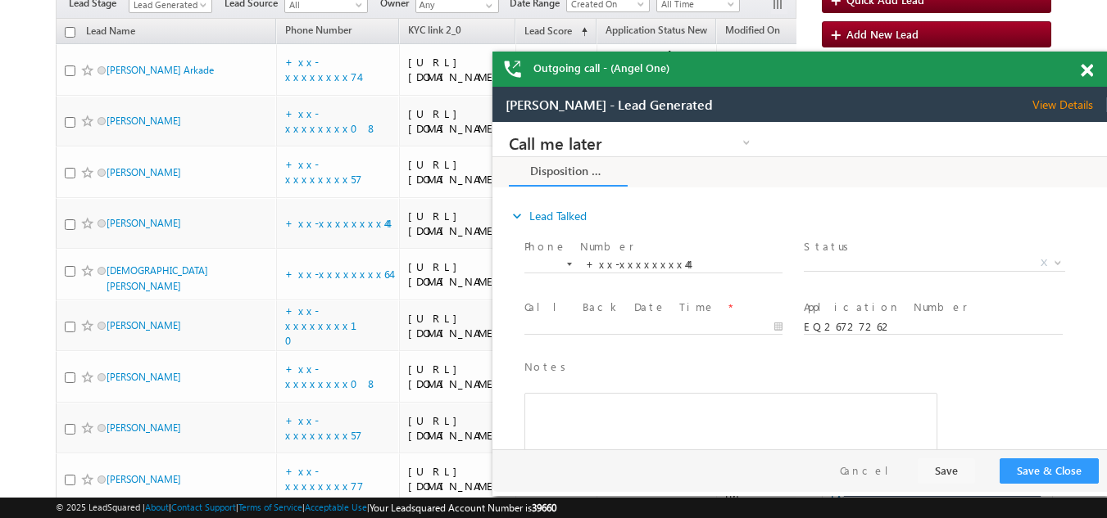
click at [1086, 68] on span at bounding box center [1086, 71] width 12 height 14
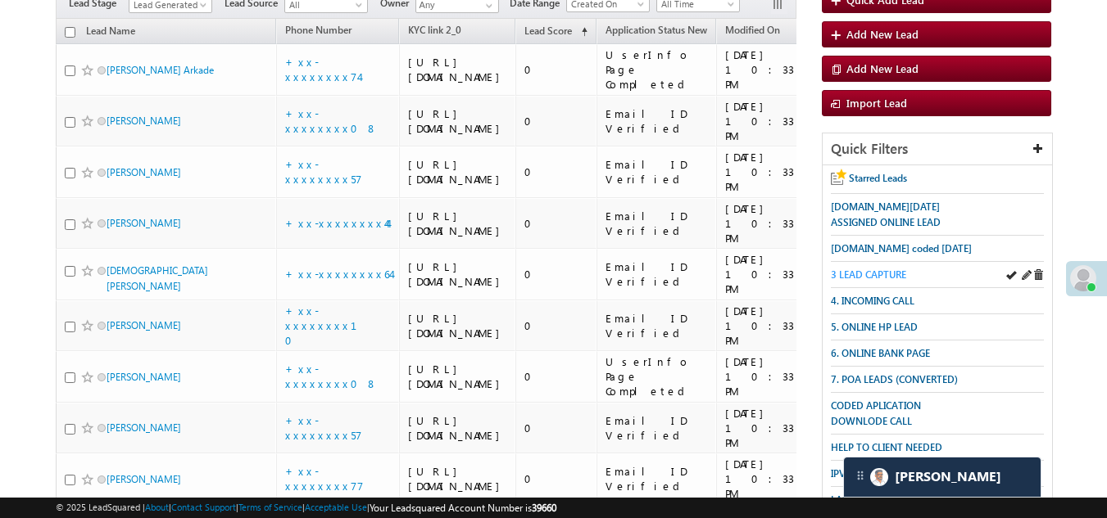
click at [876, 271] on span "3 LEAD CAPTURE" at bounding box center [867, 275] width 75 height 12
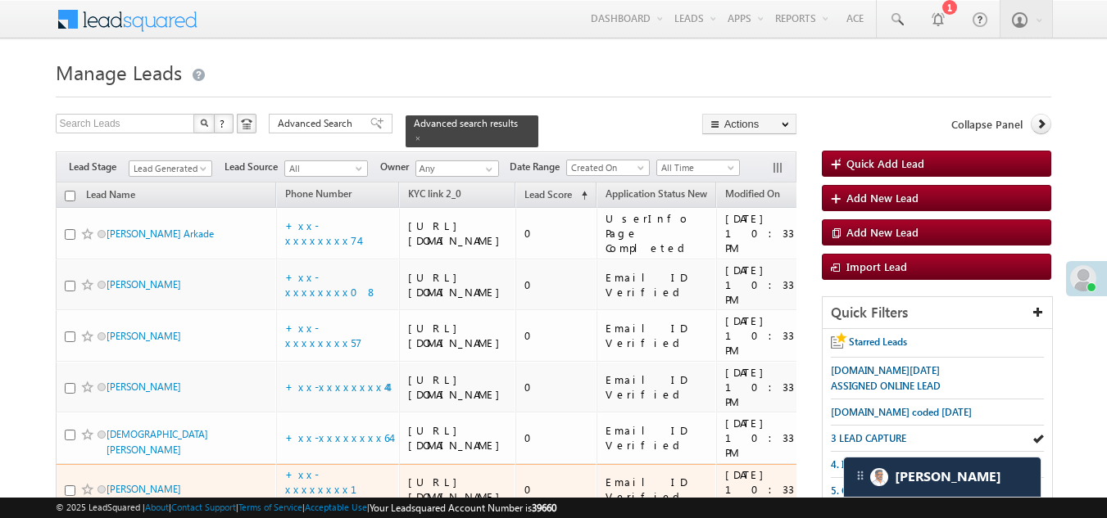
scroll to position [82, 0]
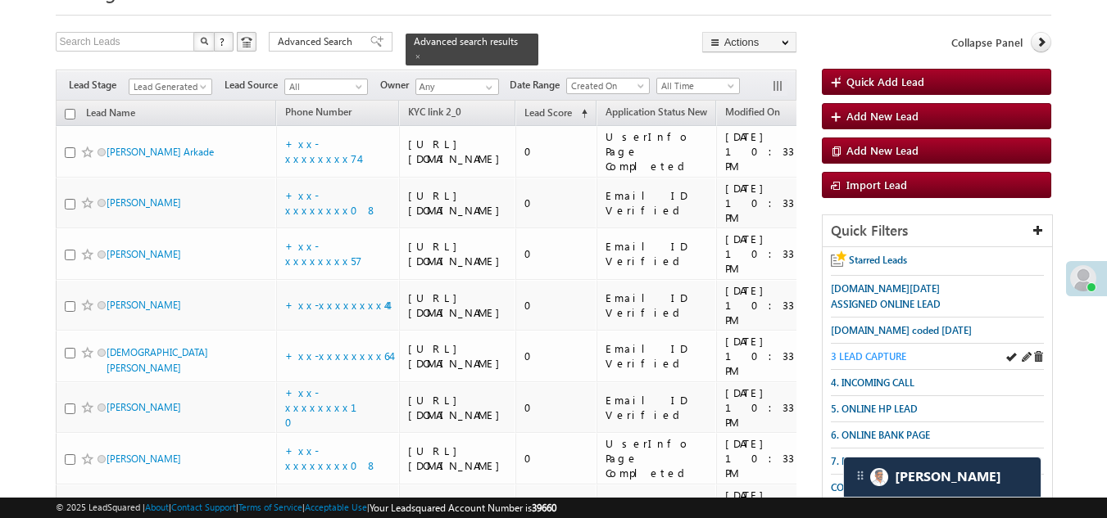
click at [877, 354] on span "3 LEAD CAPTURE" at bounding box center [867, 357] width 75 height 12
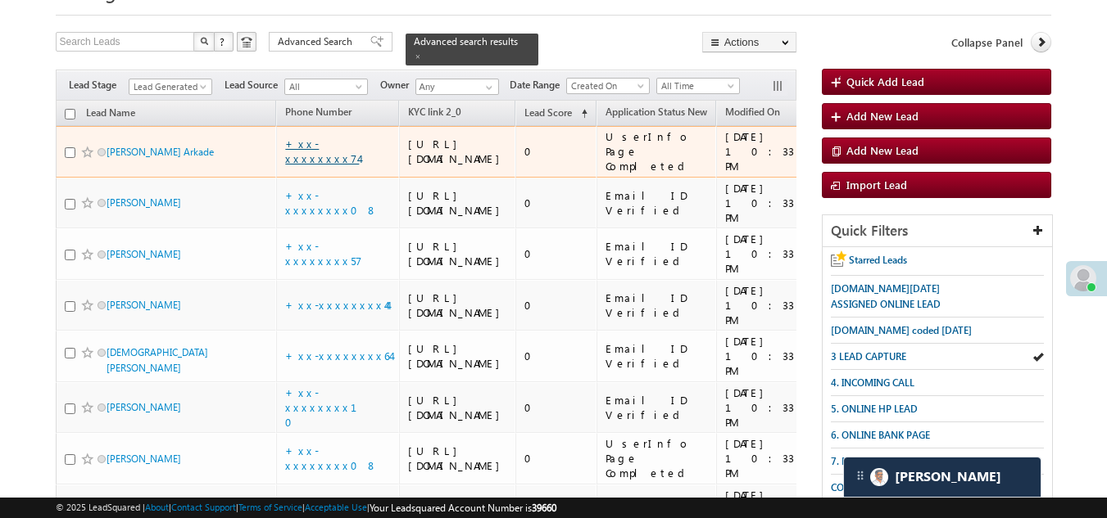
click at [328, 160] on link "+xx-xxxxxxxx74" at bounding box center [322, 151] width 74 height 29
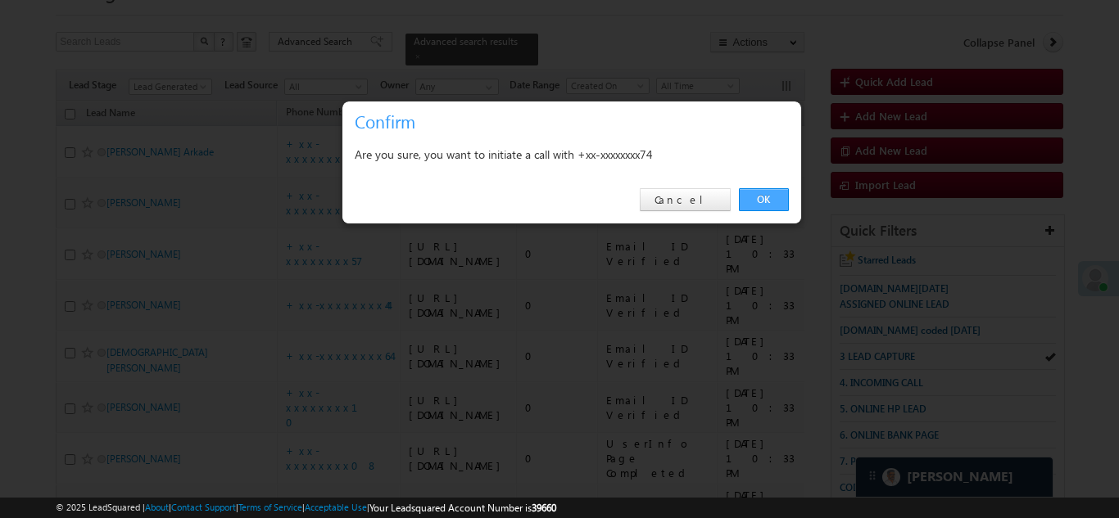
click at [768, 197] on link "OK" at bounding box center [764, 199] width 50 height 23
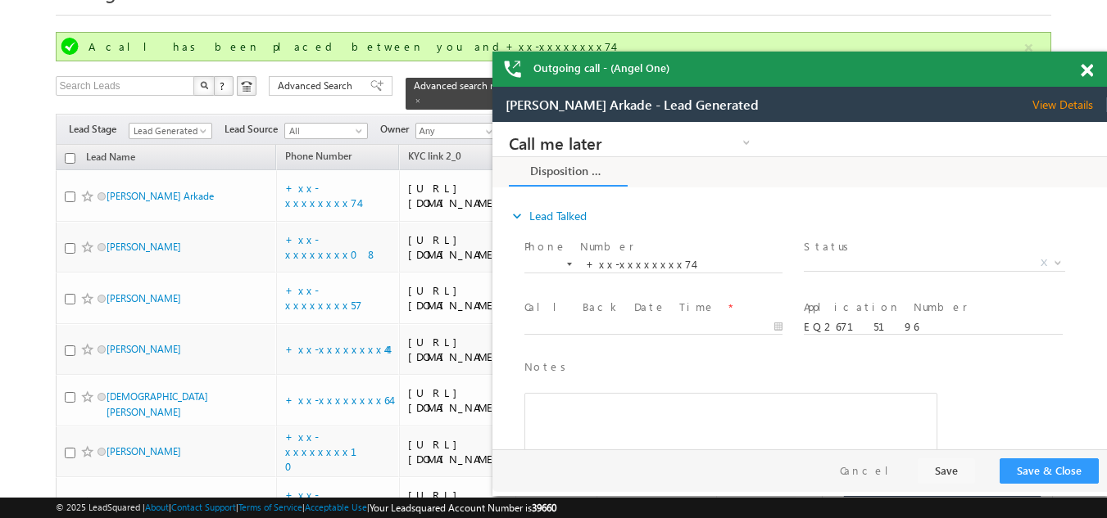
scroll to position [0, 0]
click at [1086, 70] on span at bounding box center [1086, 71] width 12 height 14
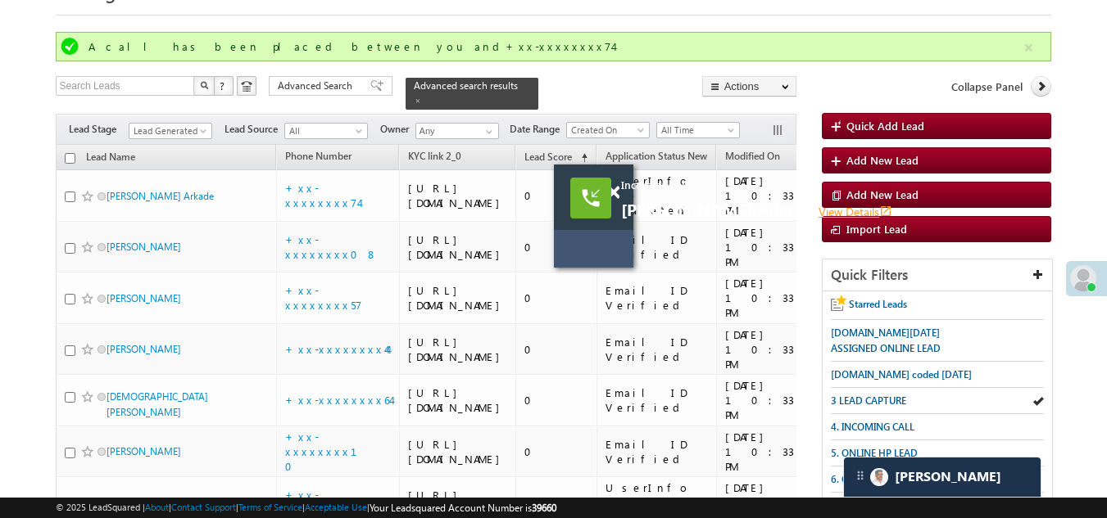
click at [818, 213] on link "View Details open_in_new" at bounding box center [855, 212] width 74 height 16
click at [617, 194] on span at bounding box center [613, 193] width 12 height 14
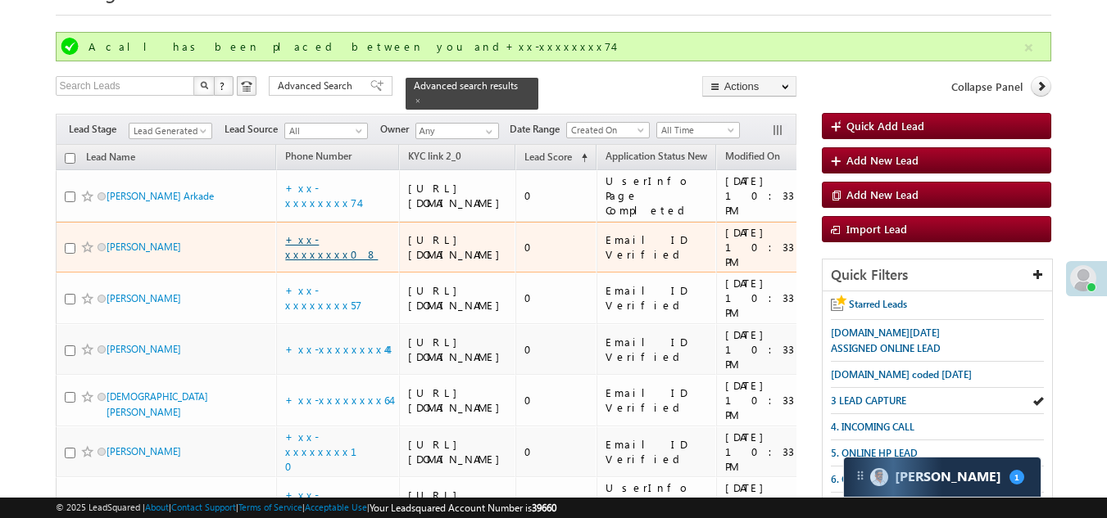
click at [318, 261] on link "+xx-xxxxxxxx08" at bounding box center [331, 247] width 93 height 29
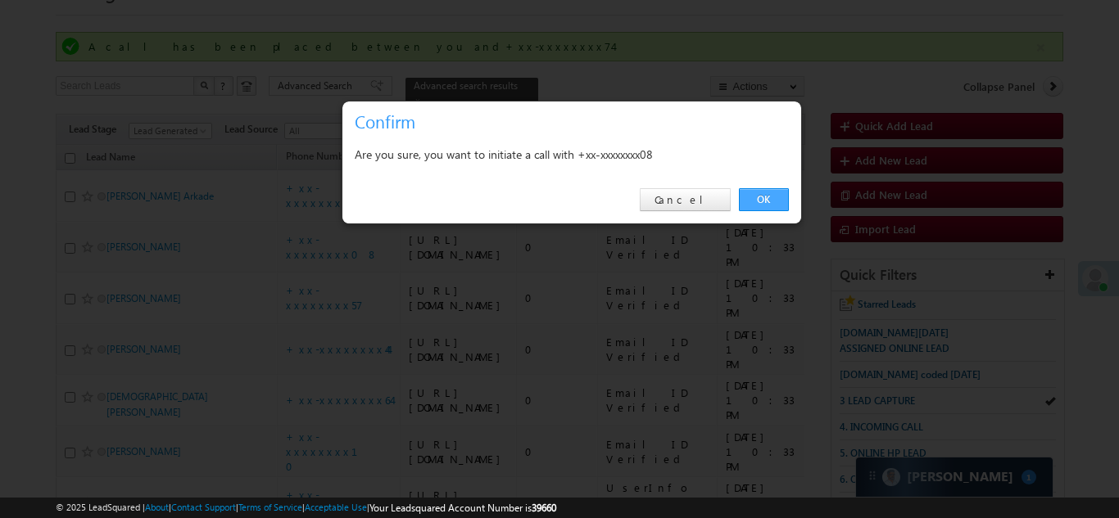
click at [749, 198] on link "OK" at bounding box center [764, 199] width 50 height 23
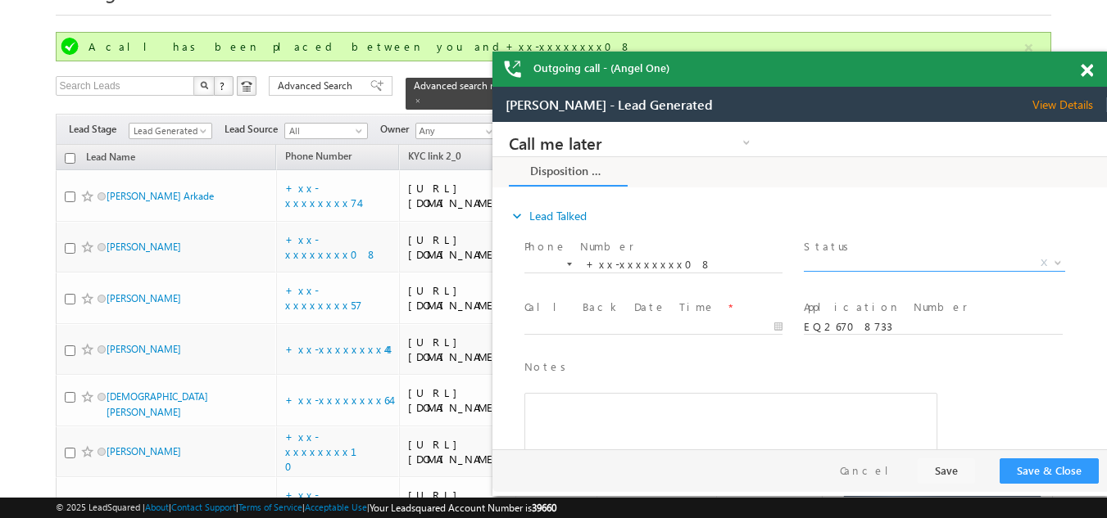
click at [880, 257] on span "X" at bounding box center [933, 264] width 260 height 16
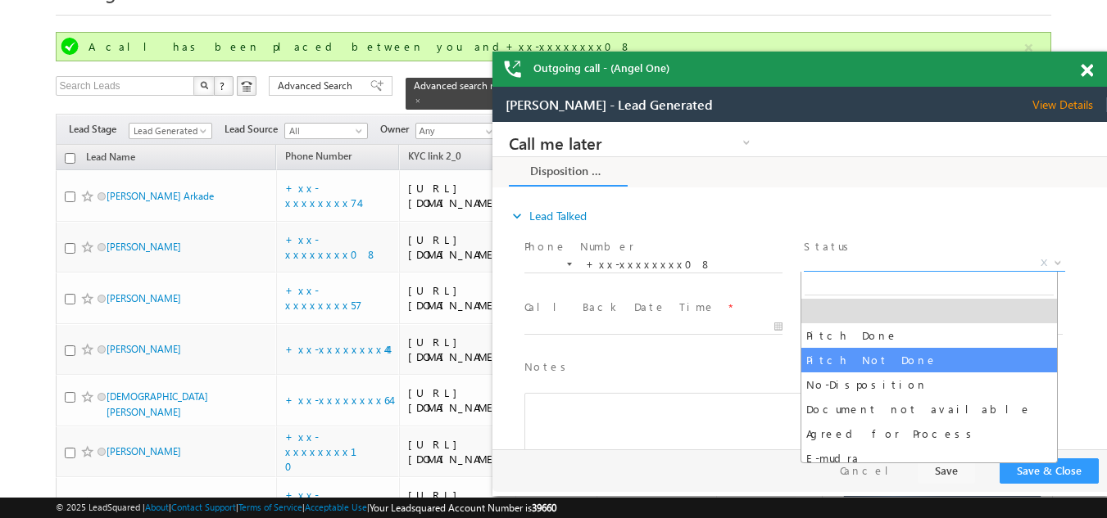
select select "Pitch Not Done"
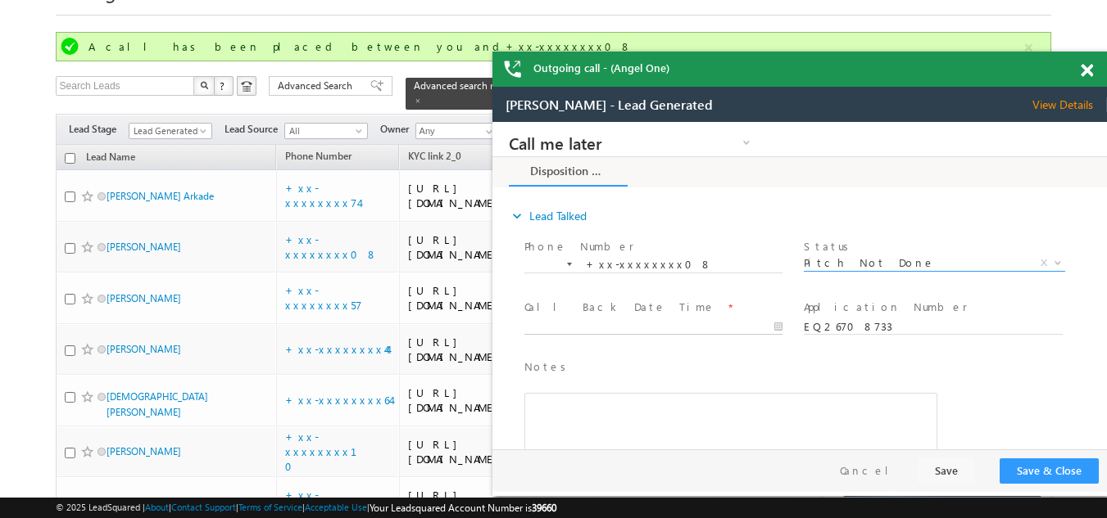
click at [557, 327] on body "Call me later Campaign Success Commitment Cross Sell Customer Drop-off reasons …" at bounding box center [799, 286] width 614 height 328
type input "09/14/25 12:08 PM"
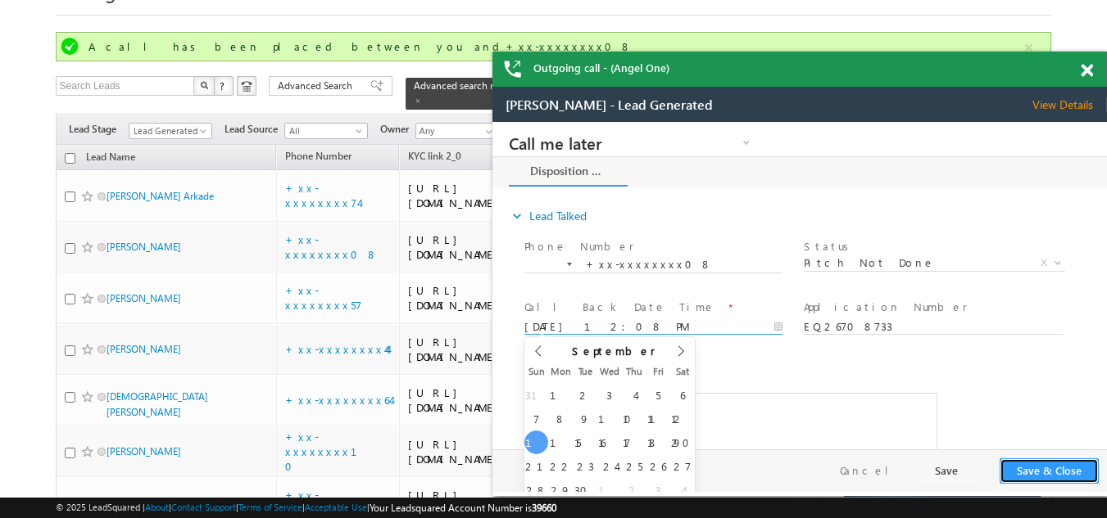
click at [1047, 467] on button "Save & Close" at bounding box center [1048, 471] width 99 height 25
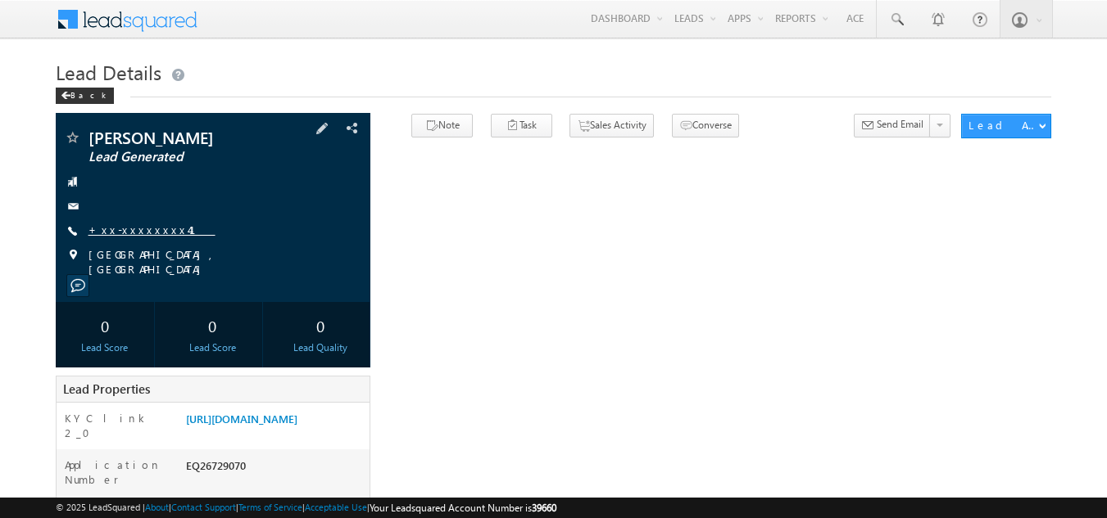
click at [137, 230] on link "+xx-xxxxxxxx41" at bounding box center [151, 230] width 127 height 14
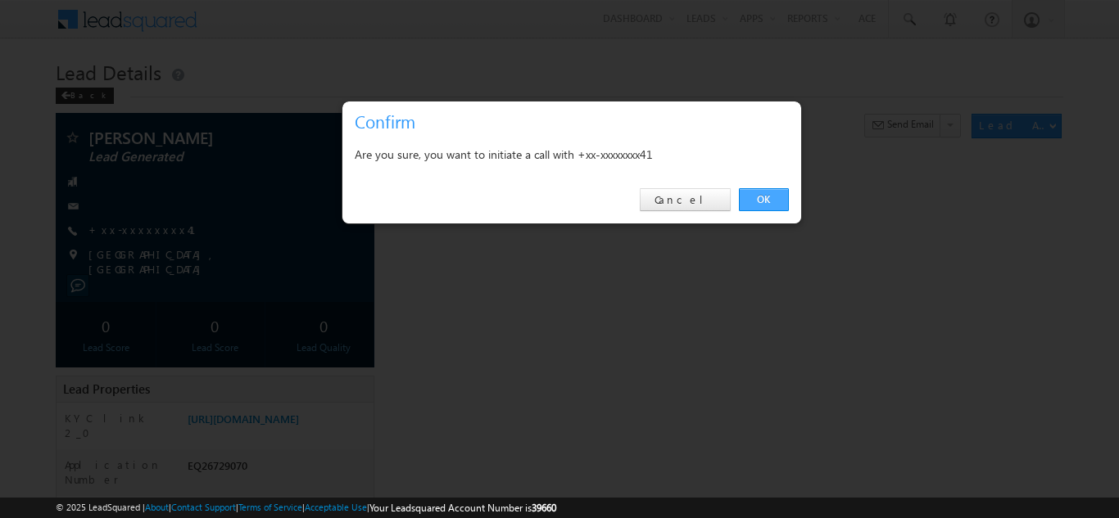
click at [766, 199] on link "OK" at bounding box center [764, 199] width 50 height 23
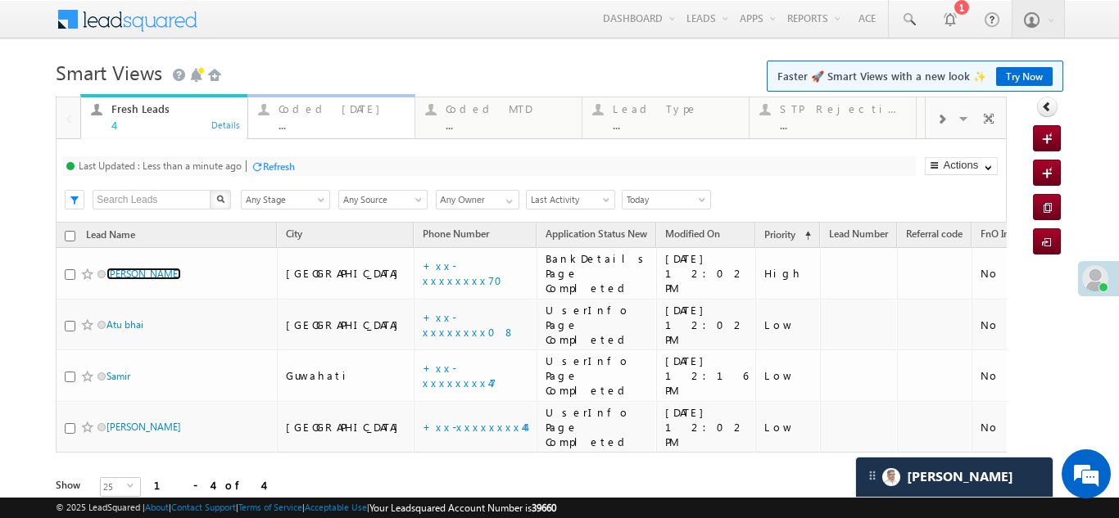
click at [310, 117] on div "Coded [DATE] ..." at bounding box center [341, 115] width 126 height 32
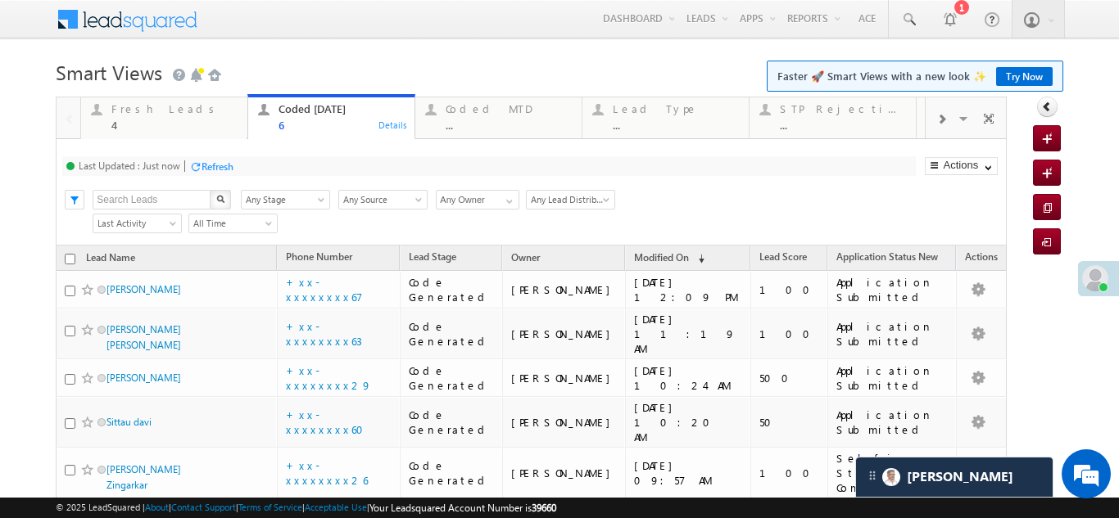
click at [220, 170] on div "Refresh" at bounding box center [217, 167] width 32 height 12
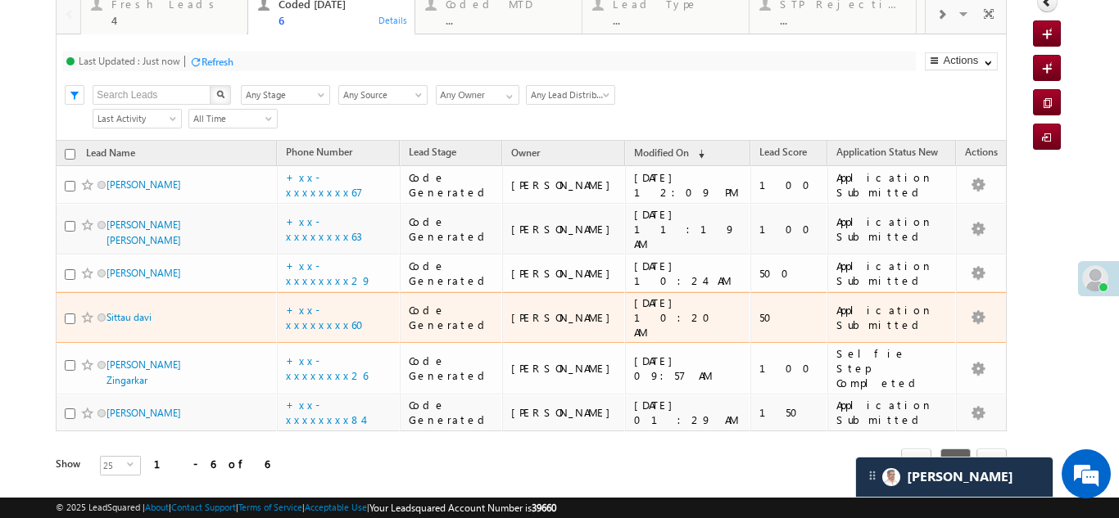
scroll to position [108, 0]
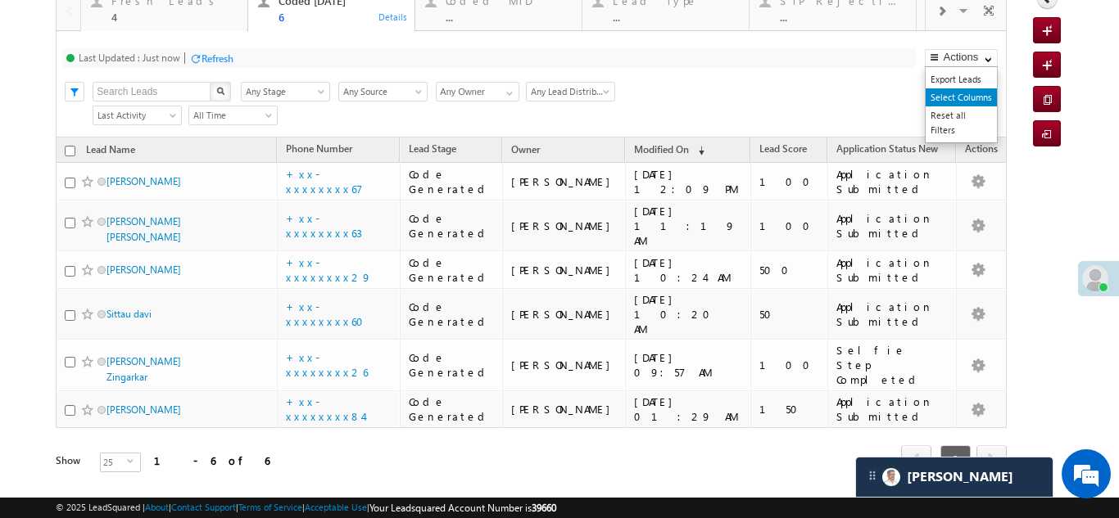
click at [941, 93] on link "Select Columns" at bounding box center [961, 97] width 71 height 18
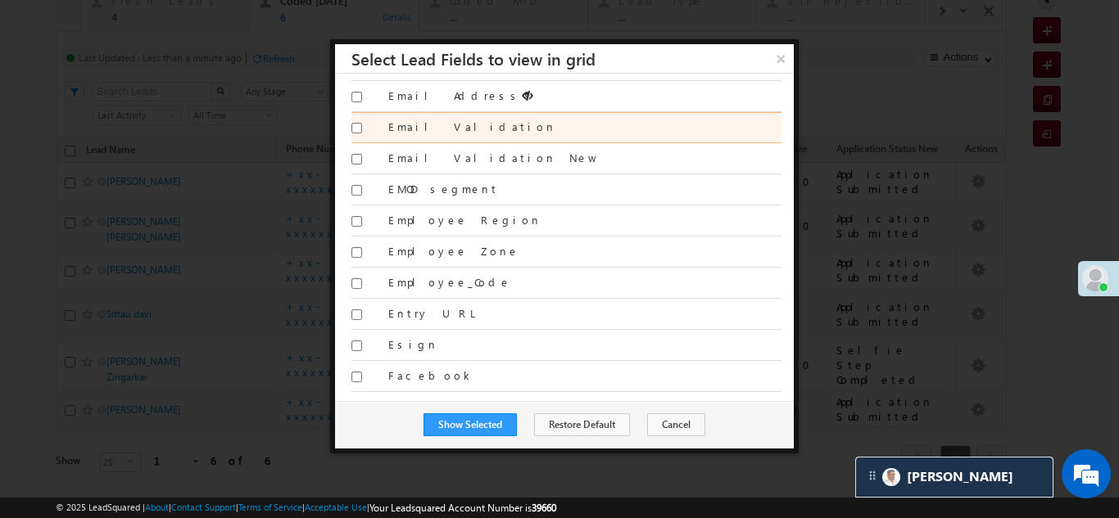
scroll to position [3276, 0]
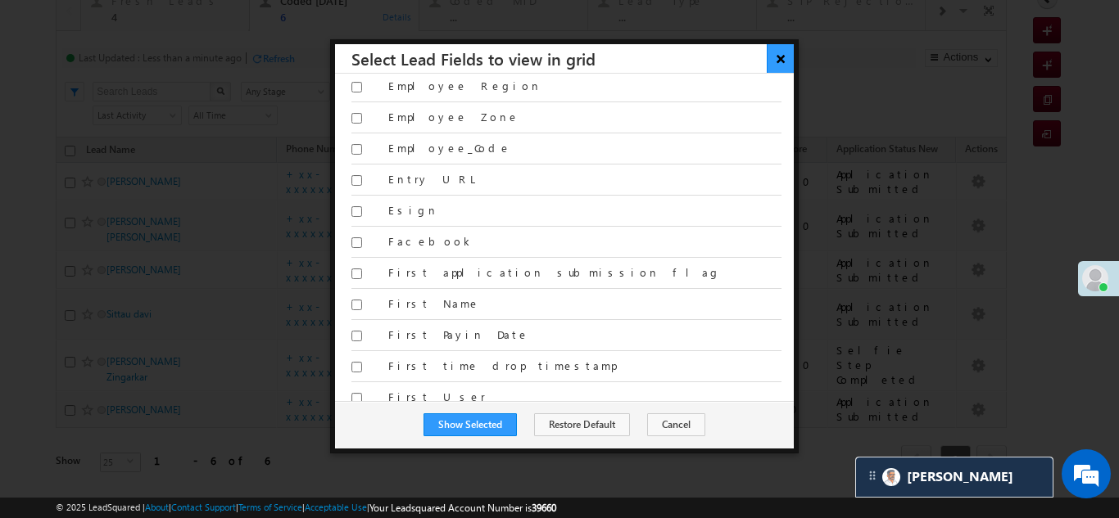
click at [781, 61] on button "×" at bounding box center [780, 58] width 27 height 29
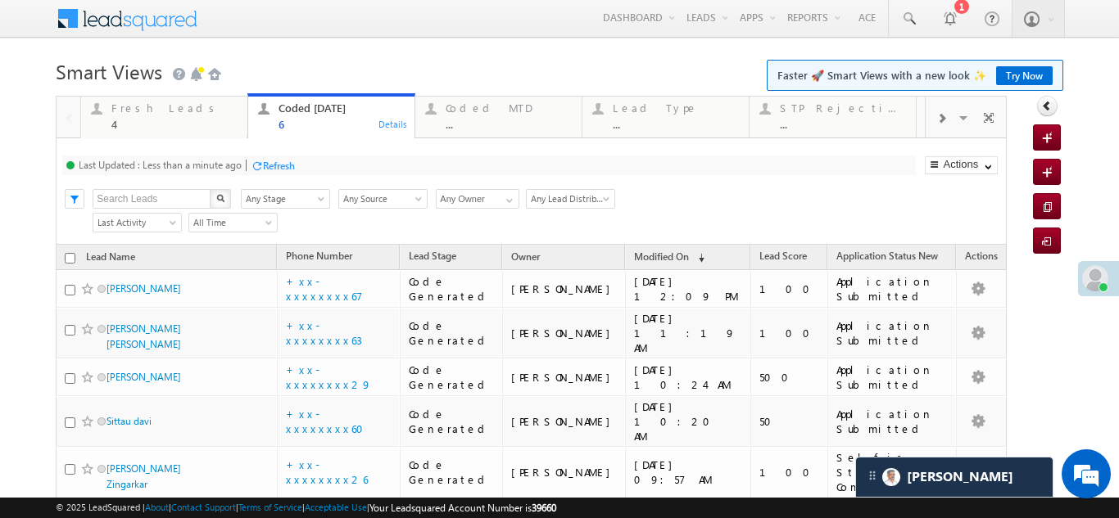
scroll to position [0, 0]
click at [150, 110] on div "Fresh Leads" at bounding box center [174, 108] width 126 height 13
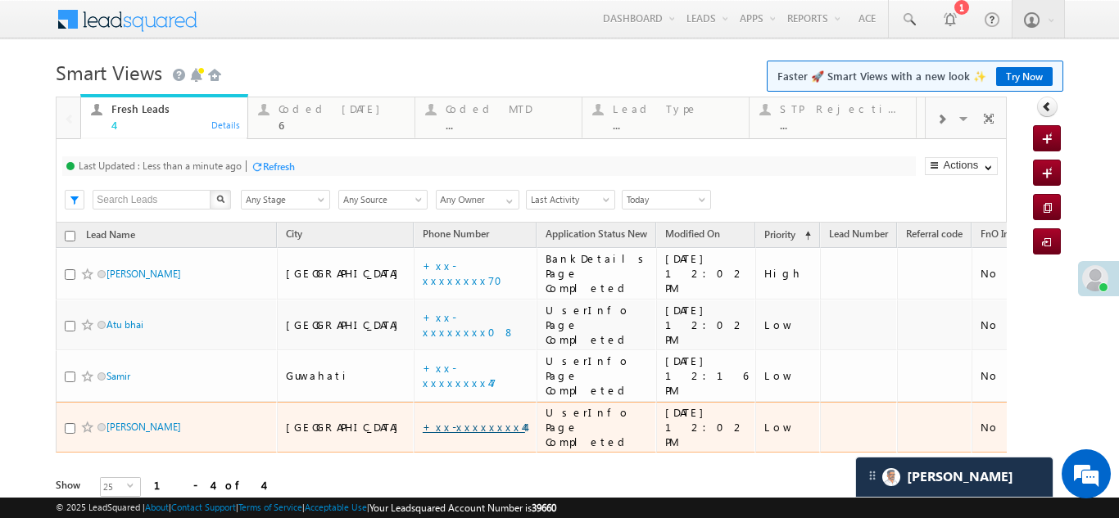
click at [423, 420] on link "+xx-xxxxxxxx44" at bounding box center [474, 427] width 102 height 14
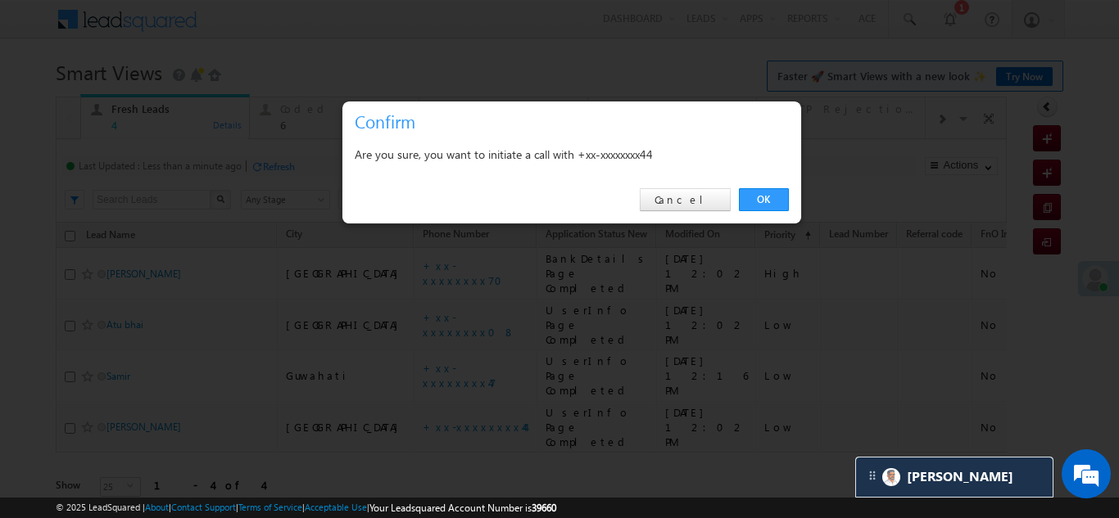
click at [747, 197] on link "OK" at bounding box center [764, 199] width 50 height 23
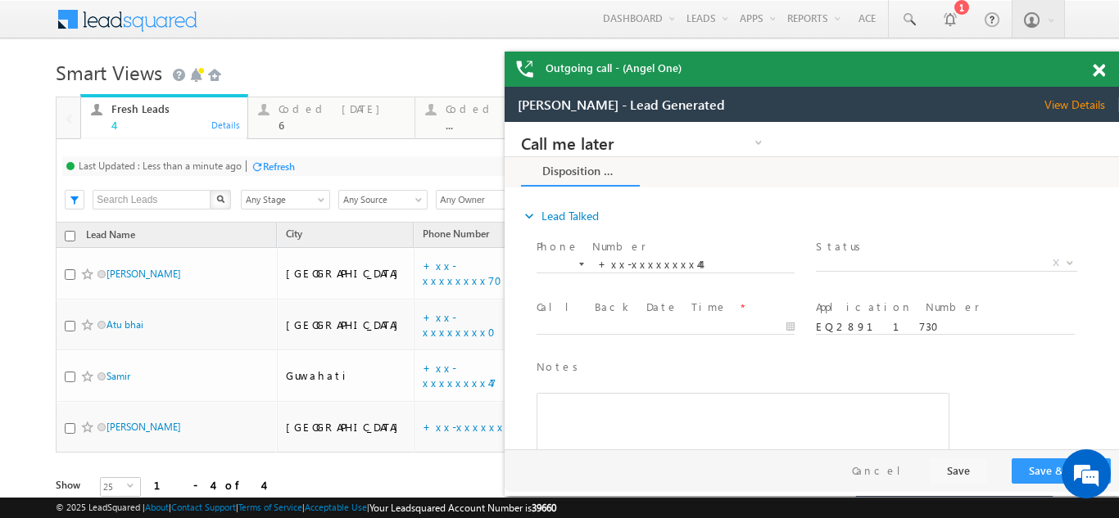
click at [1065, 108] on span "View Details" at bounding box center [1081, 104] width 75 height 15
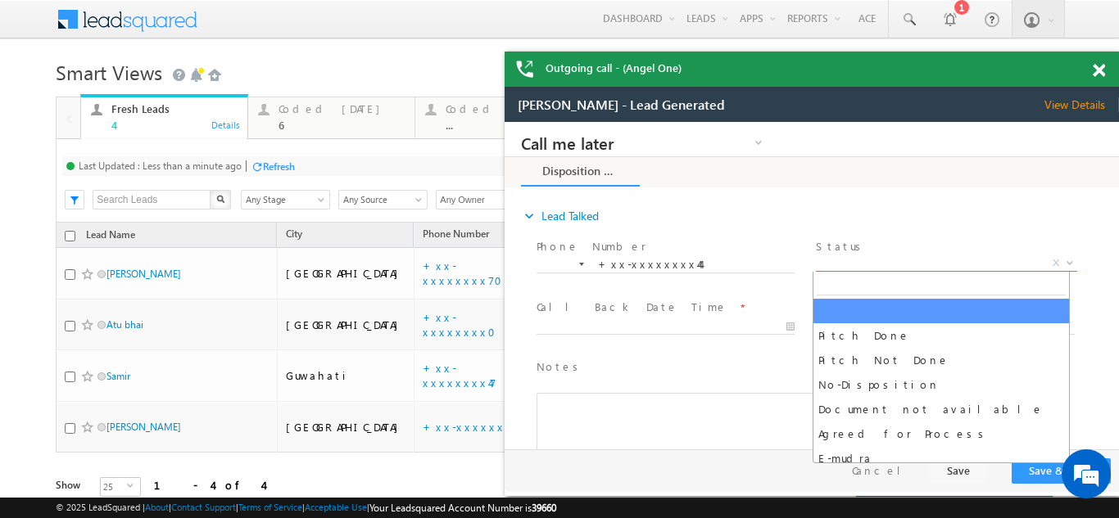
click at [899, 256] on span "X" at bounding box center [946, 264] width 260 height 16
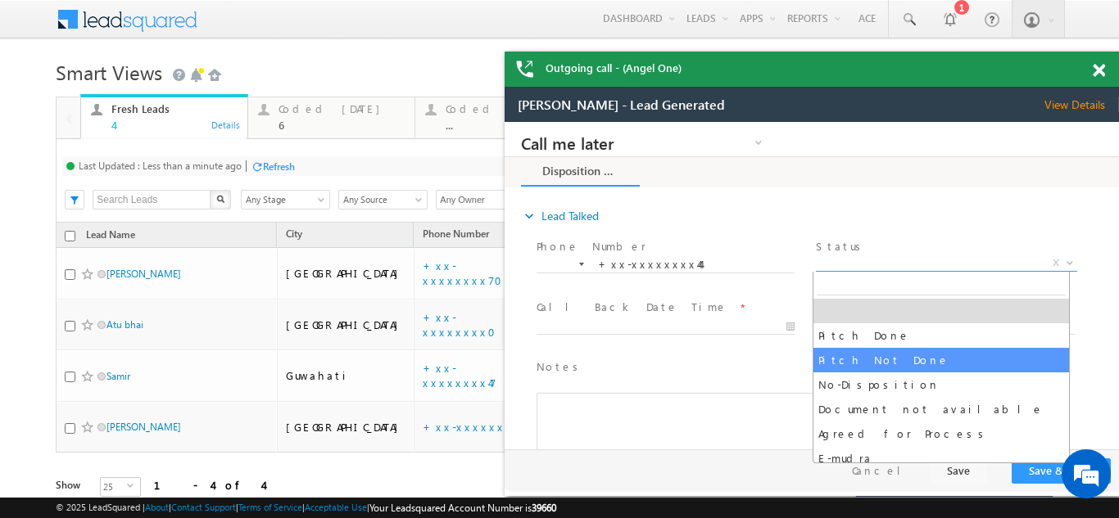
select select "Pitch Not Done"
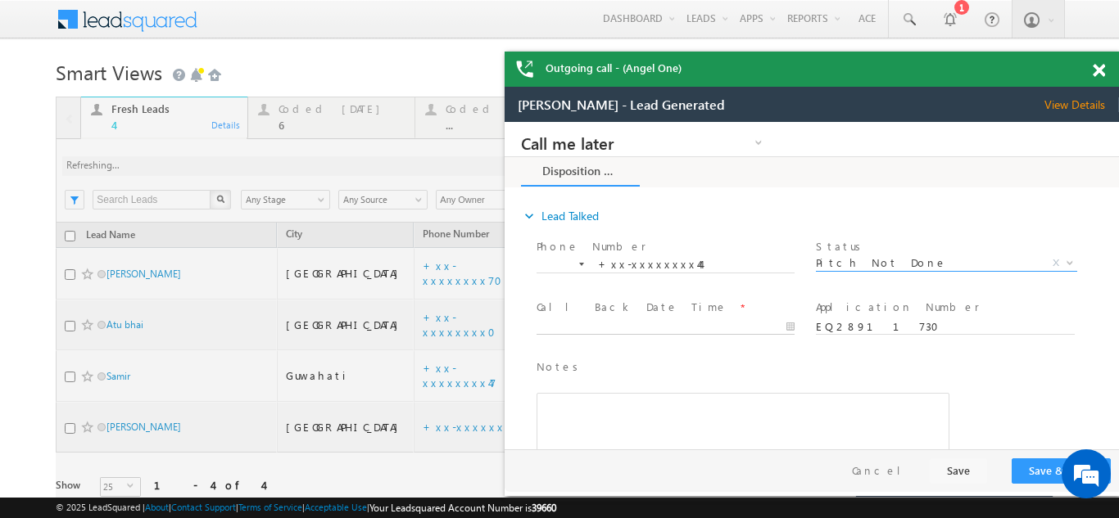
type input "09/14/25 12:24 PM"
click at [627, 328] on input "09/14/25 12:24 PM" at bounding box center [665, 327] width 258 height 16
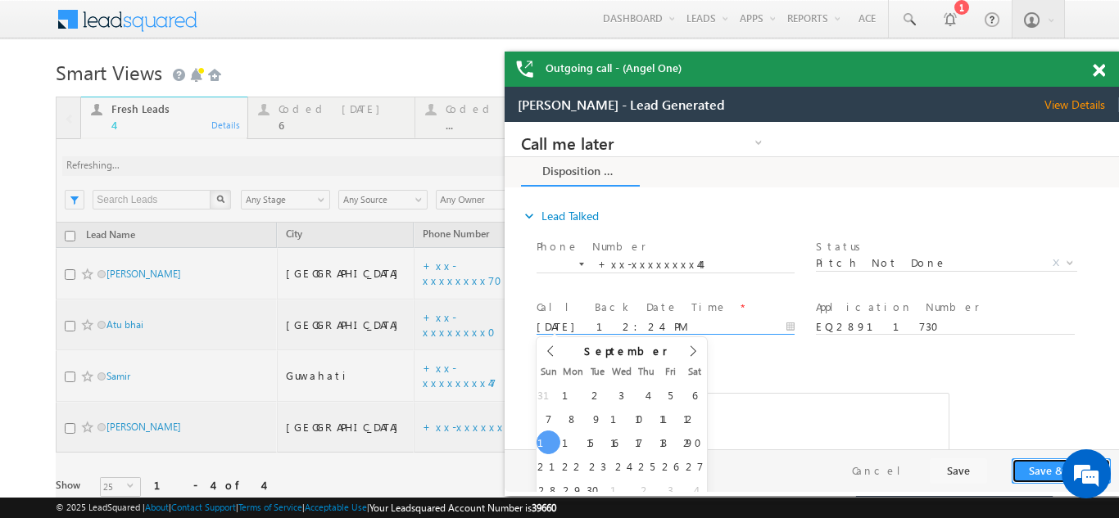
click at [1030, 471] on button "Save & Close" at bounding box center [1061, 471] width 99 height 25
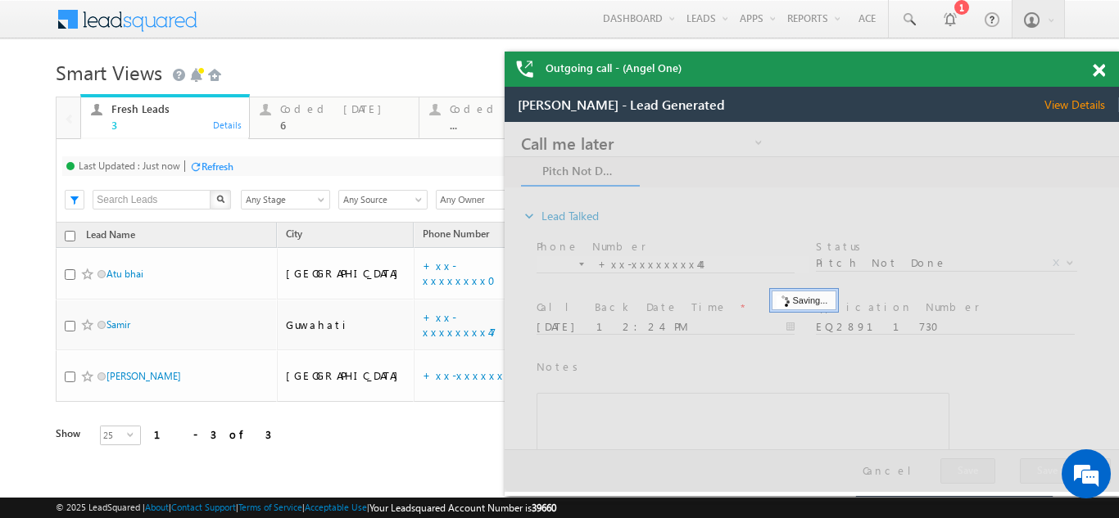
click at [1024, 465] on div at bounding box center [812, 307] width 614 height 370
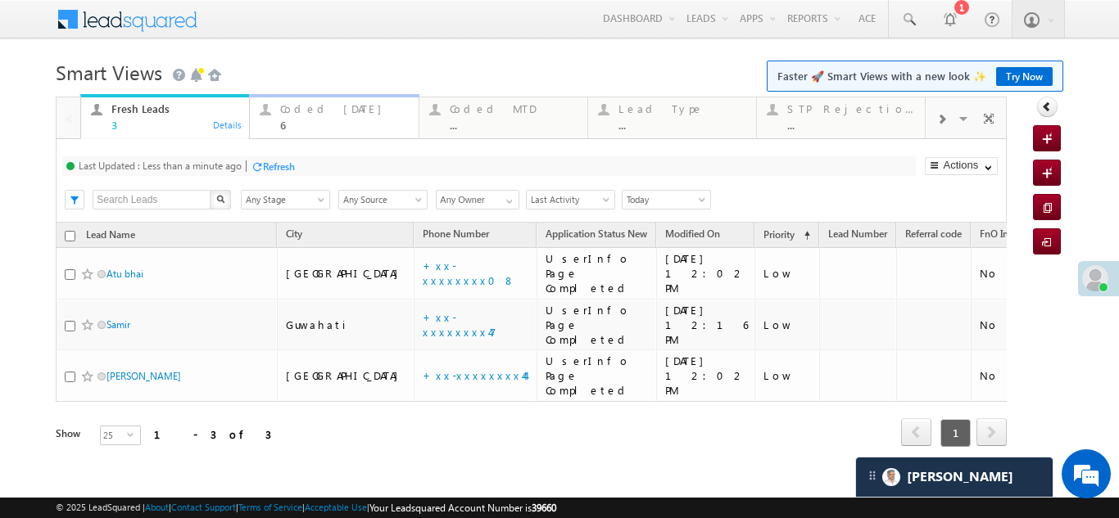
click at [305, 114] on div "Coded Today" at bounding box center [344, 108] width 128 height 13
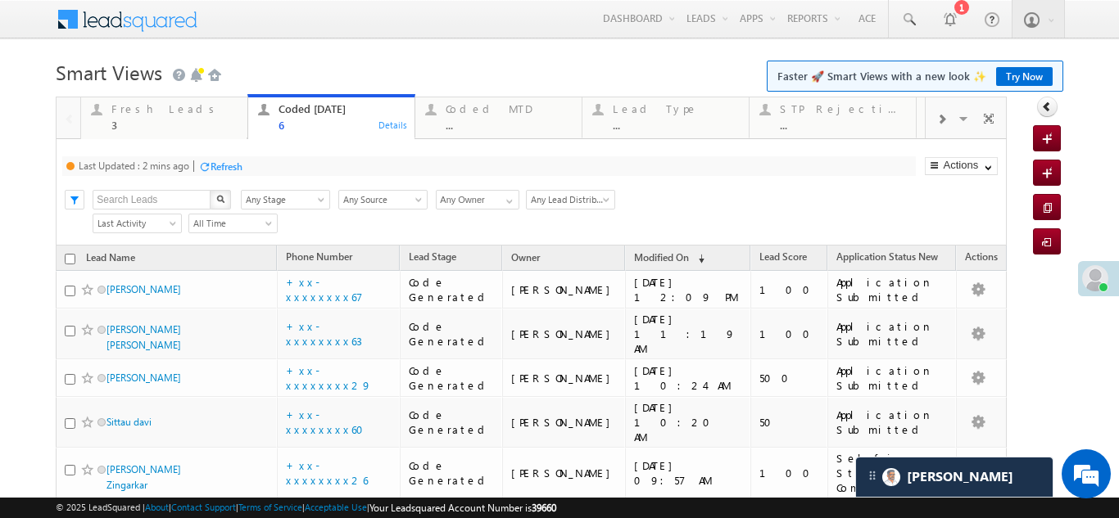
click at [231, 168] on div "Refresh" at bounding box center [226, 167] width 32 height 12
click at [132, 111] on div "Fresh Leads" at bounding box center [174, 108] width 126 height 13
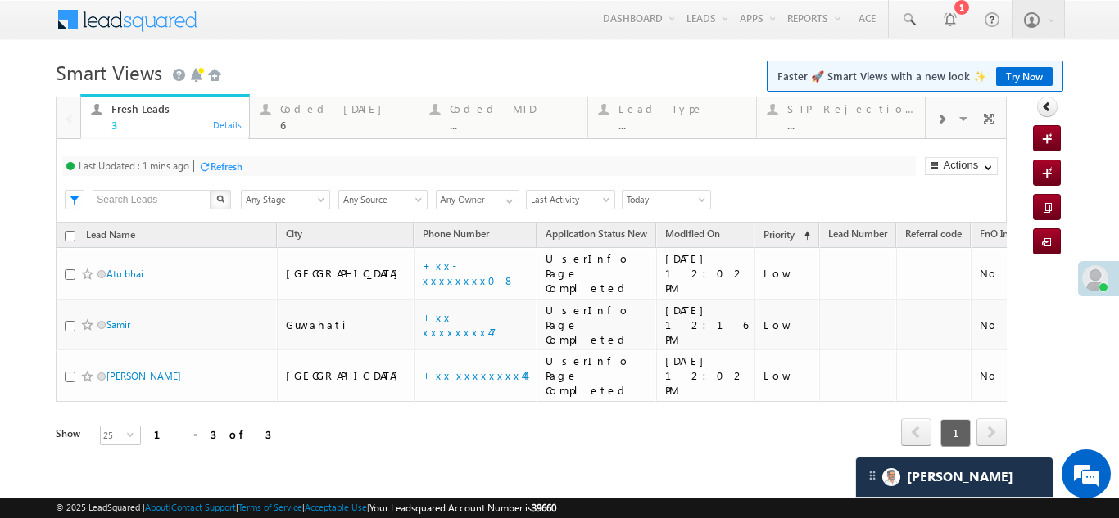
click at [230, 161] on div "Refresh" at bounding box center [226, 167] width 32 height 12
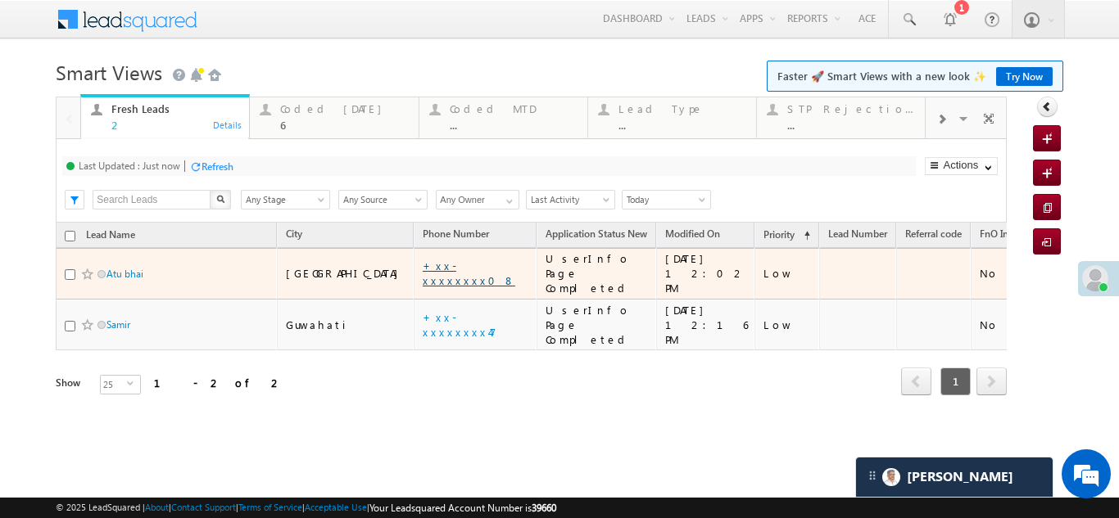
click at [423, 260] on link "+xx-xxxxxxxx08" at bounding box center [469, 273] width 93 height 29
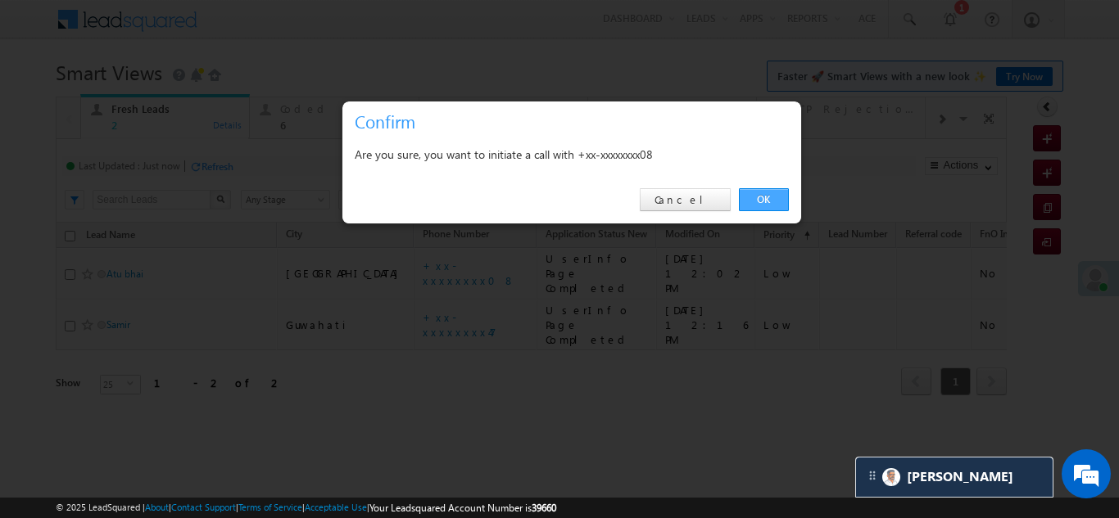
click at [754, 197] on link "OK" at bounding box center [764, 199] width 50 height 23
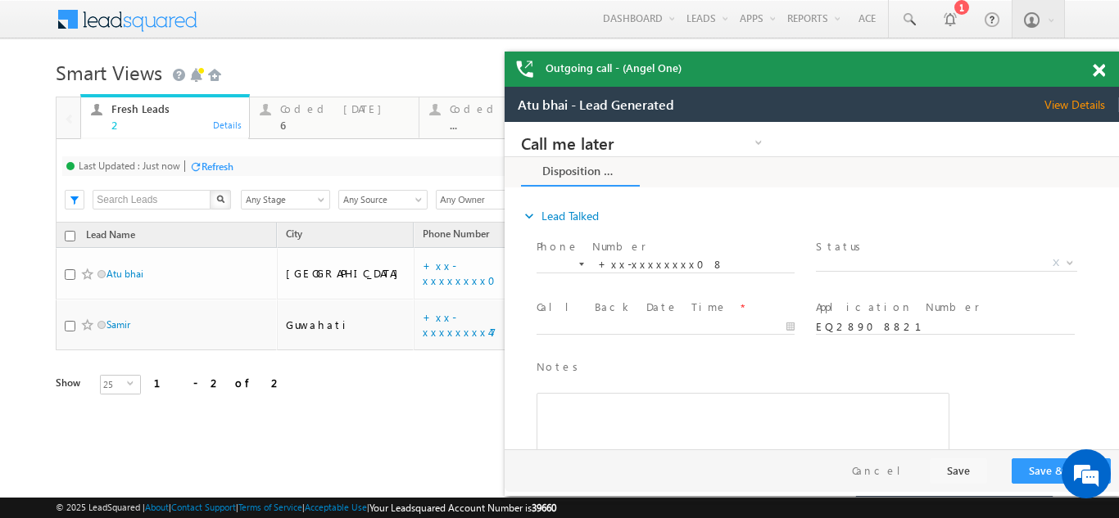
click at [1097, 67] on span at bounding box center [1099, 71] width 12 height 14
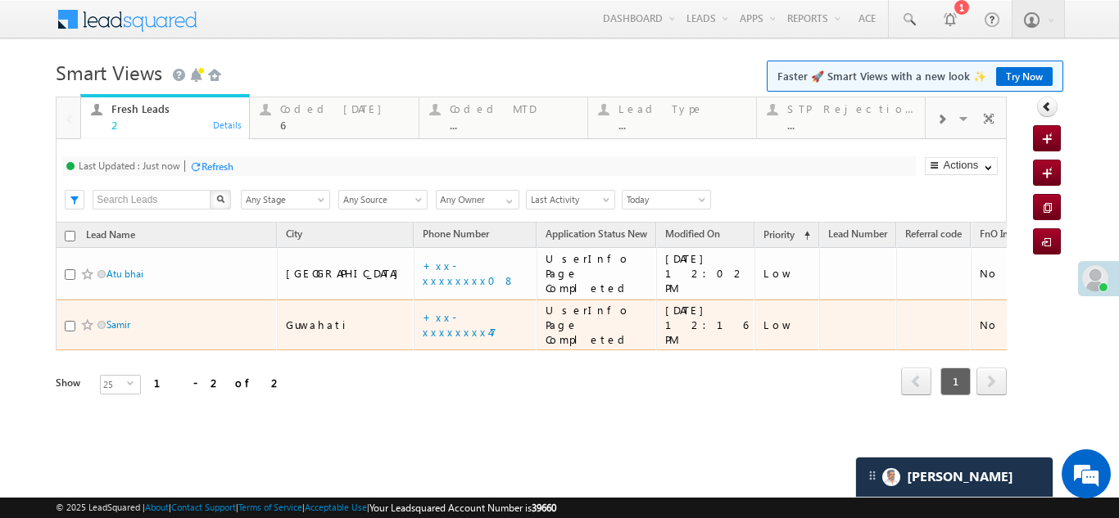
click at [307, 318] on div "Guwahati" at bounding box center [346, 325] width 120 height 15
click at [423, 310] on link "+xx-xxxxxxxx47" at bounding box center [460, 324] width 74 height 29
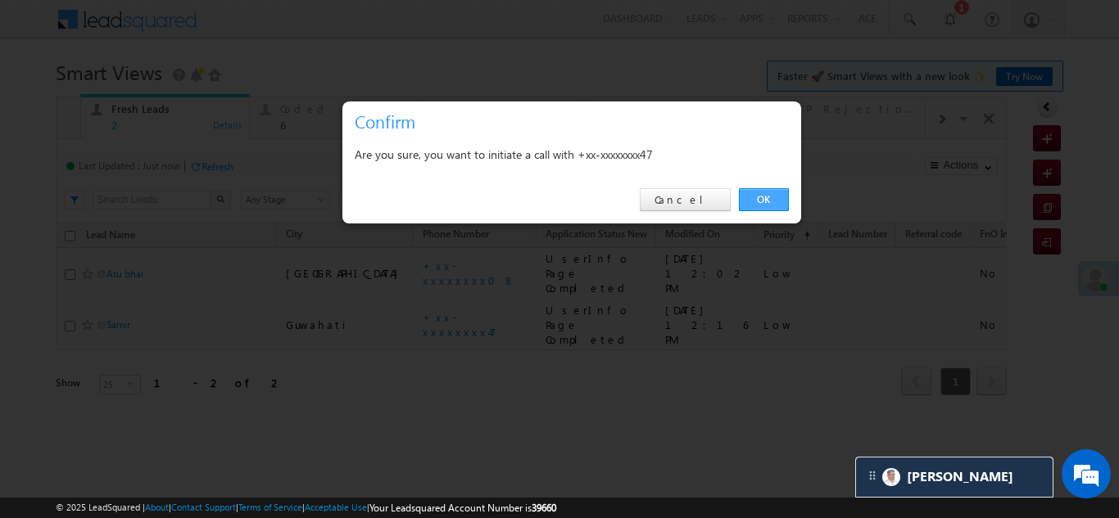
click at [754, 195] on link "OK" at bounding box center [764, 199] width 50 height 23
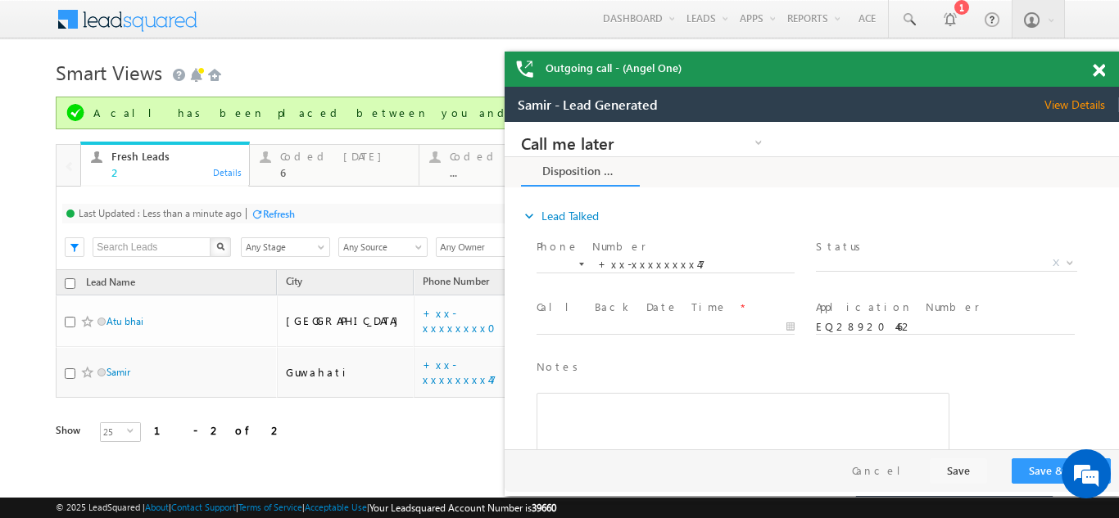
click at [1082, 104] on span "View Details" at bounding box center [1081, 104] width 75 height 15
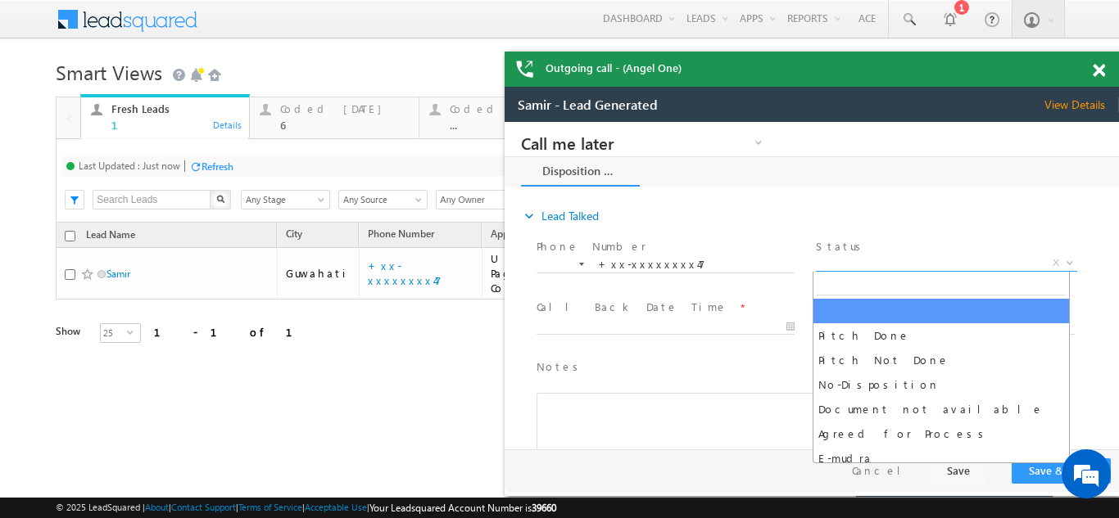
click at [858, 258] on span "X" at bounding box center [946, 264] width 260 height 16
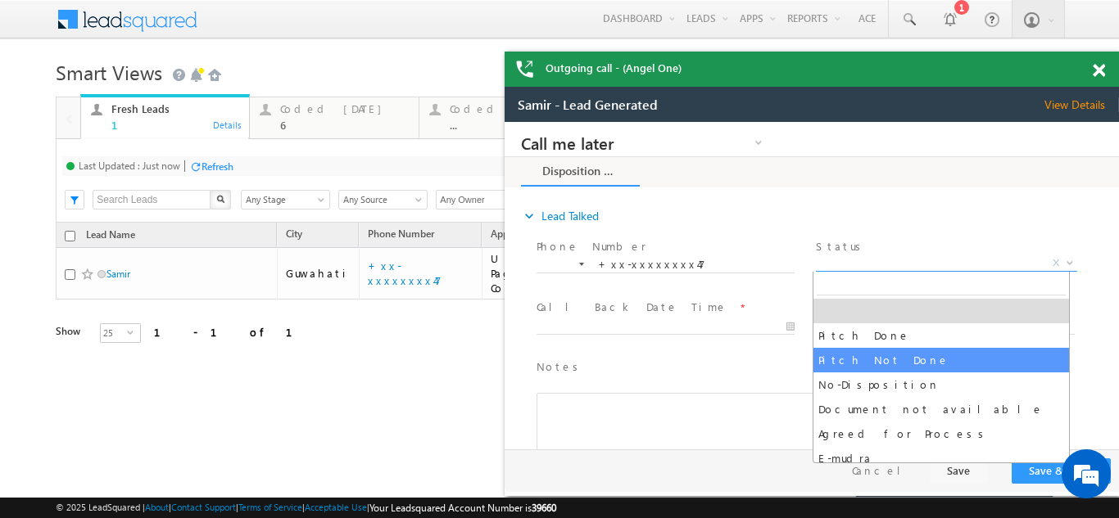
select select "Pitch Not Done"
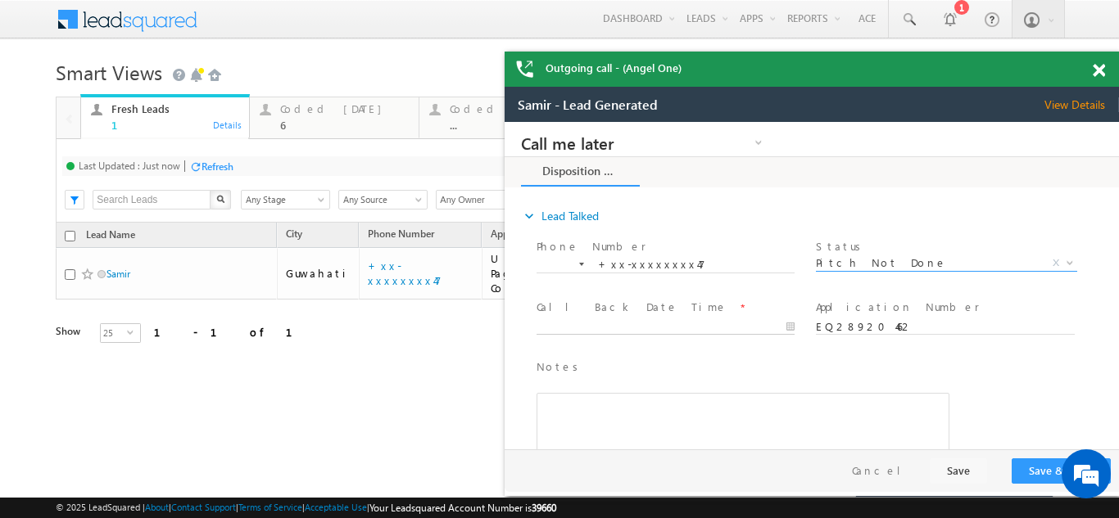
type input "09/14/25 12:30 PM"
click at [561, 328] on input "09/14/25 12:30 PM" at bounding box center [665, 327] width 258 height 16
click at [1047, 468] on button "Save & Close" at bounding box center [1061, 471] width 99 height 25
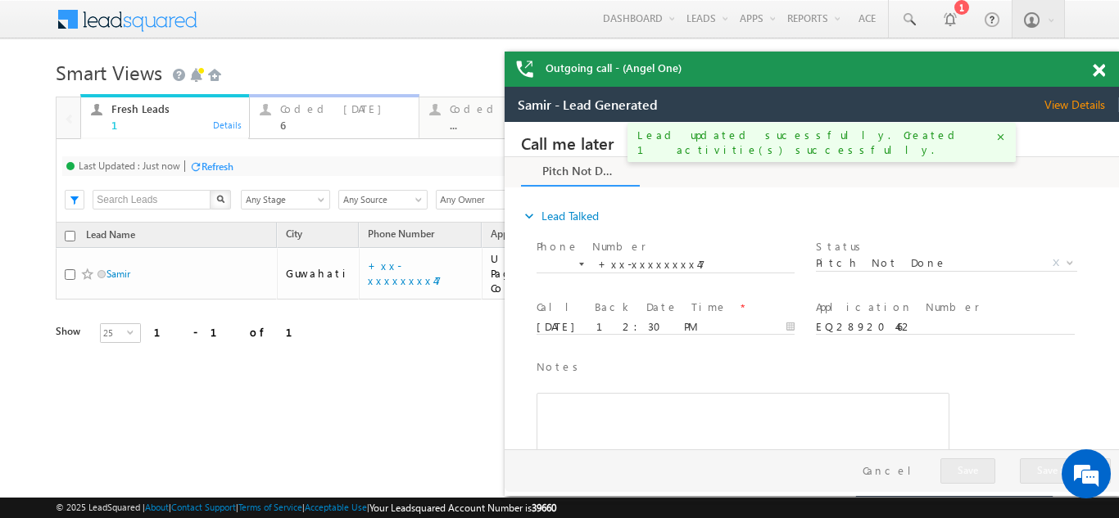
click at [310, 111] on div "Coded Today" at bounding box center [344, 108] width 128 height 13
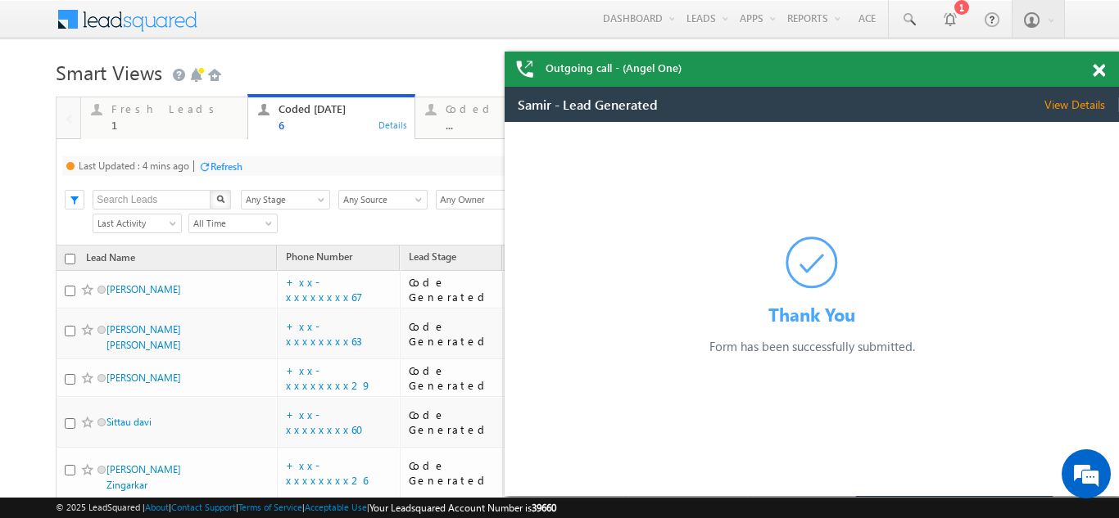
click at [234, 161] on div "Refresh" at bounding box center [226, 167] width 32 height 12
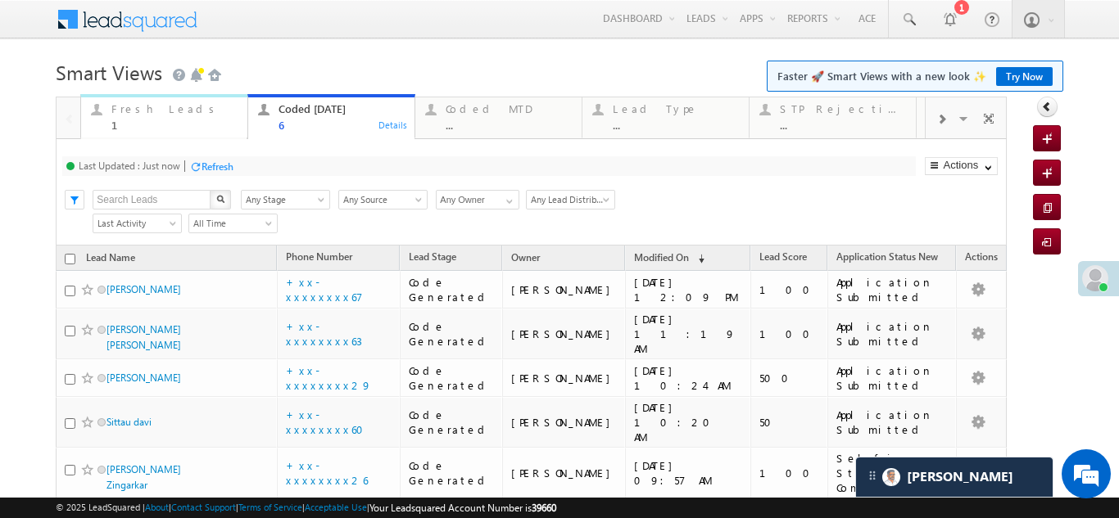
click at [144, 110] on div "Fresh Leads" at bounding box center [174, 108] width 126 height 13
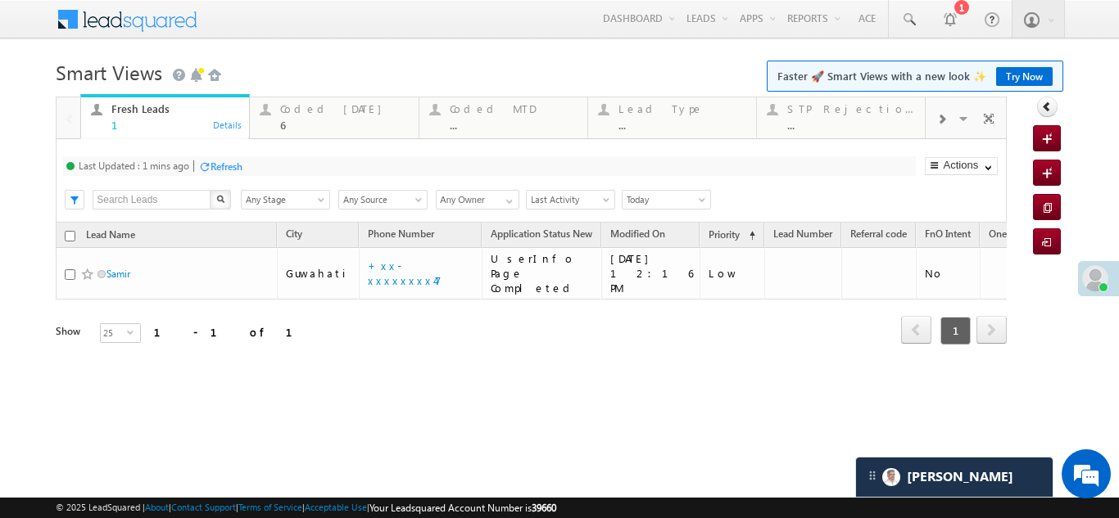
click at [236, 165] on div "Refresh" at bounding box center [226, 167] width 32 height 12
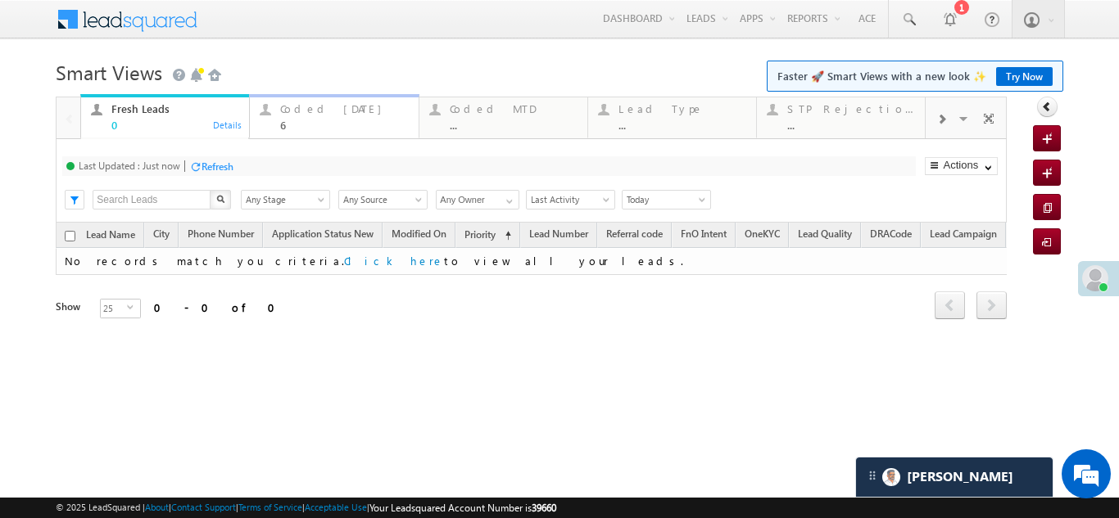
click at [320, 111] on div "Coded Today" at bounding box center [344, 108] width 128 height 13
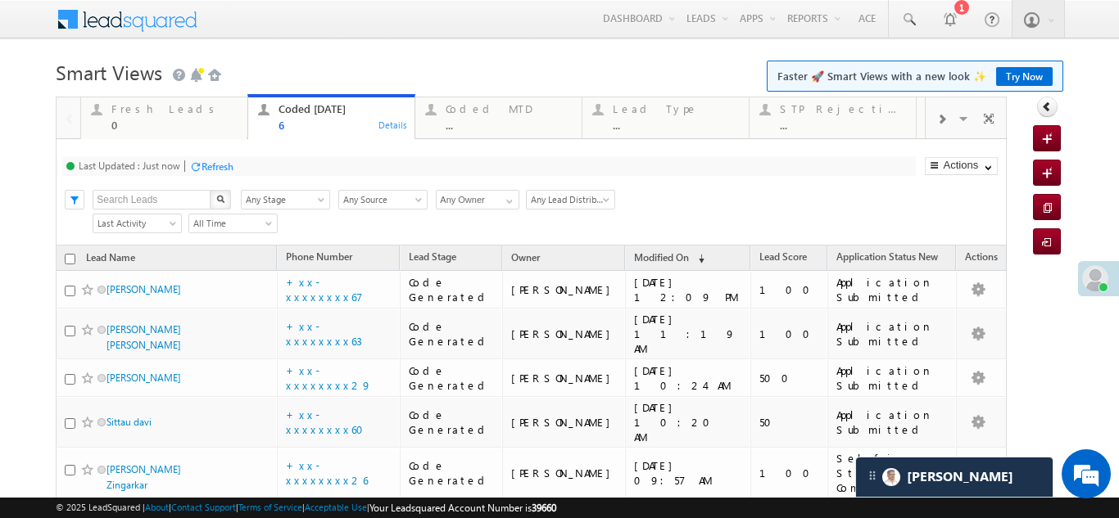
click at [226, 168] on div "Refresh" at bounding box center [217, 167] width 32 height 12
click at [280, 161] on div "Refresh" at bounding box center [279, 167] width 32 height 12
click at [141, 111] on div "Fresh Leads" at bounding box center [174, 108] width 126 height 13
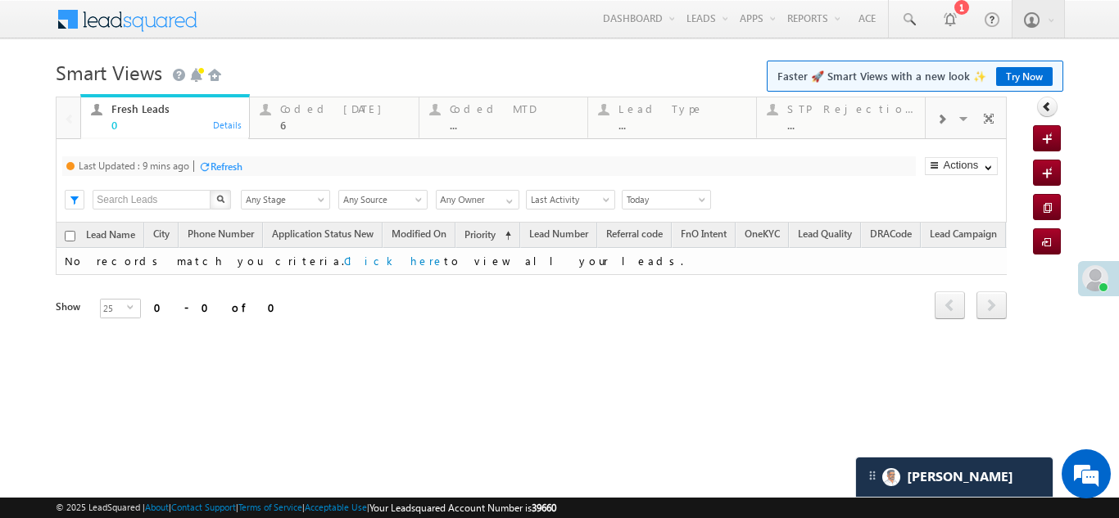
click at [229, 166] on div "Refresh" at bounding box center [226, 167] width 32 height 12
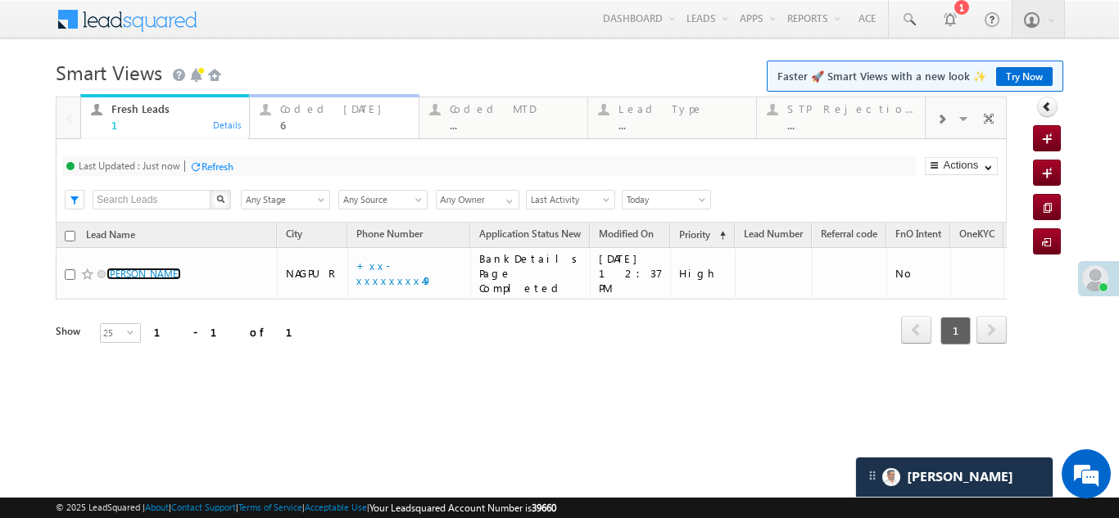
click at [284, 111] on div "Coded Today" at bounding box center [344, 108] width 128 height 13
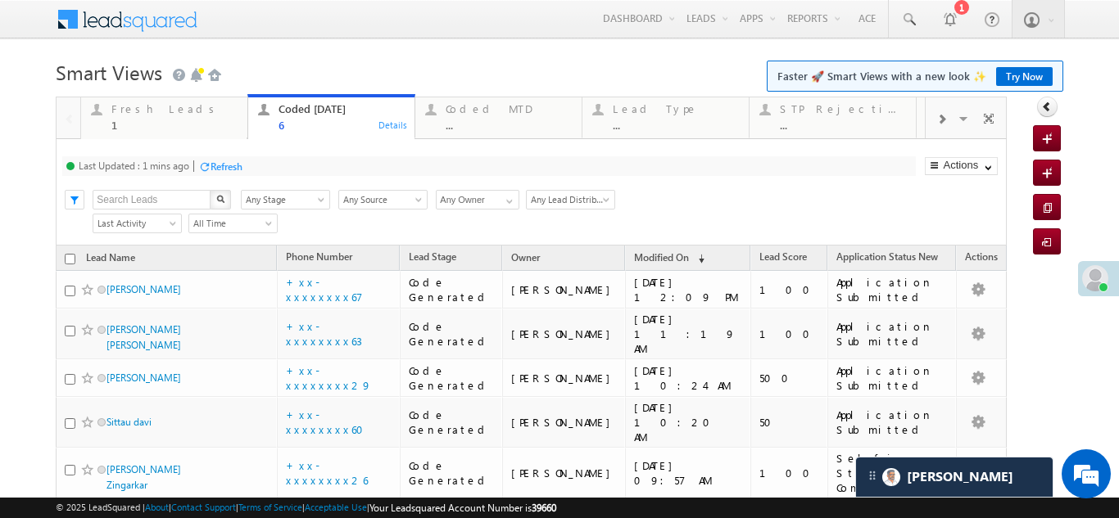
click at [242, 169] on div "Refresh" at bounding box center [226, 167] width 32 height 12
click at [144, 110] on div "Fresh Leads" at bounding box center [174, 108] width 126 height 13
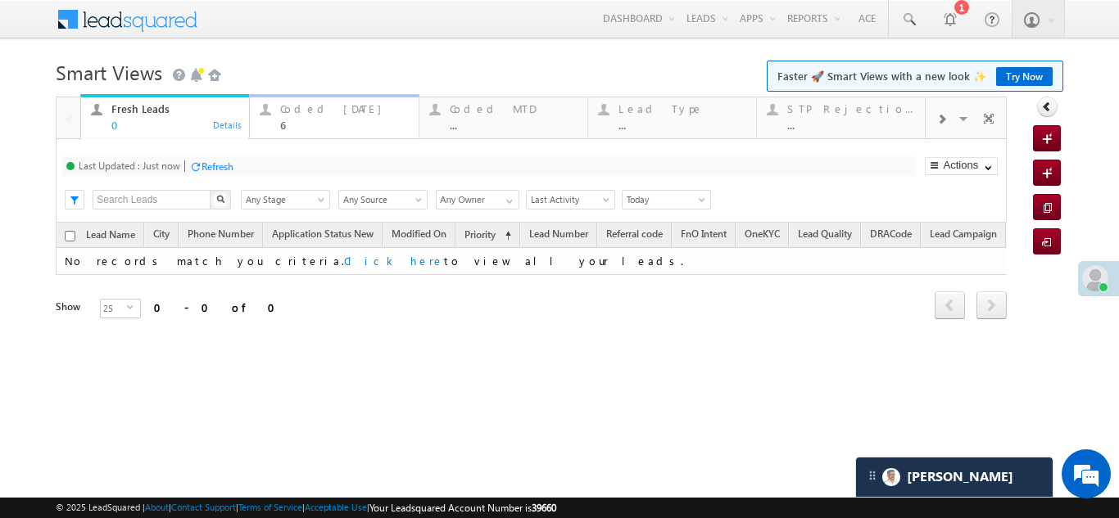
click at [318, 106] on div "Coded Today" at bounding box center [344, 108] width 128 height 13
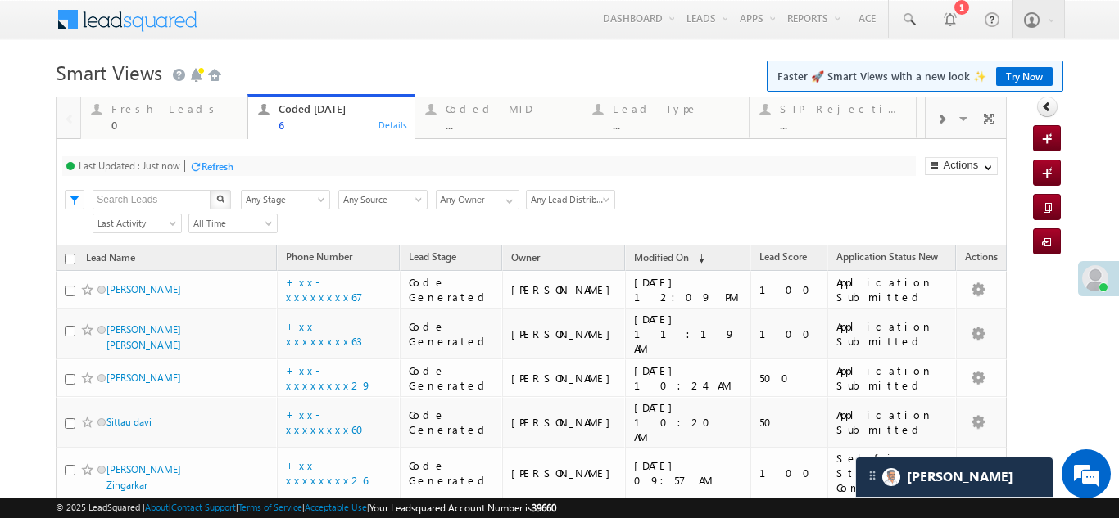
click at [216, 165] on div "Refresh" at bounding box center [217, 167] width 32 height 12
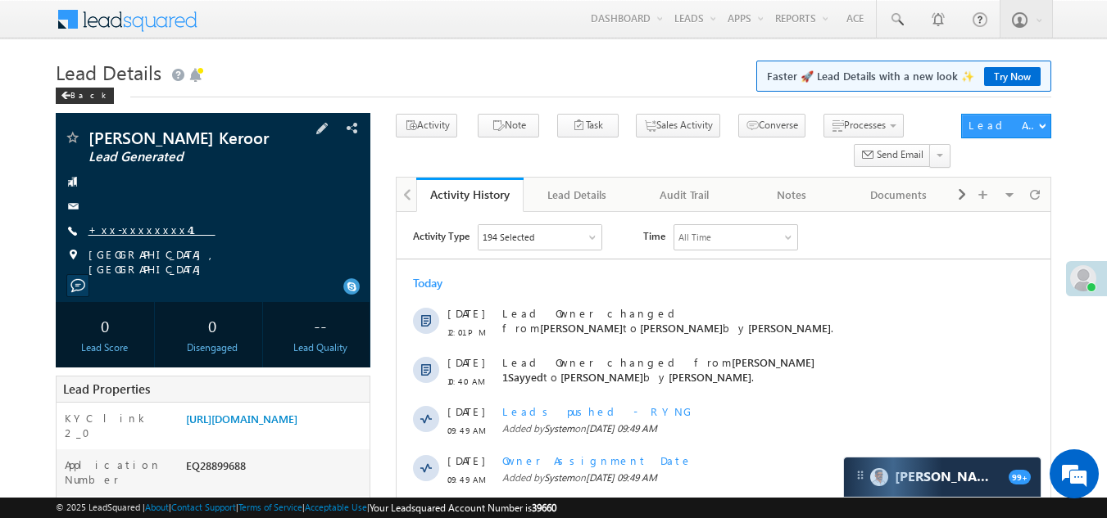
click at [133, 228] on link "+xx-xxxxxxxx41" at bounding box center [151, 230] width 127 height 14
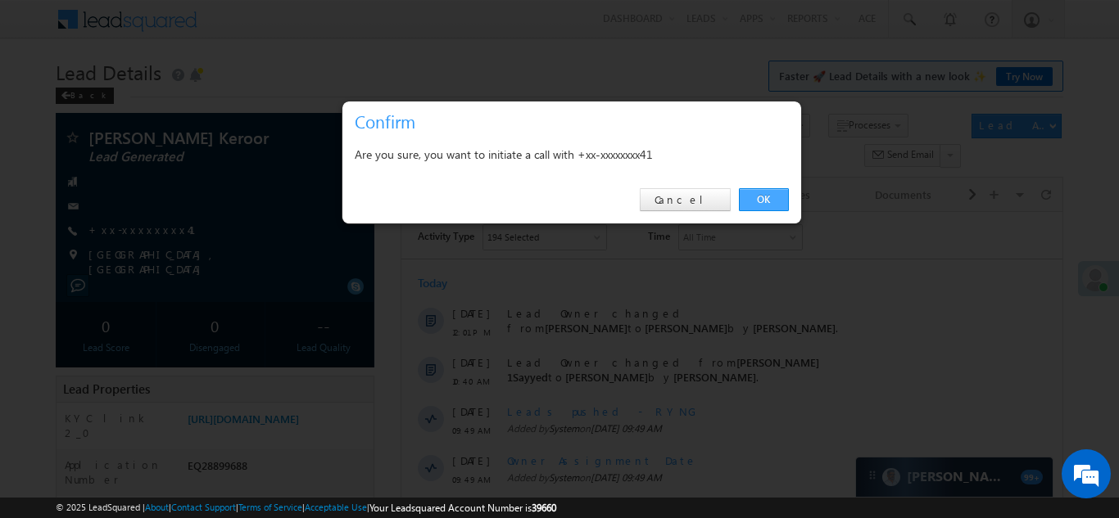
click at [759, 194] on link "OK" at bounding box center [764, 199] width 50 height 23
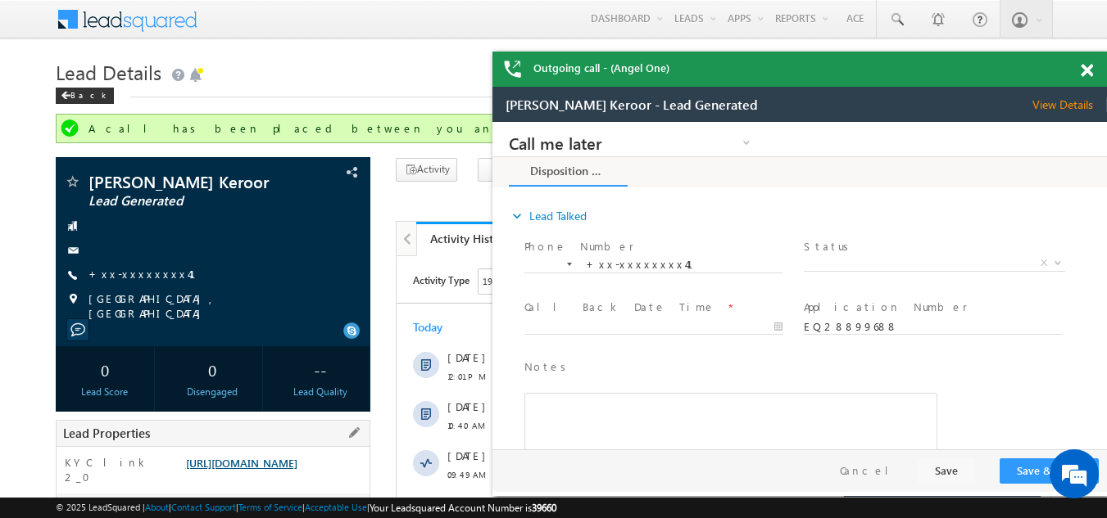
click at [297, 470] on link "[URL][DOMAIN_NAME]" at bounding box center [241, 463] width 111 height 14
click at [872, 260] on span "X" at bounding box center [933, 264] width 260 height 16
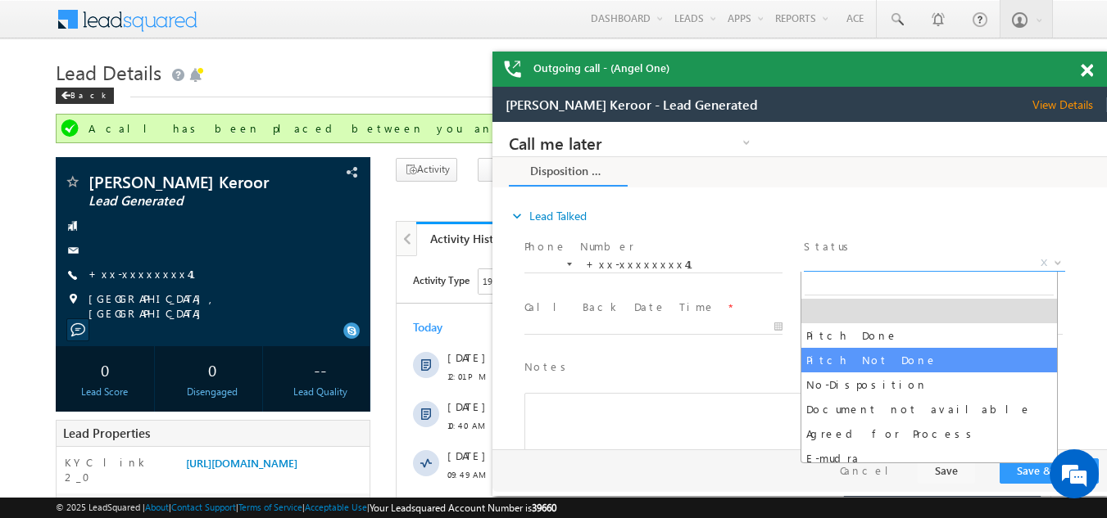
select select "Pitch Not Done"
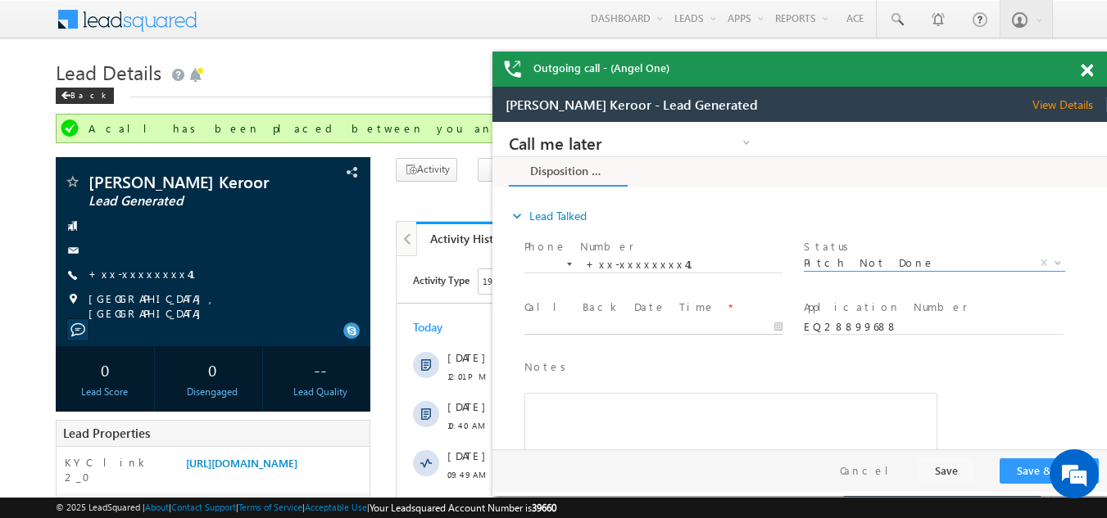
type input "[DATE] 12:18 PM"
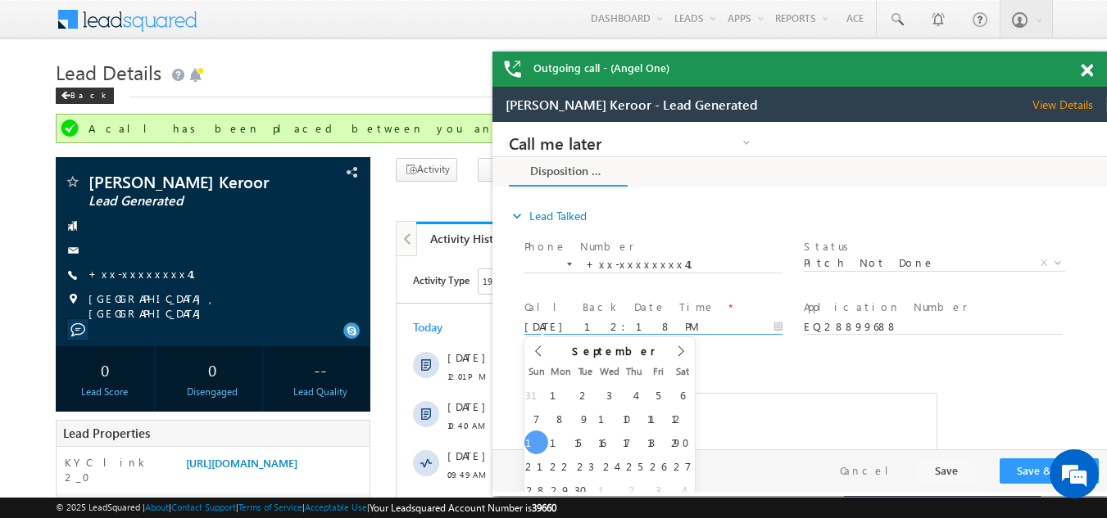
click at [602, 319] on input "[DATE] 12:18 PM" at bounding box center [653, 327] width 258 height 16
click at [1027, 472] on button "Save & Close" at bounding box center [1048, 471] width 99 height 25
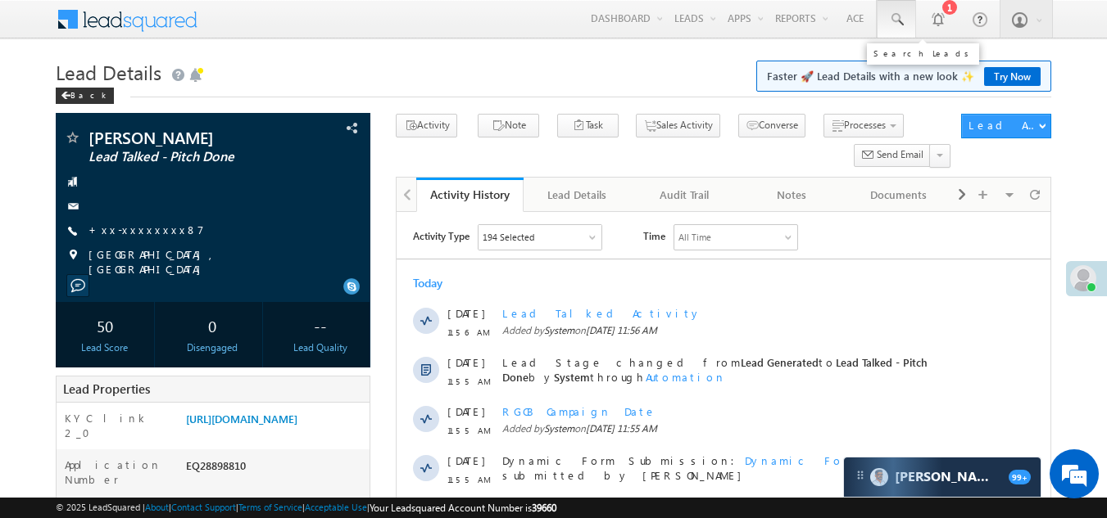
click at [897, 20] on span at bounding box center [896, 19] width 16 height 16
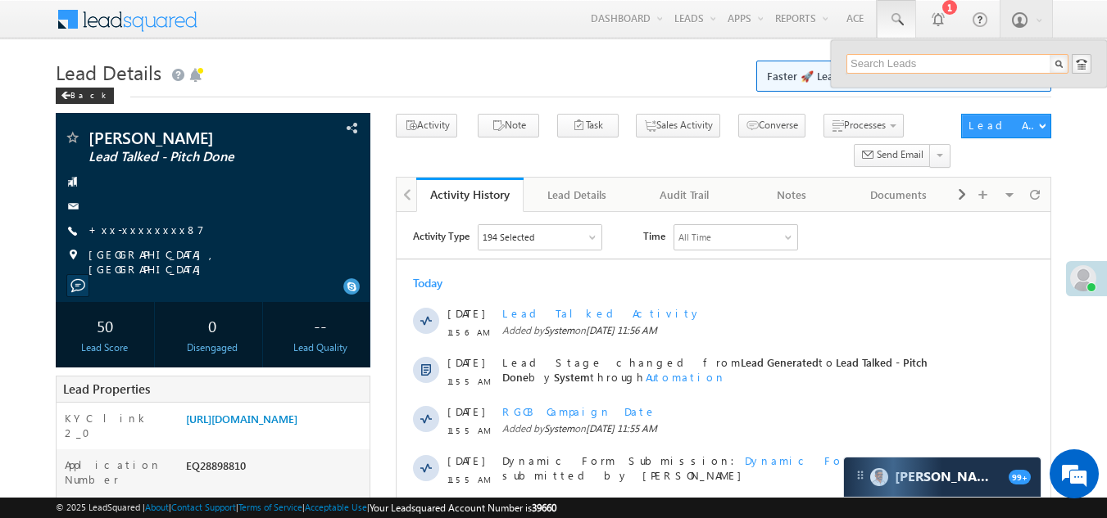
paste input "EQ28894836"
type input "EQ28894836"
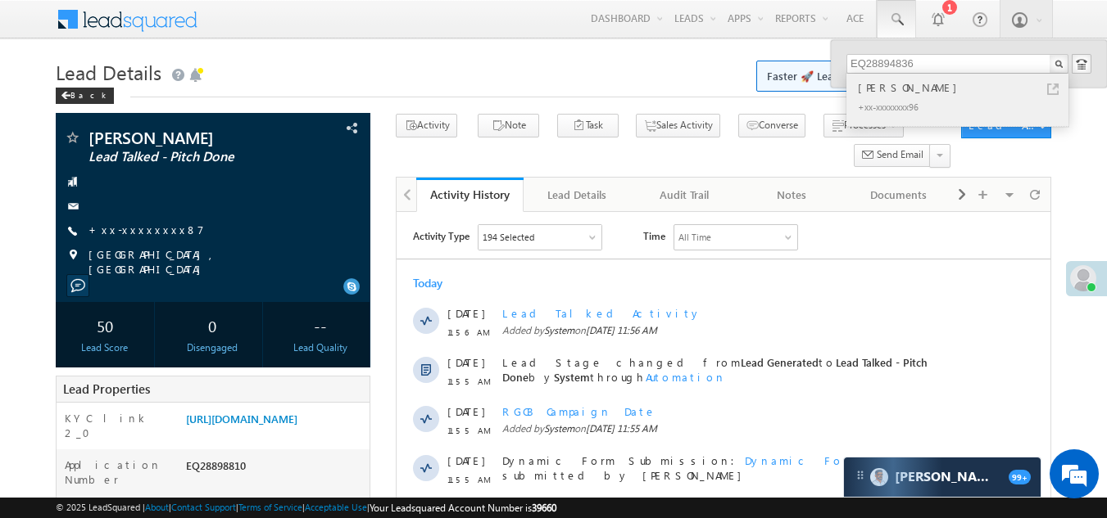
click at [880, 93] on div "[PERSON_NAME]" at bounding box center [964, 88] width 220 height 18
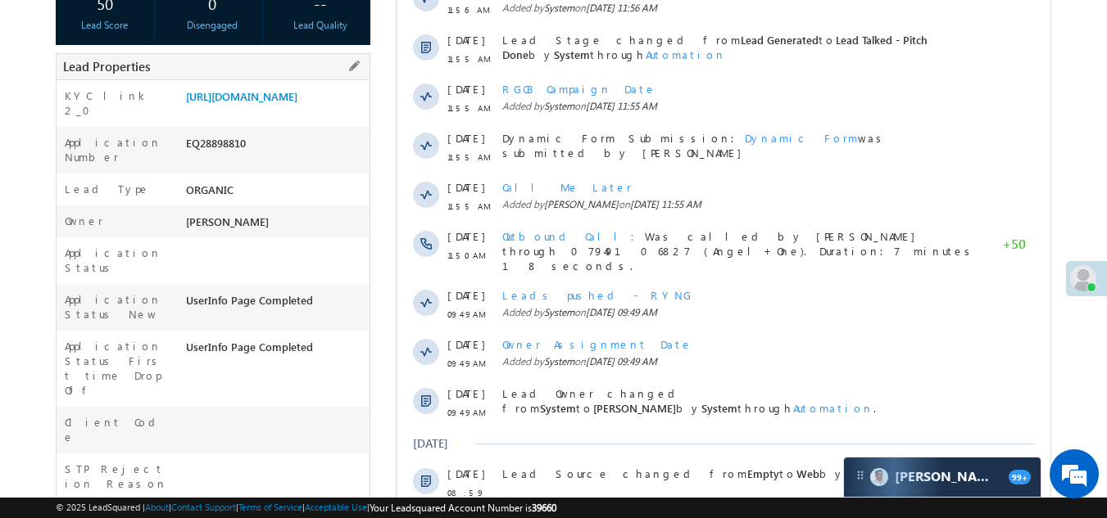
scroll to position [328, 0]
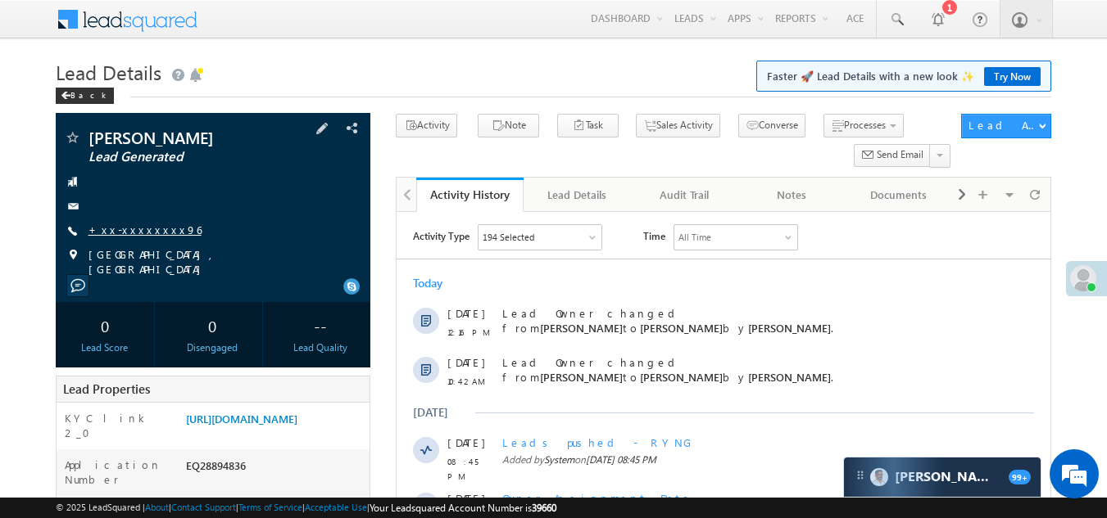
click at [125, 229] on link "+xx-xxxxxxxx96" at bounding box center [144, 230] width 113 height 14
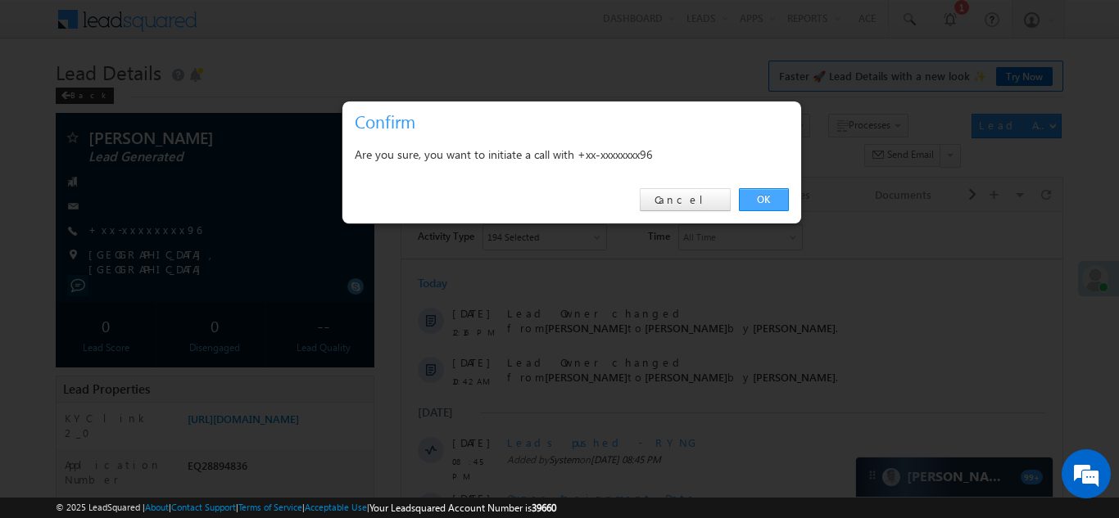
click at [756, 197] on link "OK" at bounding box center [764, 199] width 50 height 23
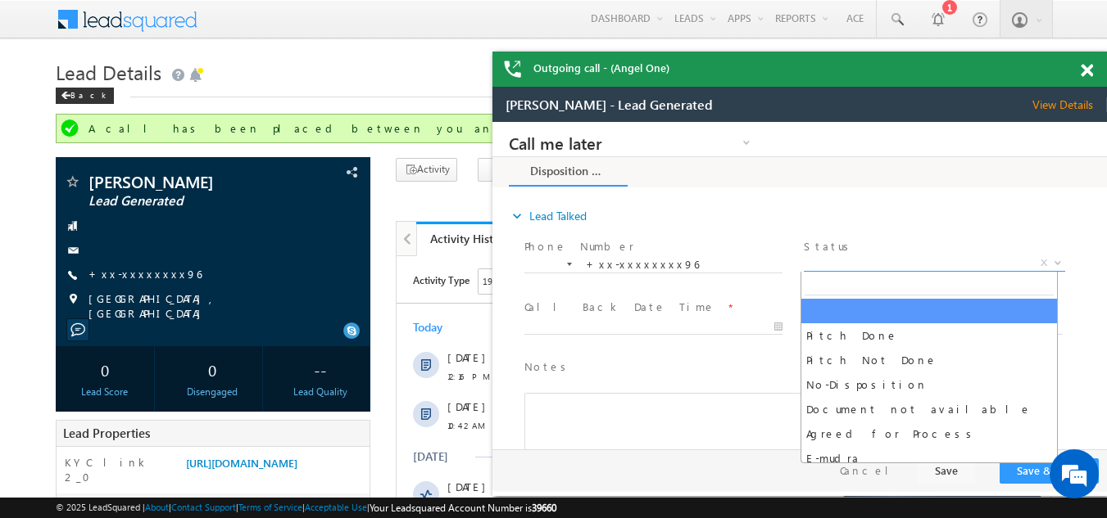
click at [857, 263] on span "X" at bounding box center [933, 264] width 260 height 16
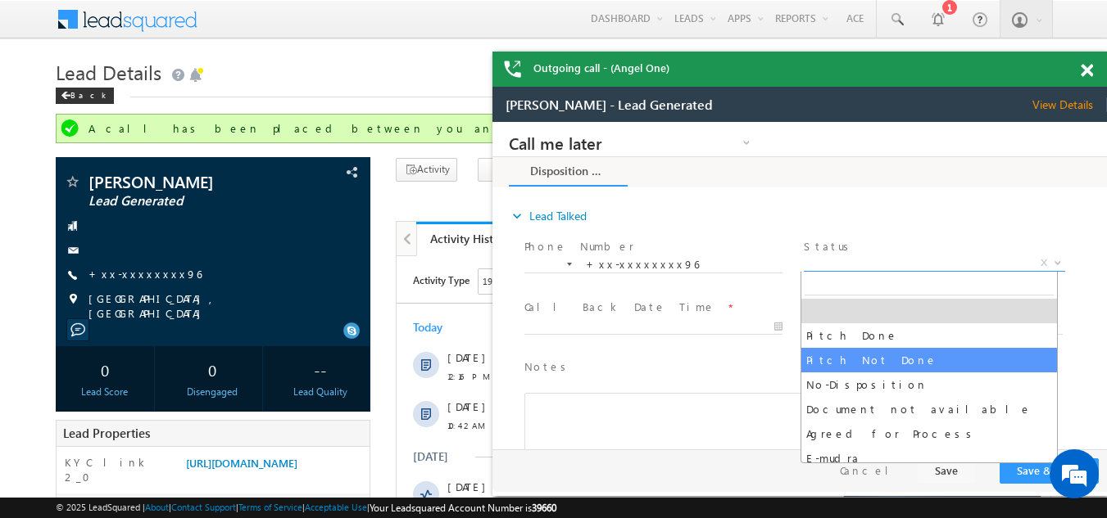
select select "Pitch Not Done"
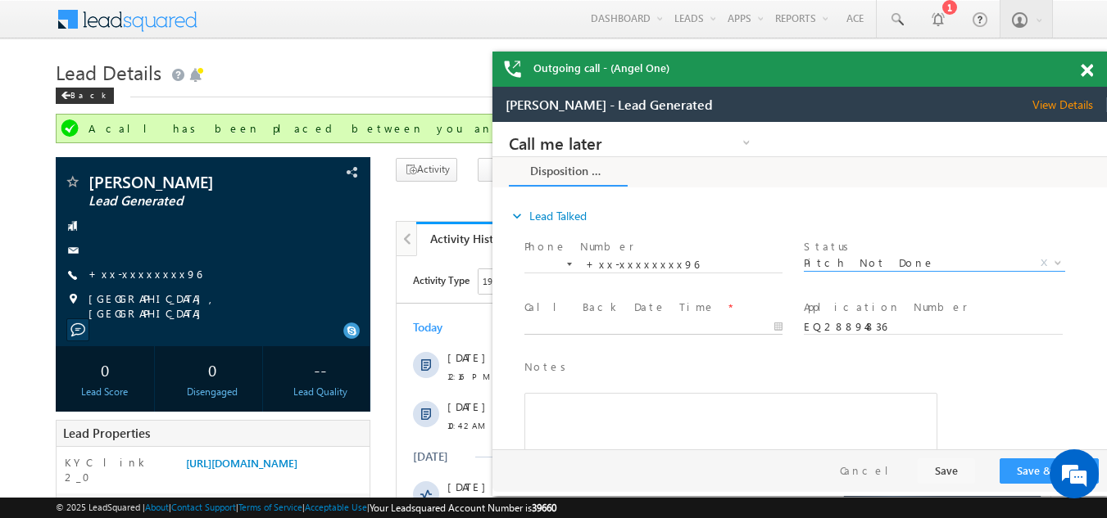
type input "09/14/25 12:18 PM"
click at [591, 324] on input "09/14/25 12:18 PM" at bounding box center [653, 327] width 258 height 16
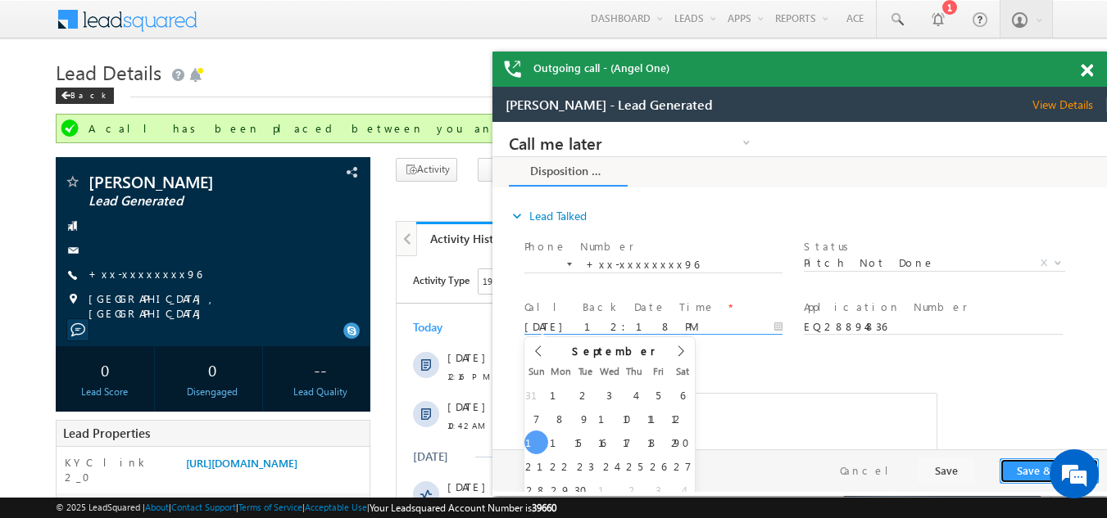
click at [1024, 473] on button "Save & Close" at bounding box center [1048, 471] width 99 height 25
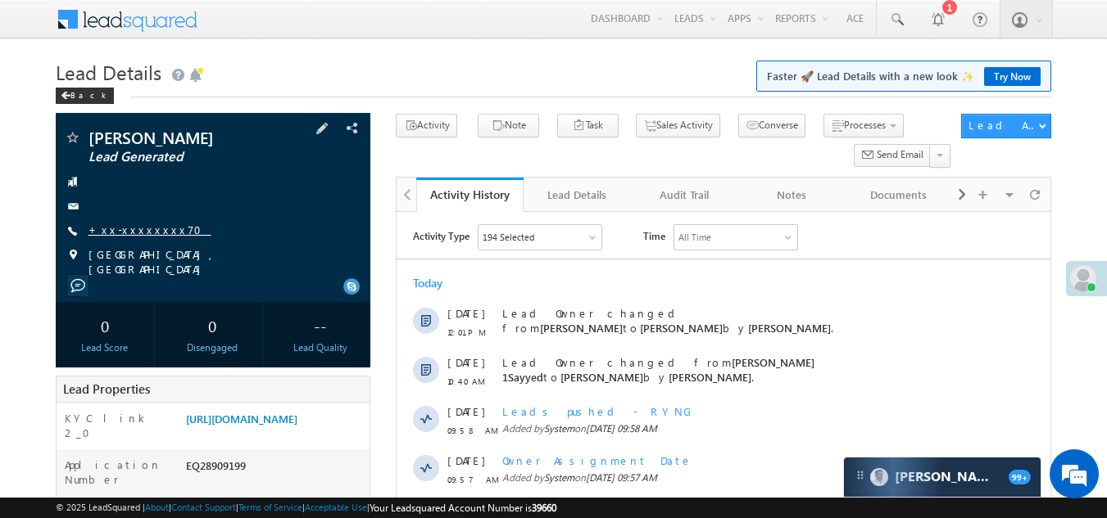
click at [133, 232] on link "+xx-xxxxxxxx70" at bounding box center [149, 230] width 123 height 14
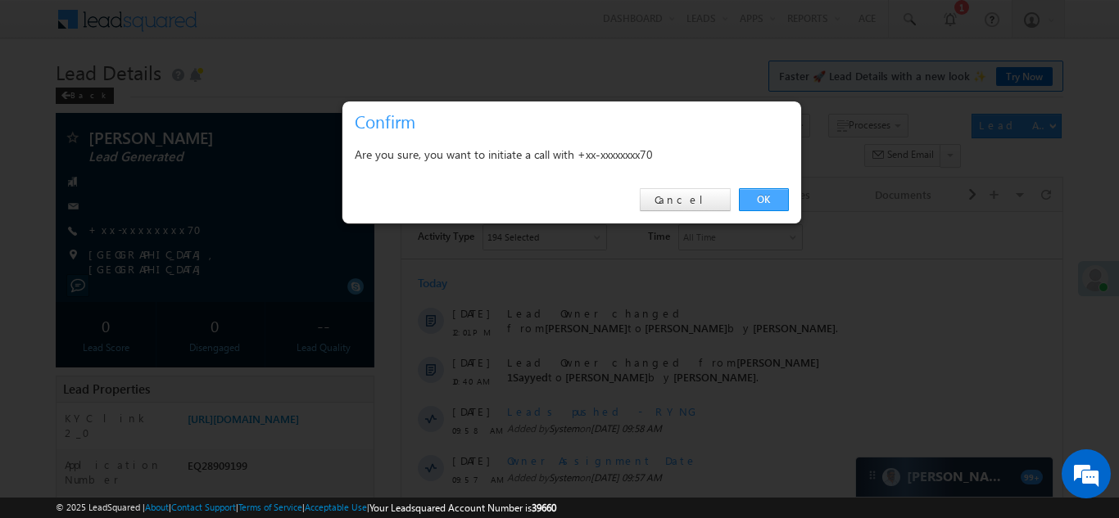
click at [763, 195] on link "OK" at bounding box center [764, 199] width 50 height 23
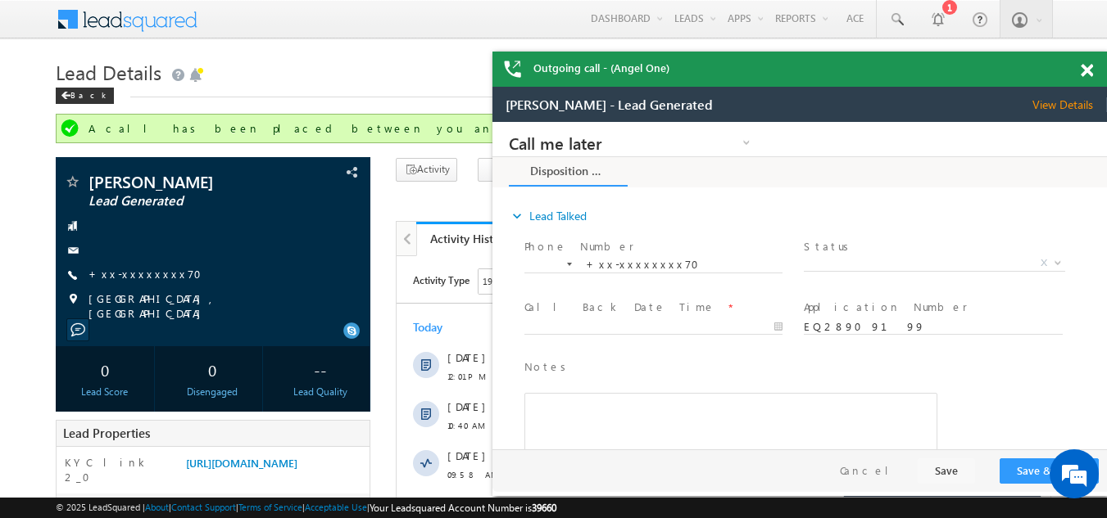
click at [1086, 70] on span at bounding box center [1086, 71] width 12 height 14
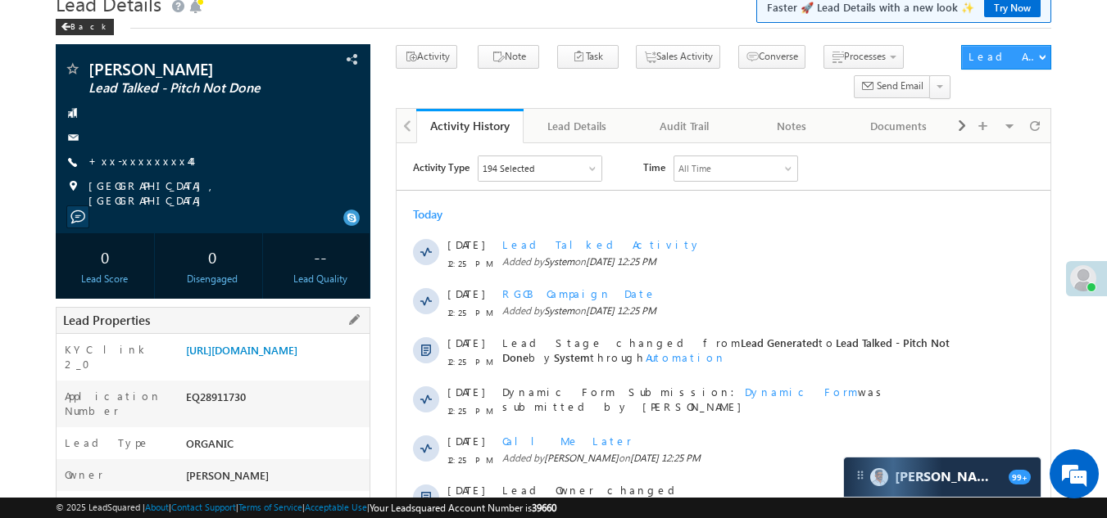
scroll to position [164, 0]
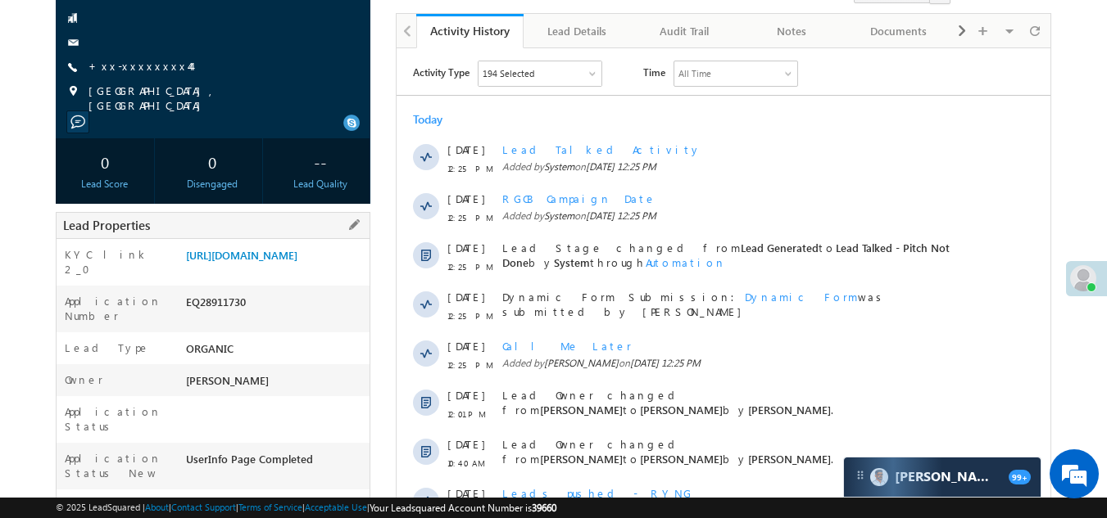
drag, startPoint x: 185, startPoint y: 321, endPoint x: 276, endPoint y: 320, distance: 90.9
click at [276, 317] on div "EQ28911730" at bounding box center [276, 305] width 188 height 23
copy div "EQ28911730"
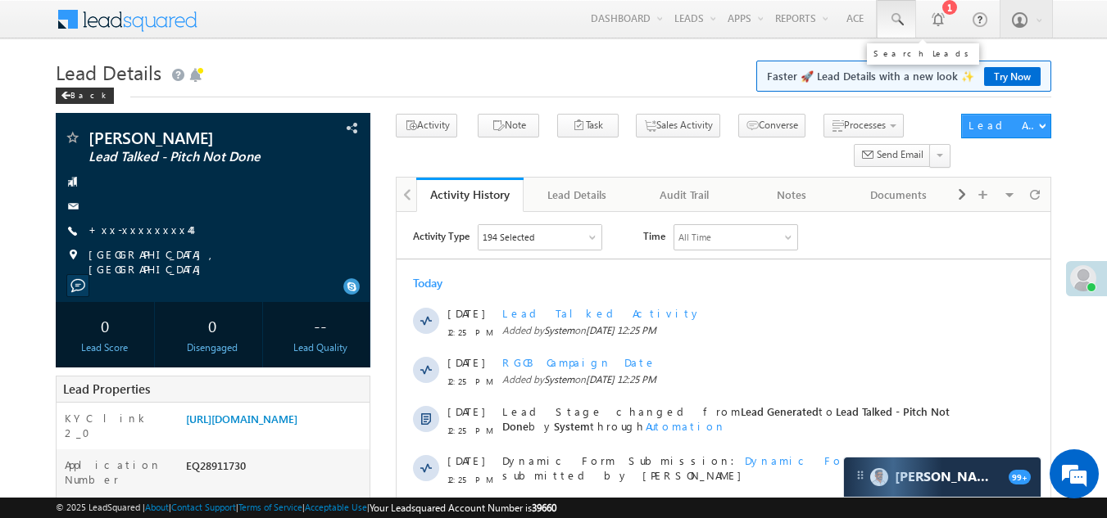
click at [896, 17] on span at bounding box center [896, 19] width 16 height 16
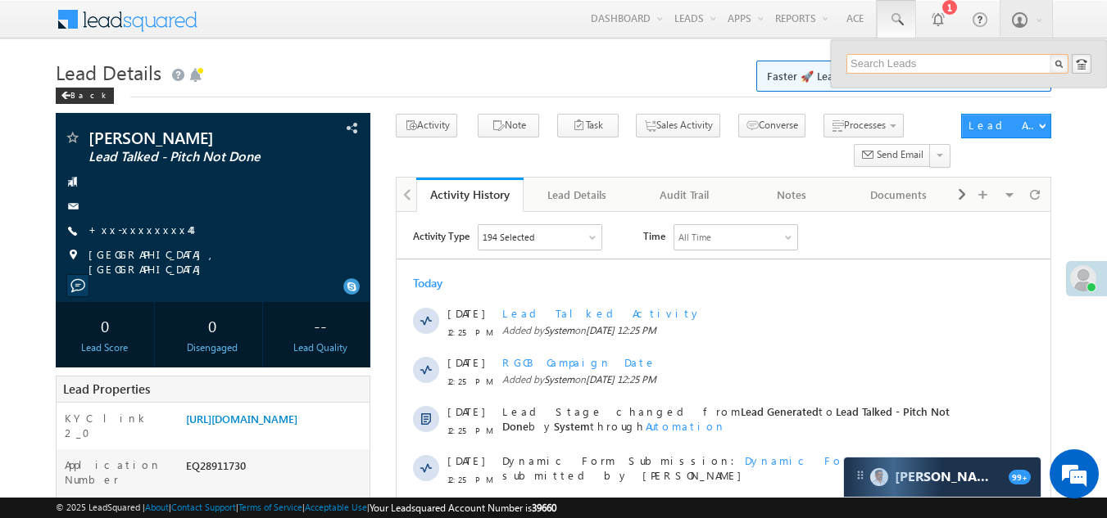
paste input "EQ28847383"
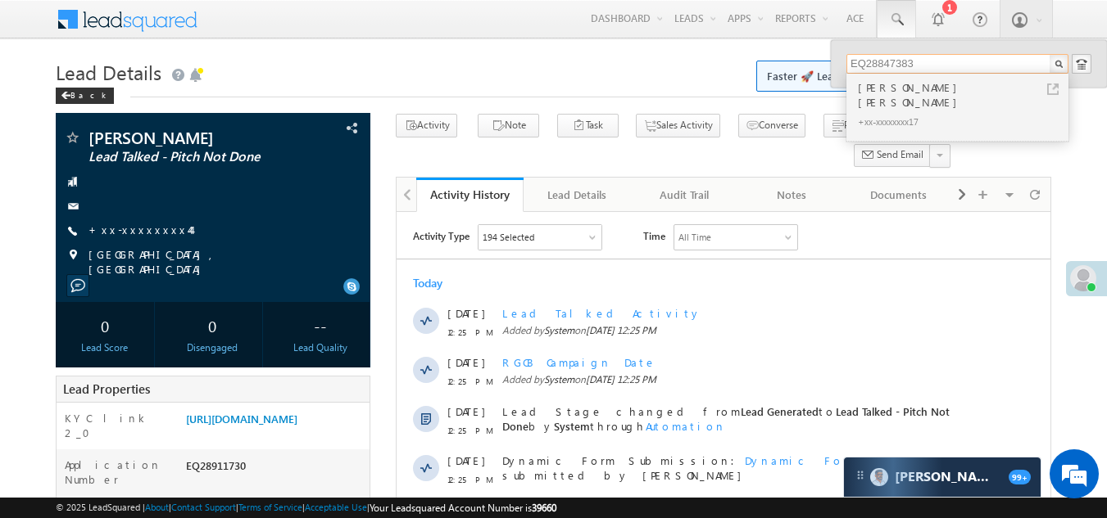
type input "EQ28847383"
click at [884, 96] on div "Avinash Kumar Singh" at bounding box center [964, 95] width 220 height 33
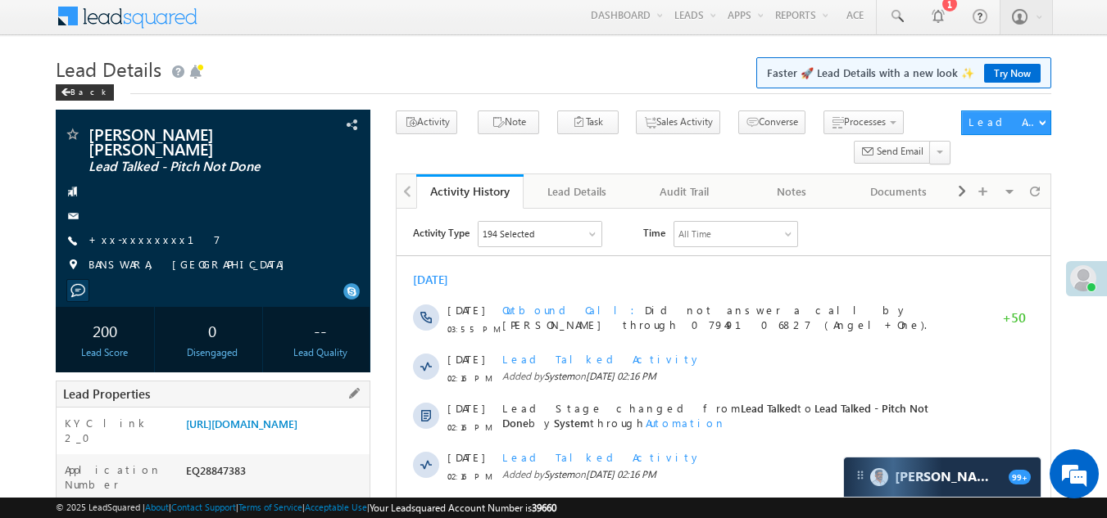
scroll to position [2, 0]
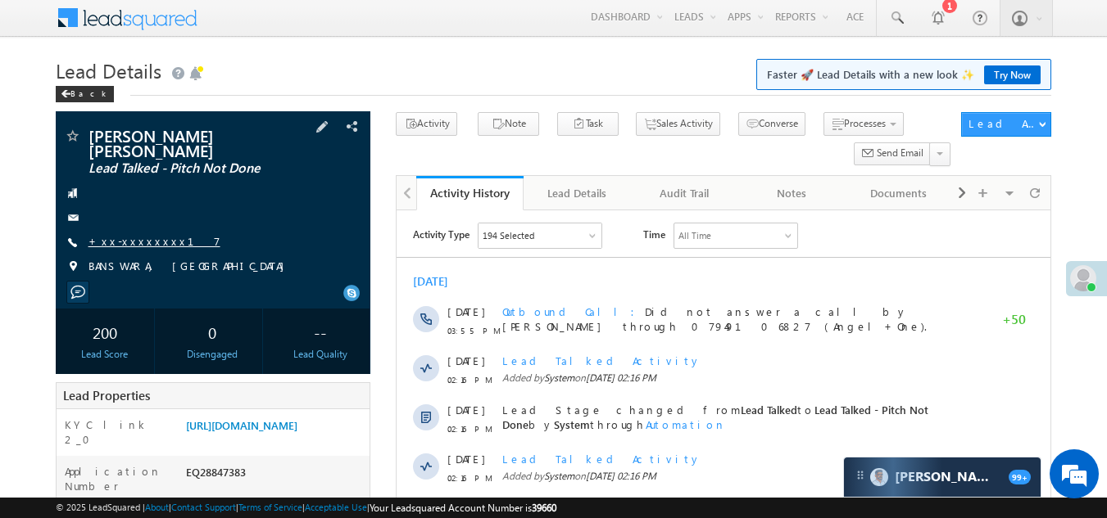
click at [132, 234] on link "+xx-xxxxxxxx17" at bounding box center [154, 241] width 132 height 14
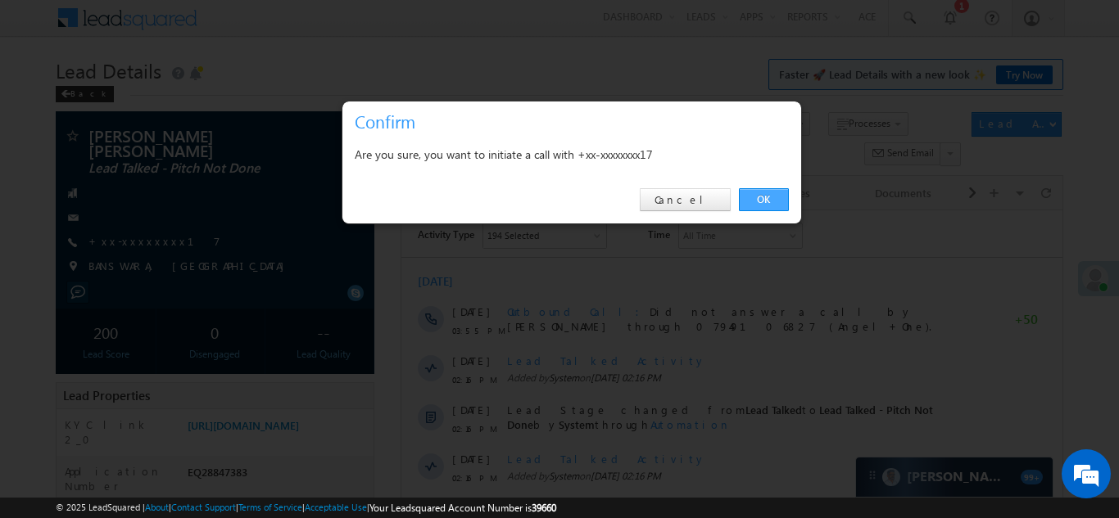
click at [764, 197] on link "OK" at bounding box center [764, 199] width 50 height 23
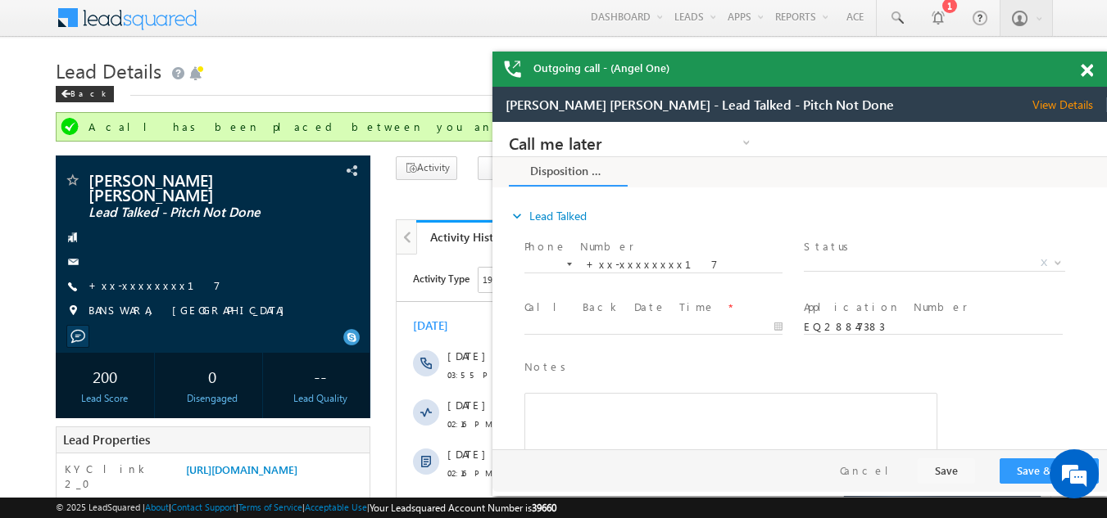
scroll to position [0, 0]
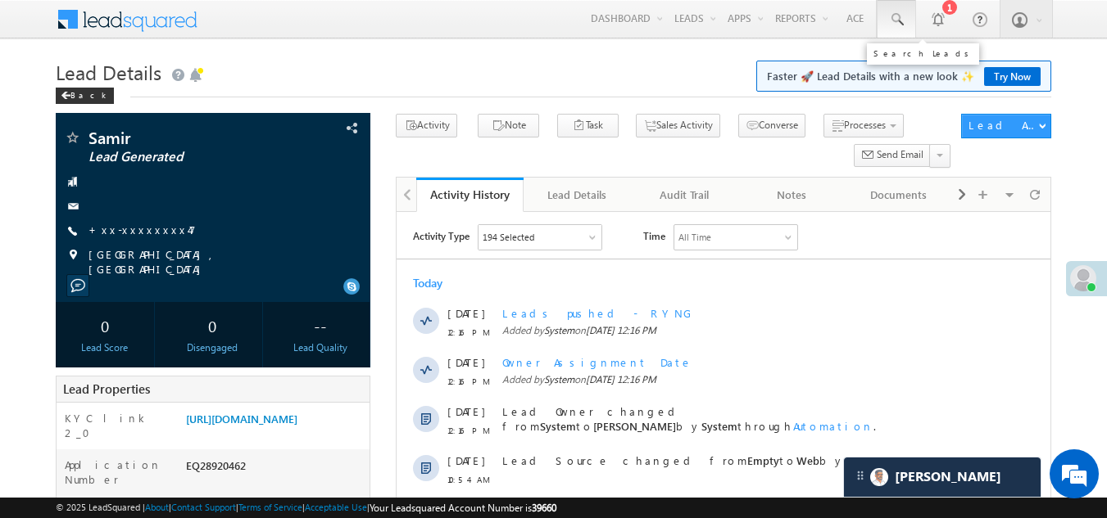
click at [892, 15] on span at bounding box center [896, 19] width 16 height 16
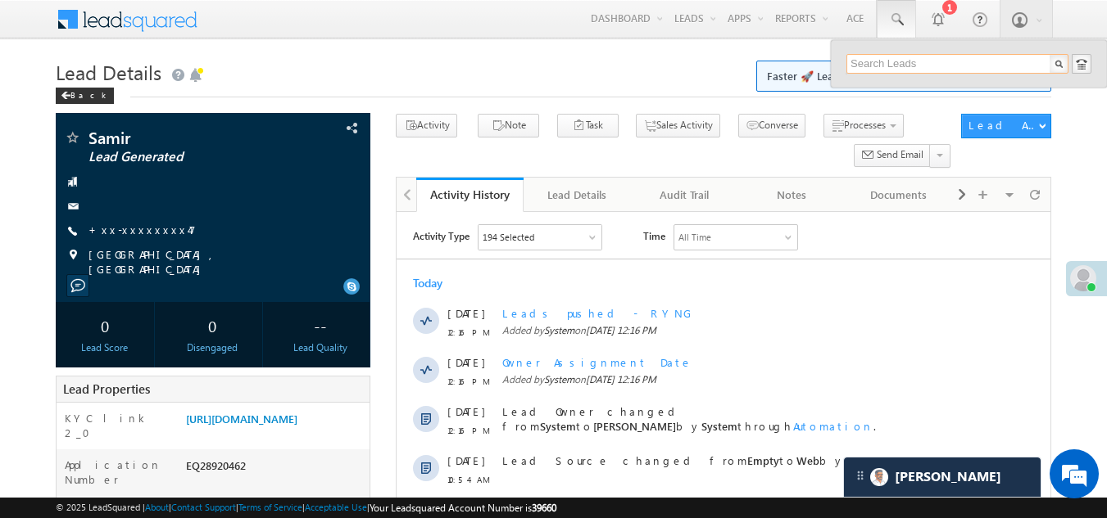
paste input "EQ28832461"
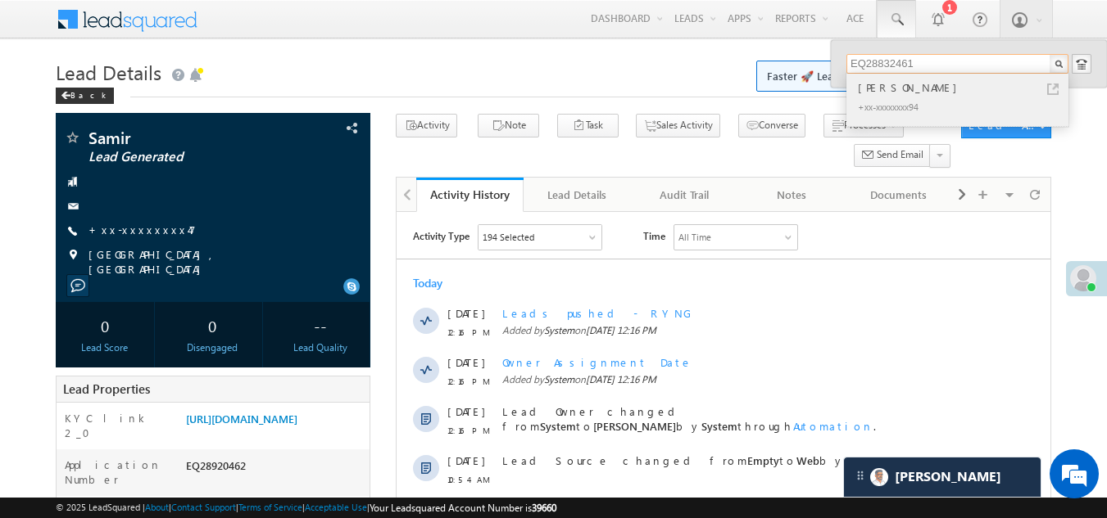
type input "EQ28832461"
click at [879, 88] on div "[PERSON_NAME]" at bounding box center [964, 88] width 220 height 18
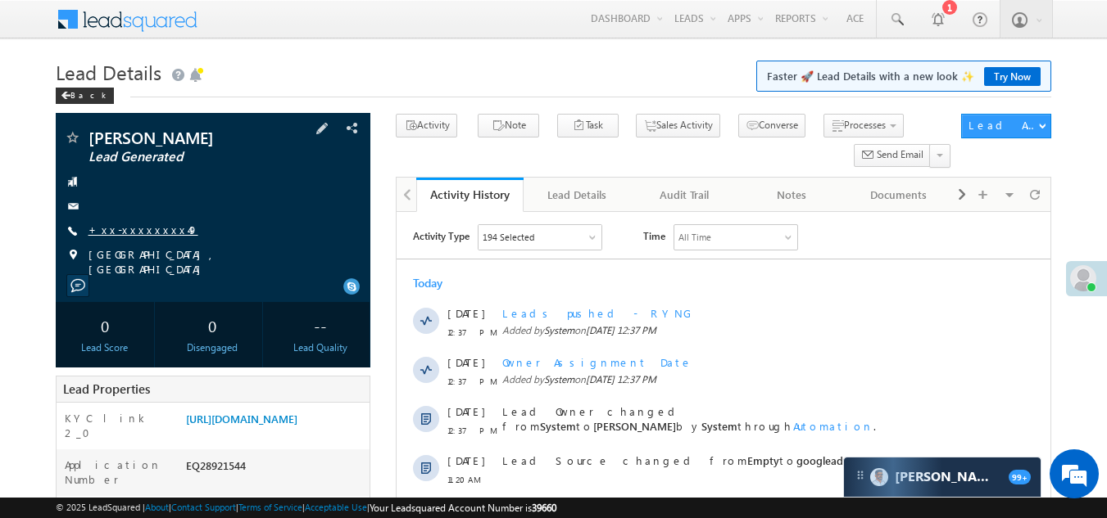
click at [127, 229] on link "+xx-xxxxxxxx49" at bounding box center [143, 230] width 110 height 14
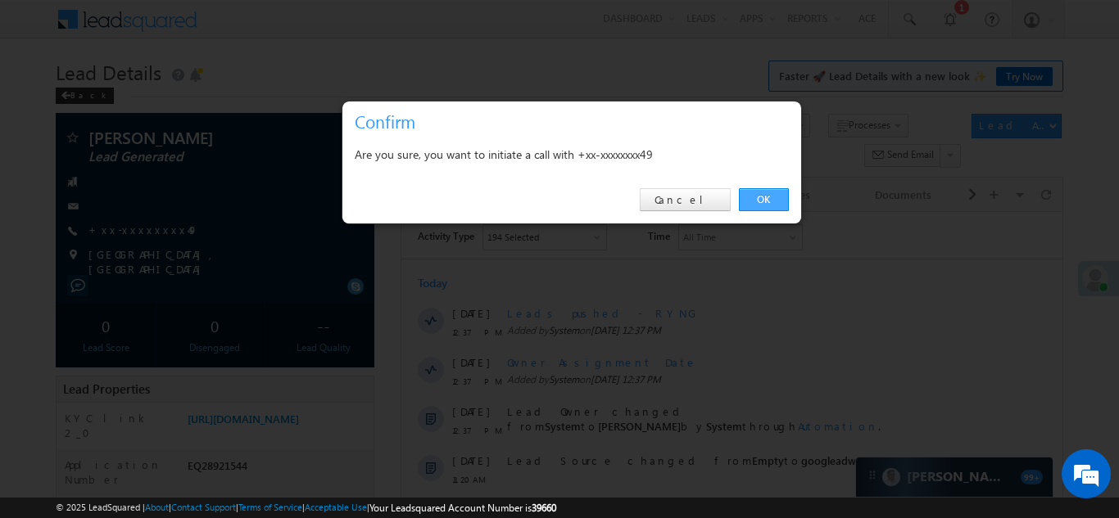
click at [758, 196] on link "OK" at bounding box center [764, 199] width 50 height 23
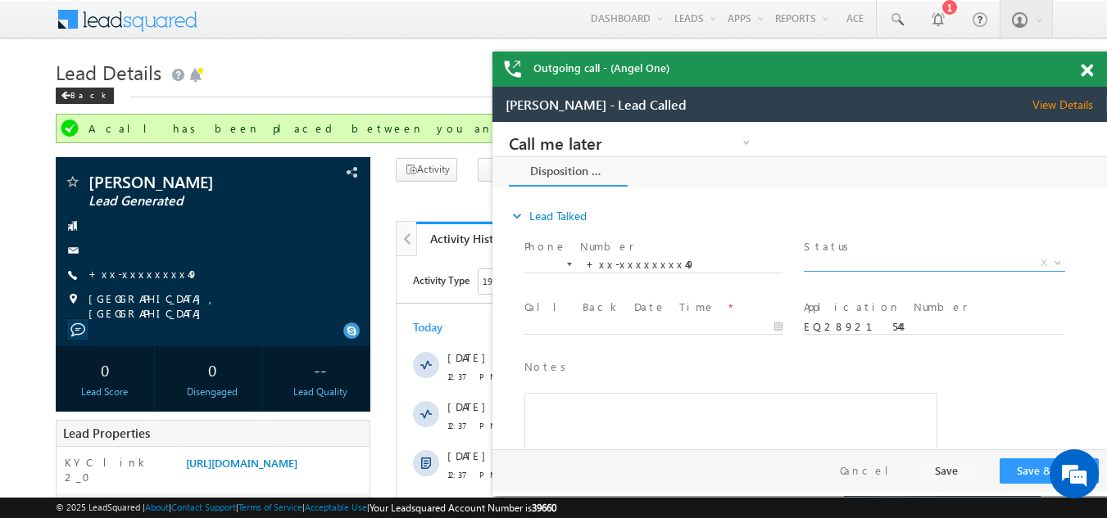
click at [839, 261] on span "X" at bounding box center [933, 264] width 260 height 16
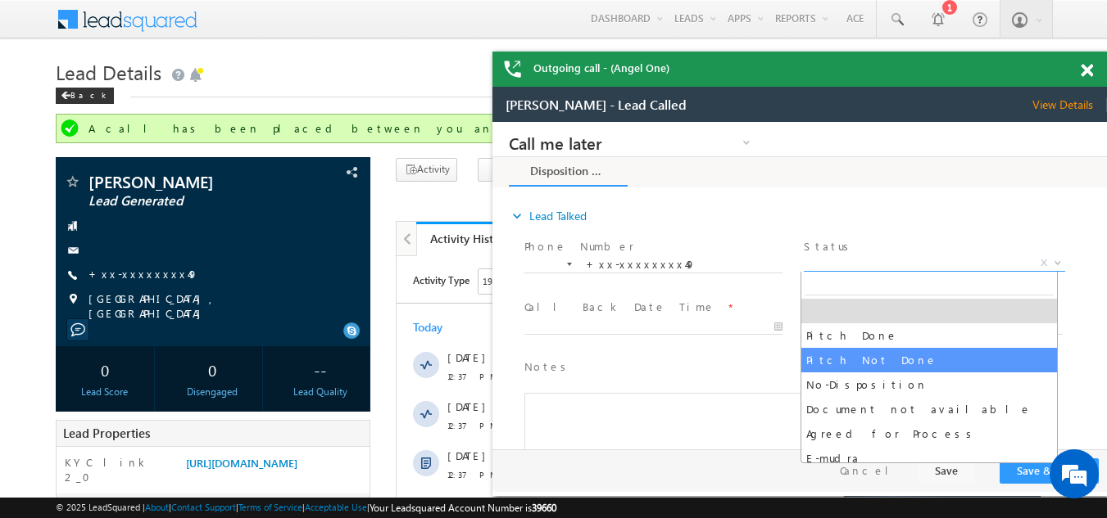
select select "Pitch Not Done"
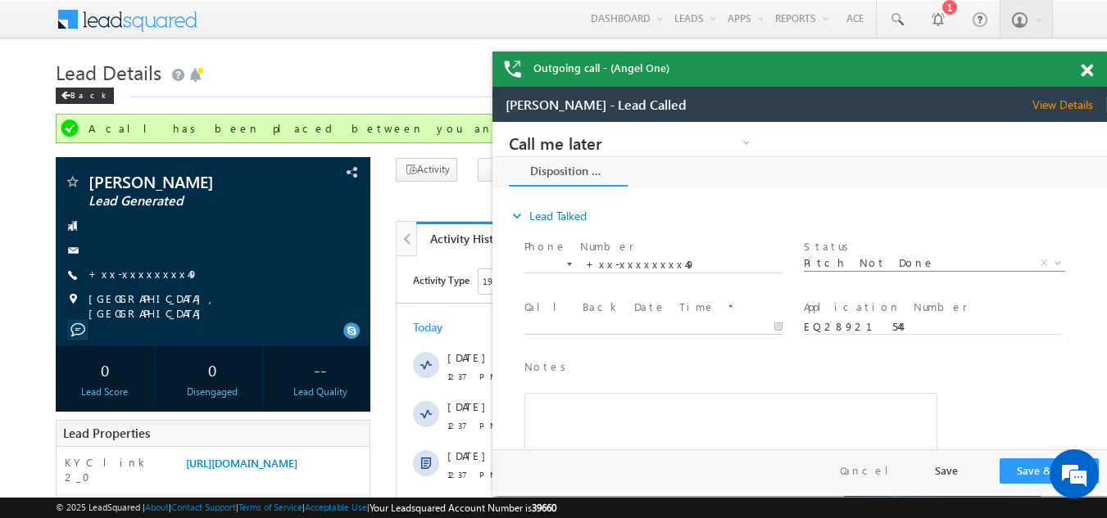
type input "09/14/25 12:46 PM"
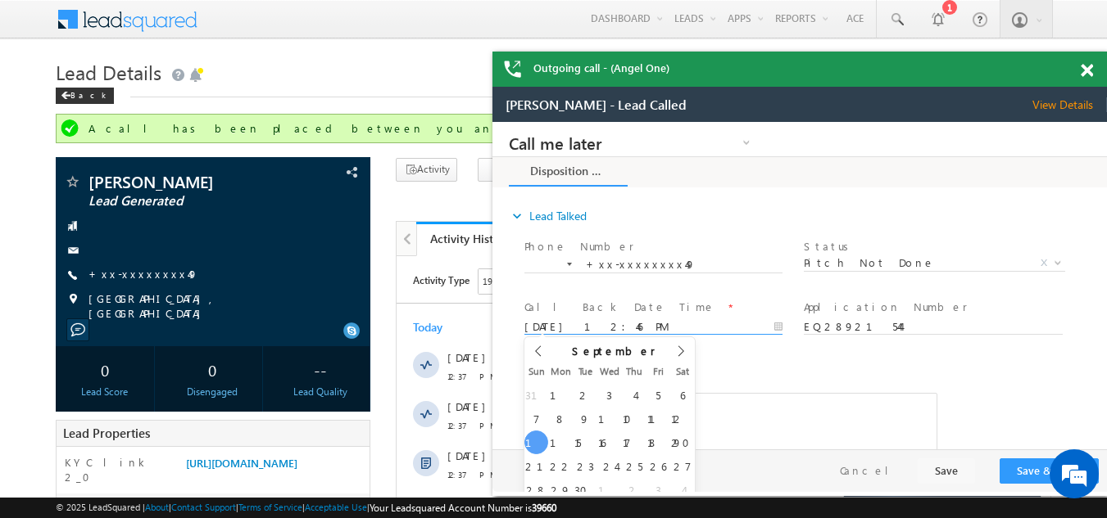
click at [554, 326] on input "09/14/25 12:46 PM" at bounding box center [653, 327] width 258 height 16
click at [1031, 470] on button "Save & Close" at bounding box center [1048, 471] width 99 height 25
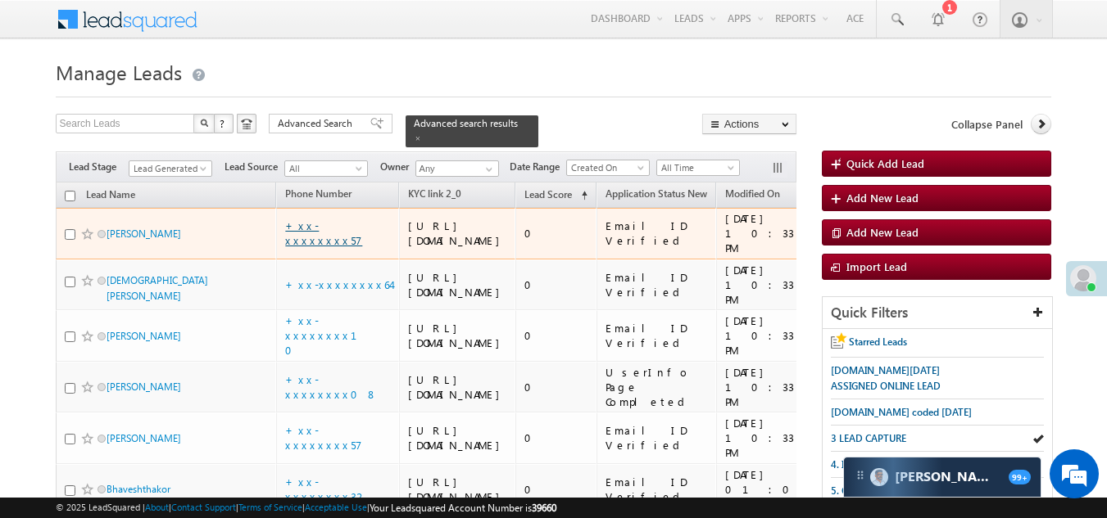
click at [320, 246] on link "+xx-xxxxxxxx57" at bounding box center [323, 233] width 77 height 29
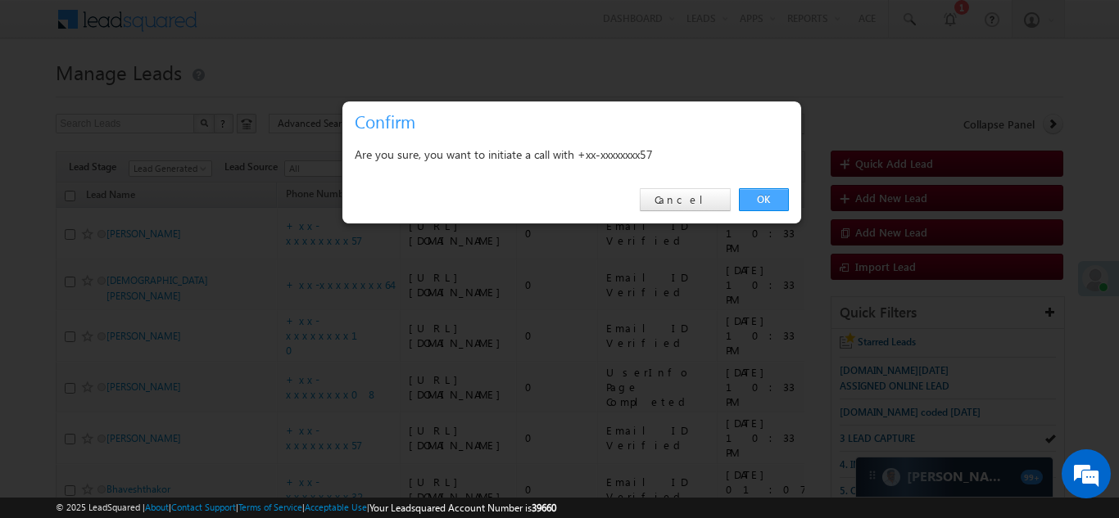
click at [761, 199] on link "OK" at bounding box center [764, 199] width 50 height 23
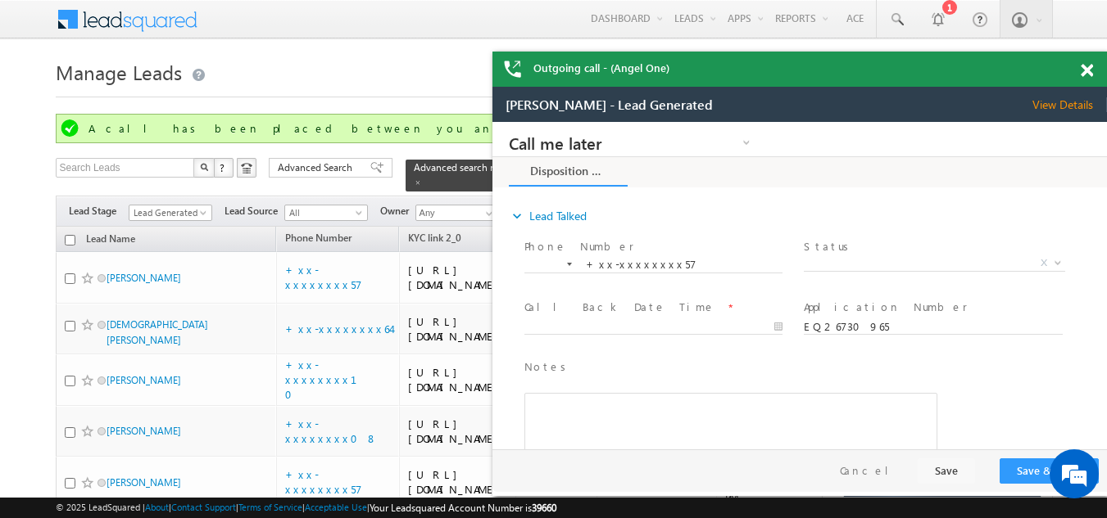
click at [1086, 77] on span at bounding box center [1086, 71] width 12 height 14
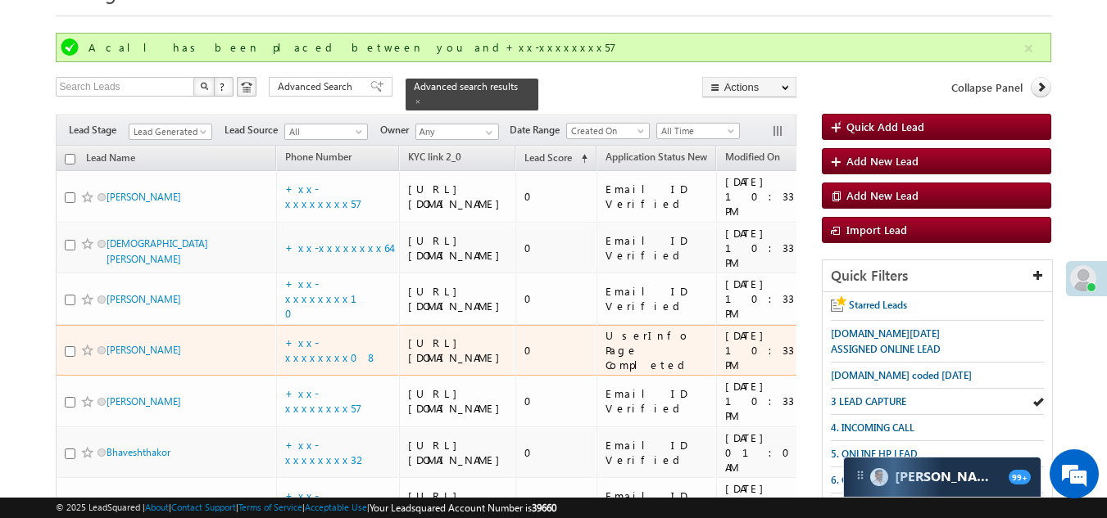
scroll to position [328, 0]
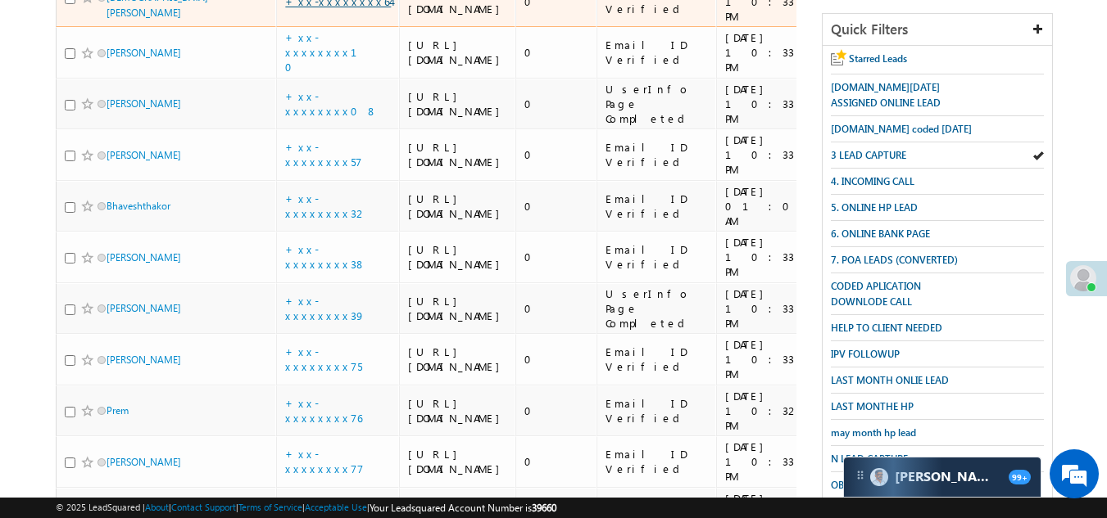
click at [332, 8] on link "+xx-xxxxxxxx64" at bounding box center [338, 1] width 106 height 14
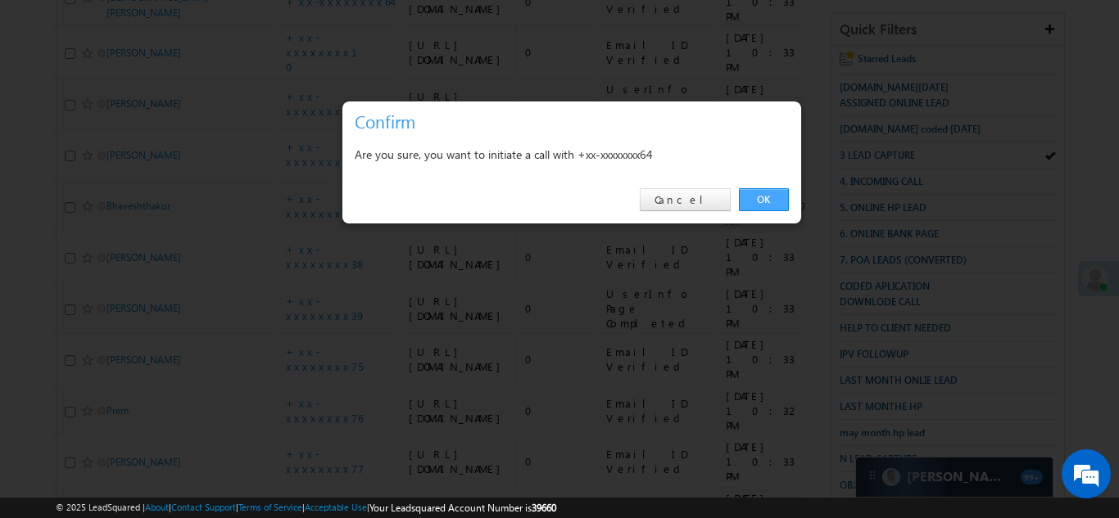
click at [758, 191] on link "OK" at bounding box center [764, 199] width 50 height 23
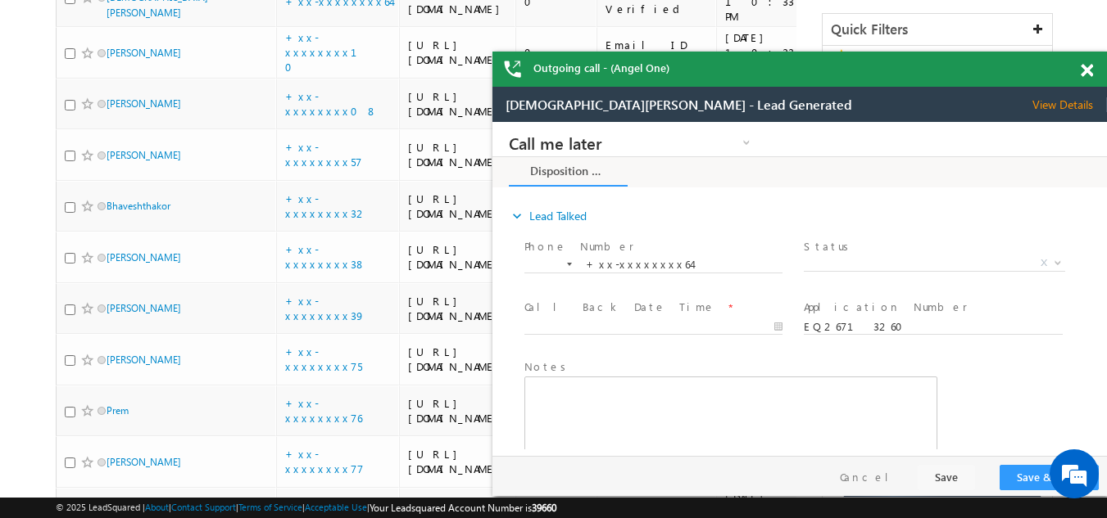
scroll to position [0, 0]
click at [1089, 68] on span at bounding box center [1086, 71] width 12 height 14
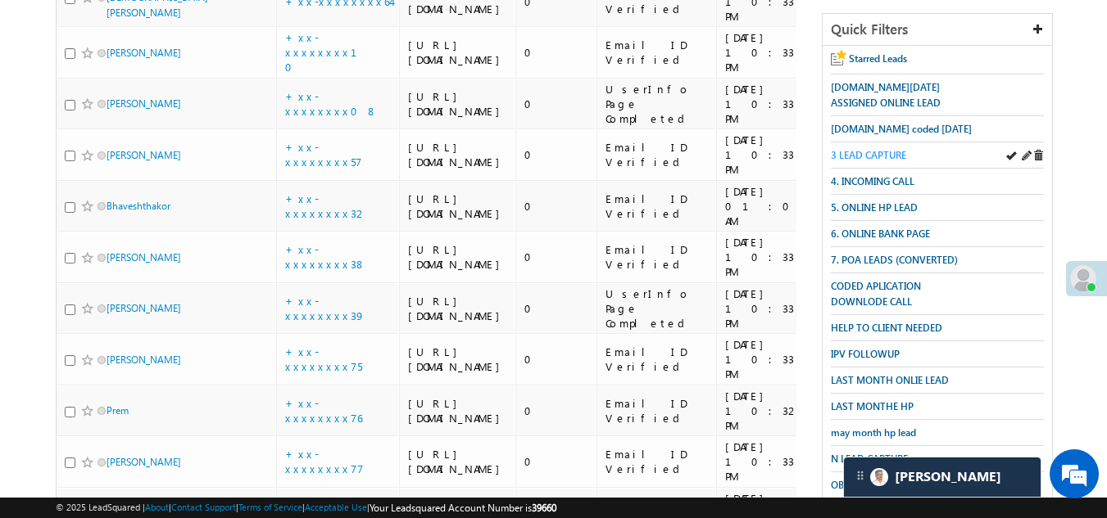
click at [877, 152] on span "3 LEAD CAPTURE" at bounding box center [867, 155] width 75 height 12
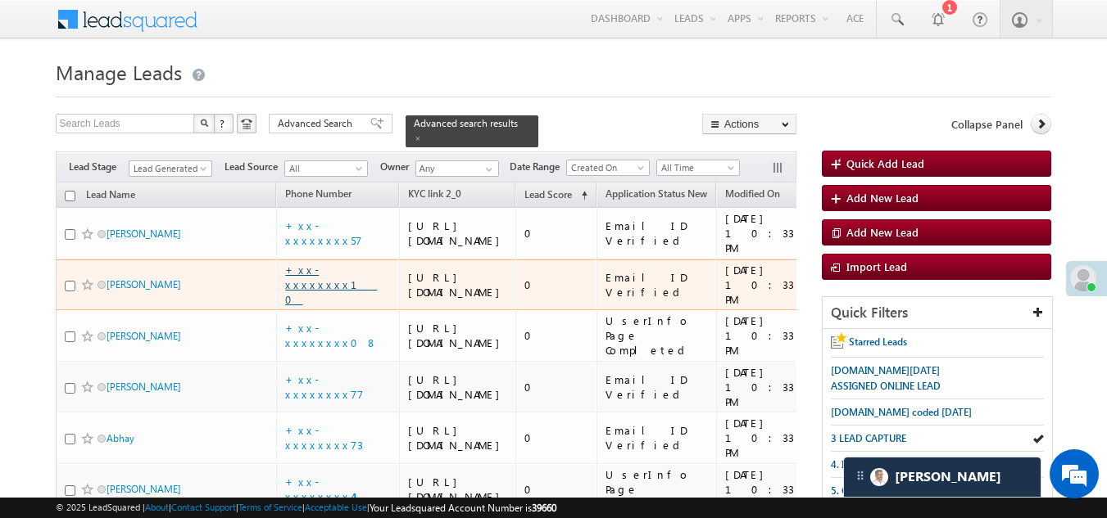
click at [317, 306] on link "+xx-xxxxxxxx10" at bounding box center [331, 284] width 92 height 43
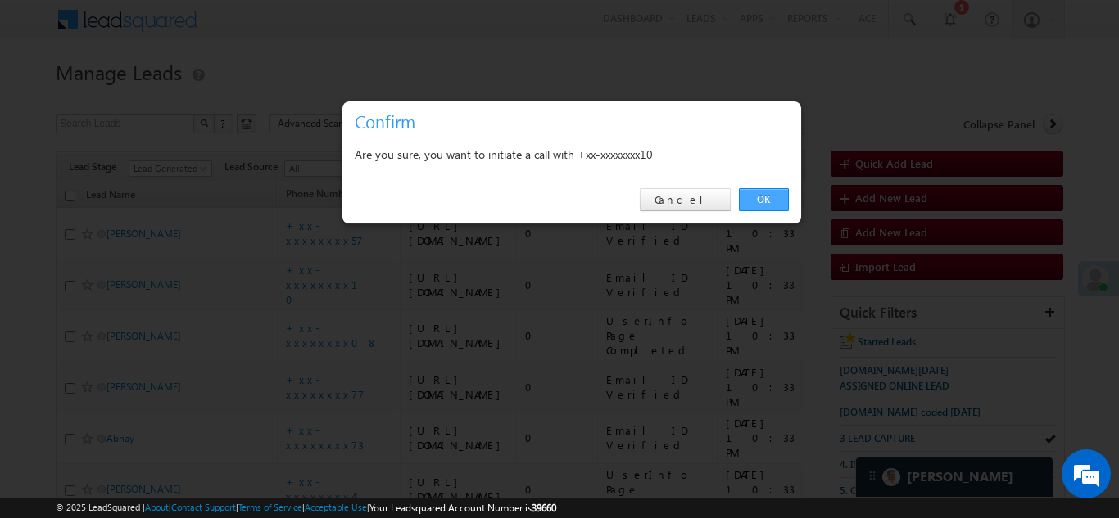
click at [749, 196] on link "OK" at bounding box center [764, 199] width 50 height 23
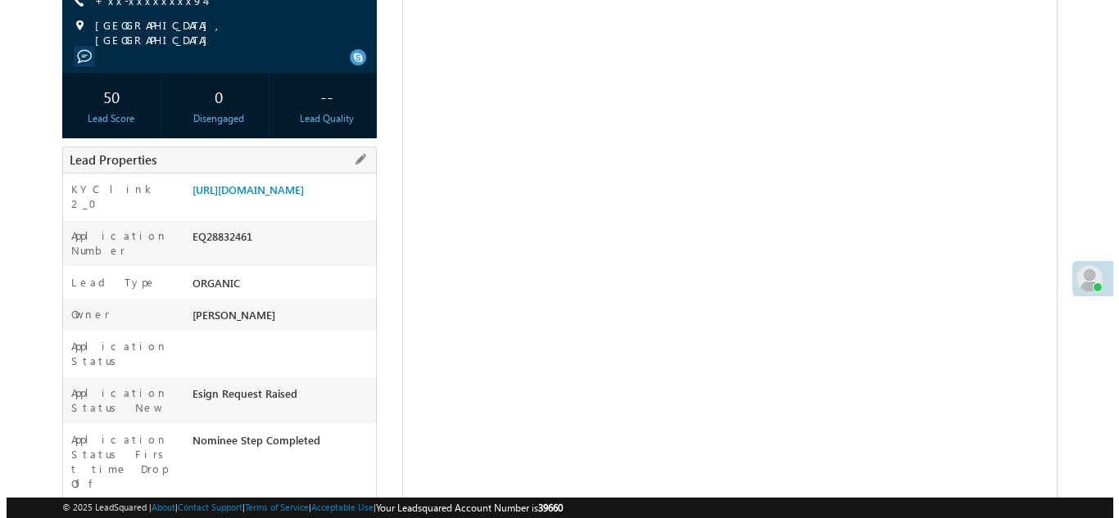
scroll to position [2, 0]
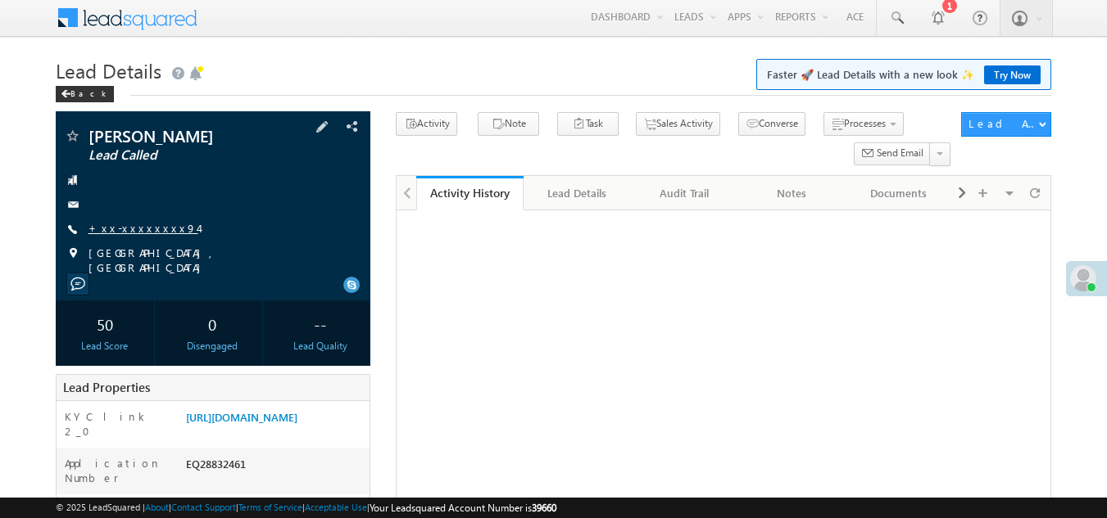
click at [134, 228] on link "+xx-xxxxxxxx94" at bounding box center [143, 228] width 110 height 14
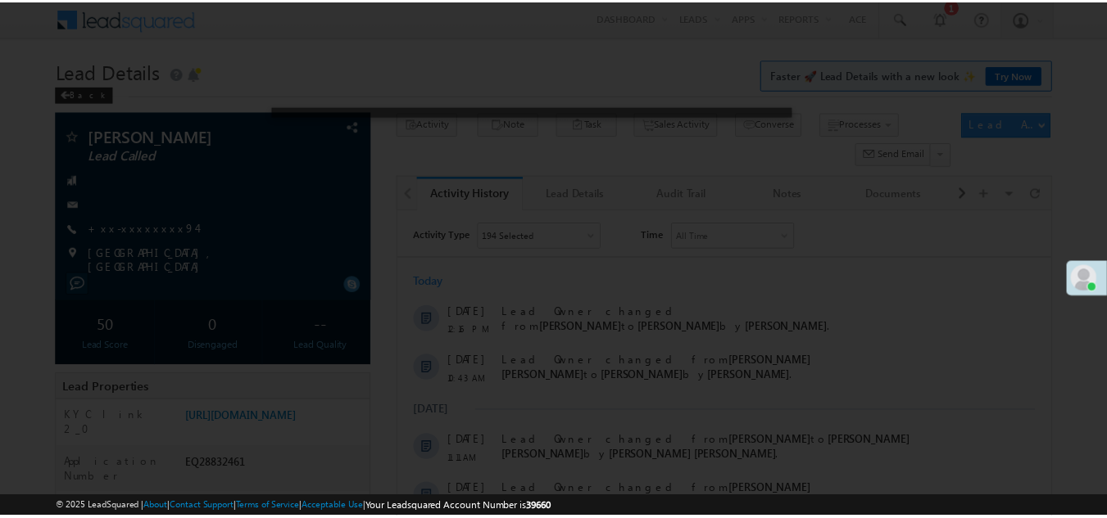
scroll to position [0, 0]
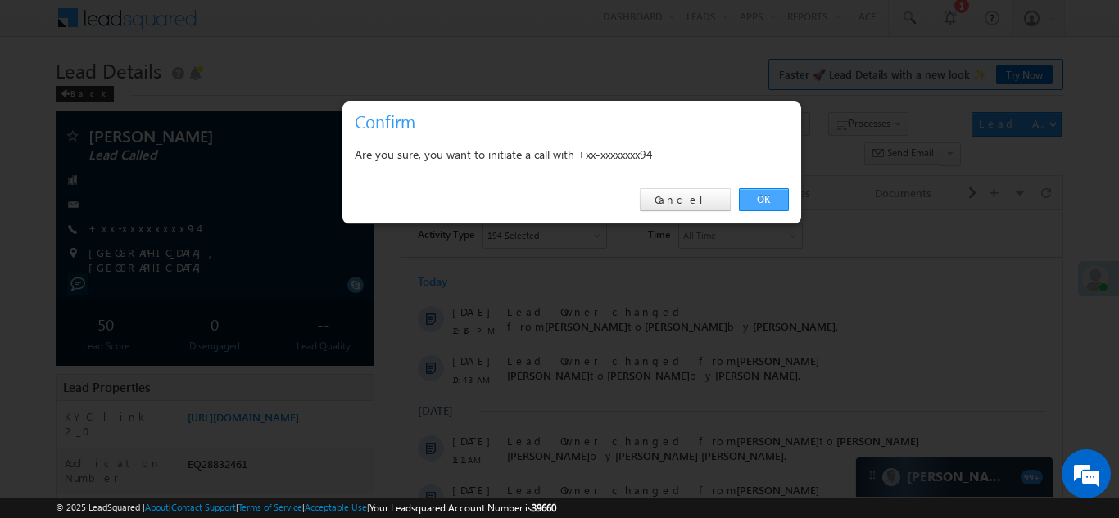
click at [770, 198] on link "OK" at bounding box center [764, 199] width 50 height 23
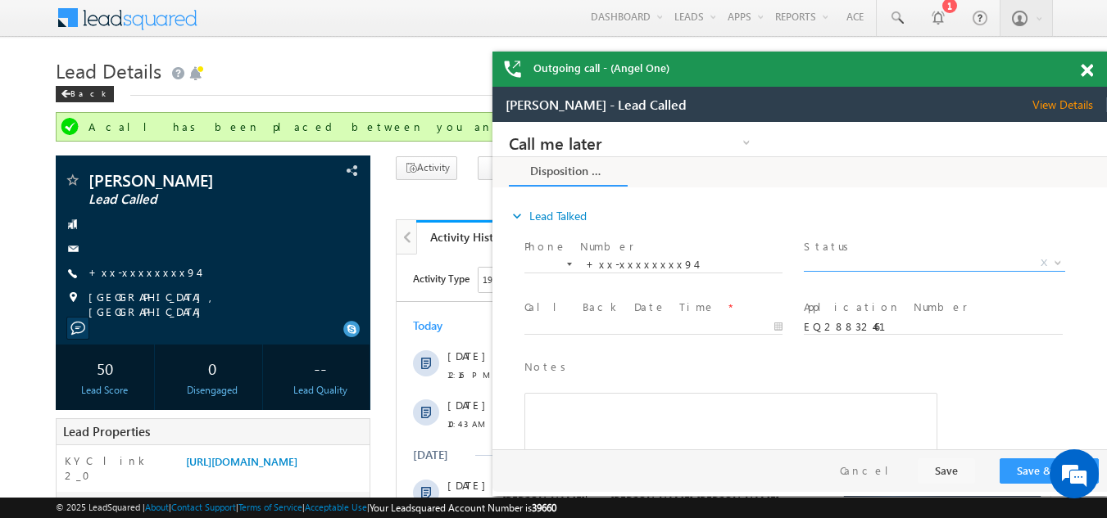
click at [870, 256] on span "X" at bounding box center [933, 264] width 260 height 16
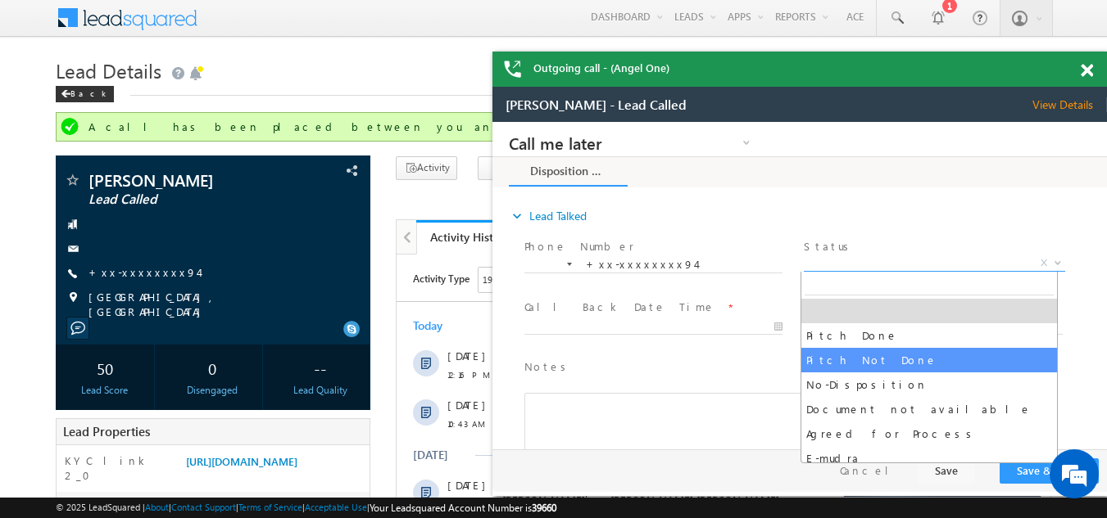
select select "Pitch Not Done"
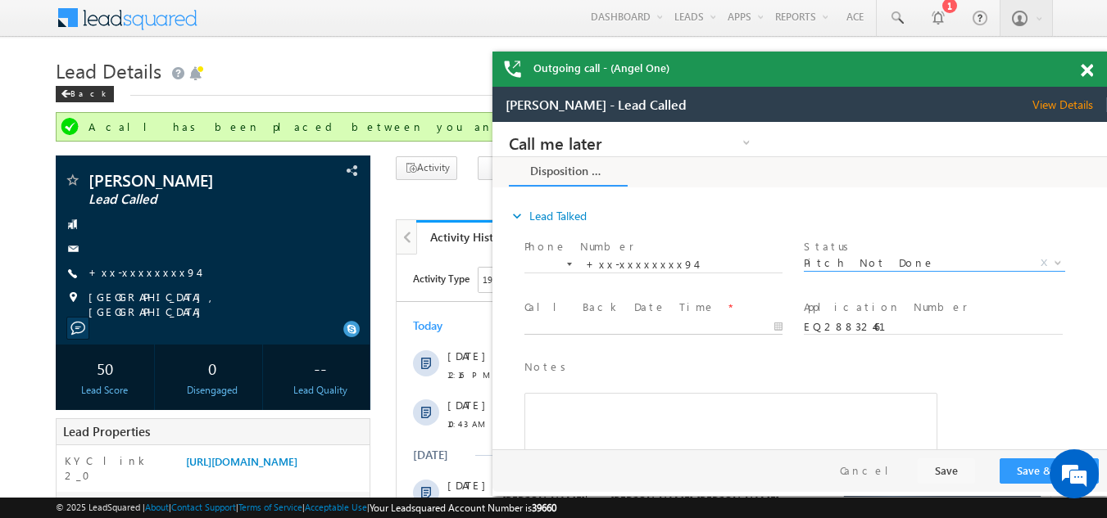
type input "[DATE] 12:51 PM"
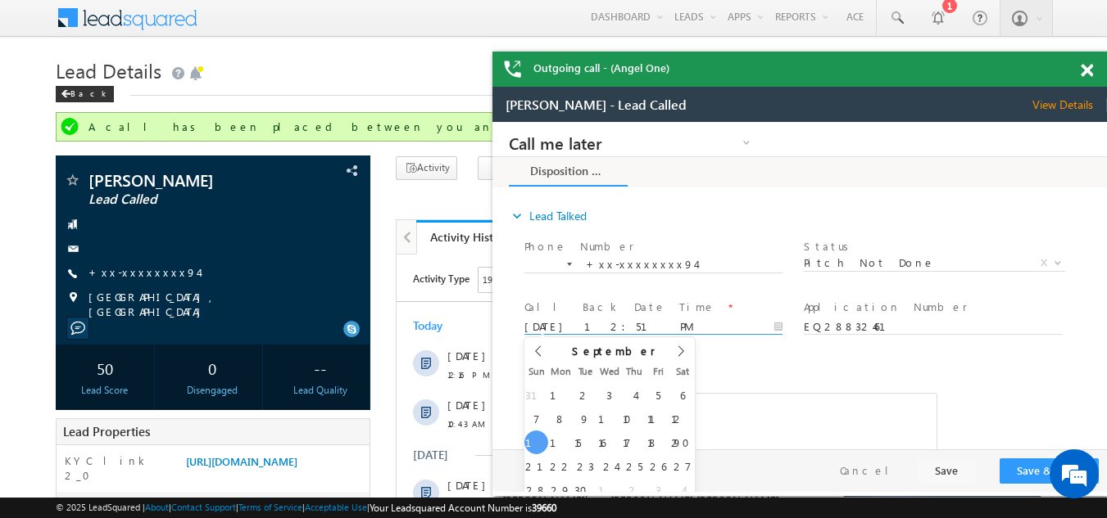
click at [627, 319] on input "[DATE] 12:51 PM" at bounding box center [653, 327] width 258 height 16
click at [1011, 460] on button "Save & Close" at bounding box center [1048, 471] width 99 height 25
